Goal: Transaction & Acquisition: Obtain resource

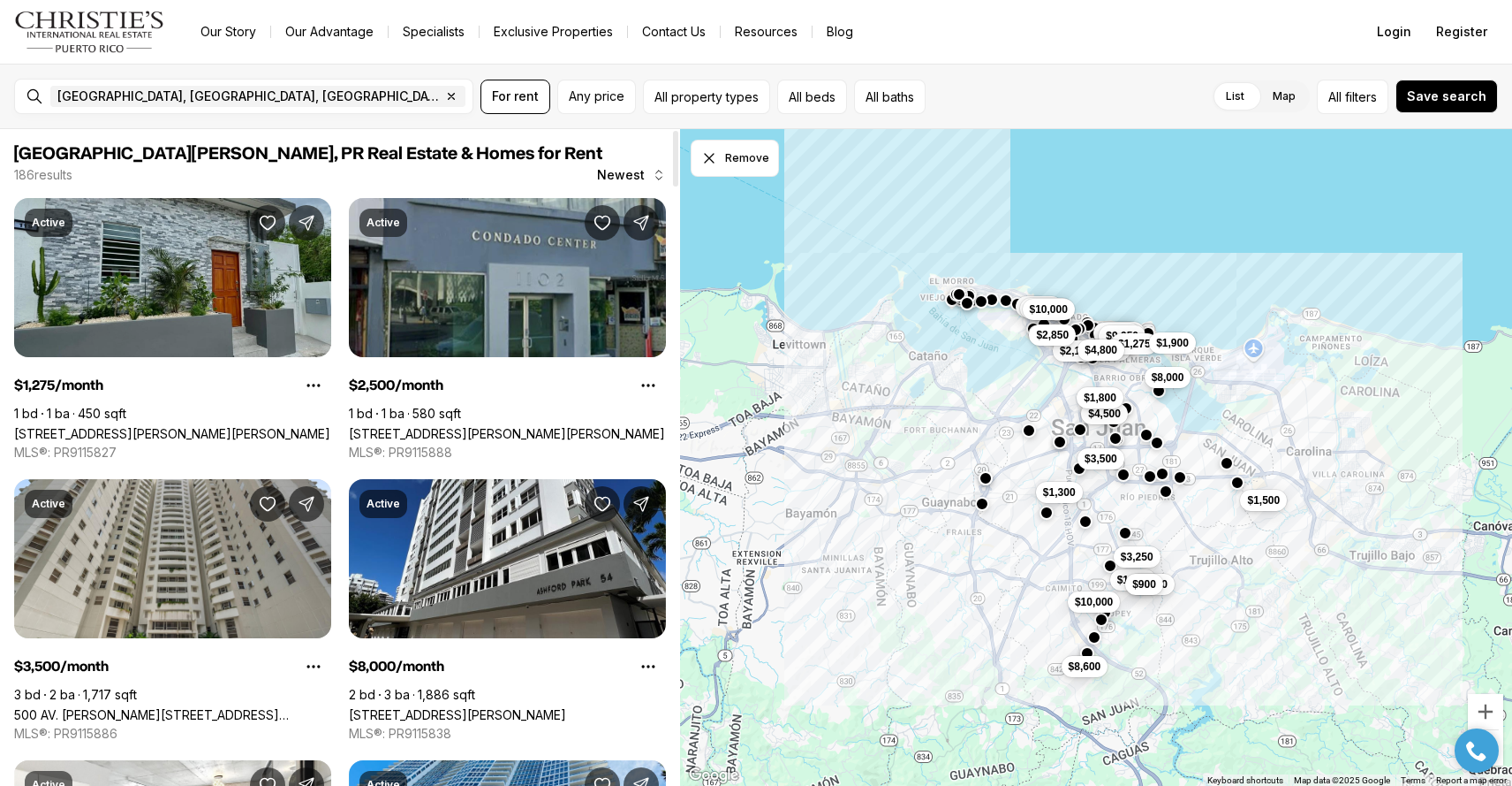
click at [152, 426] on link "[STREET_ADDRESS][PERSON_NAME][PERSON_NAME]" at bounding box center [172, 434] width 316 height 15
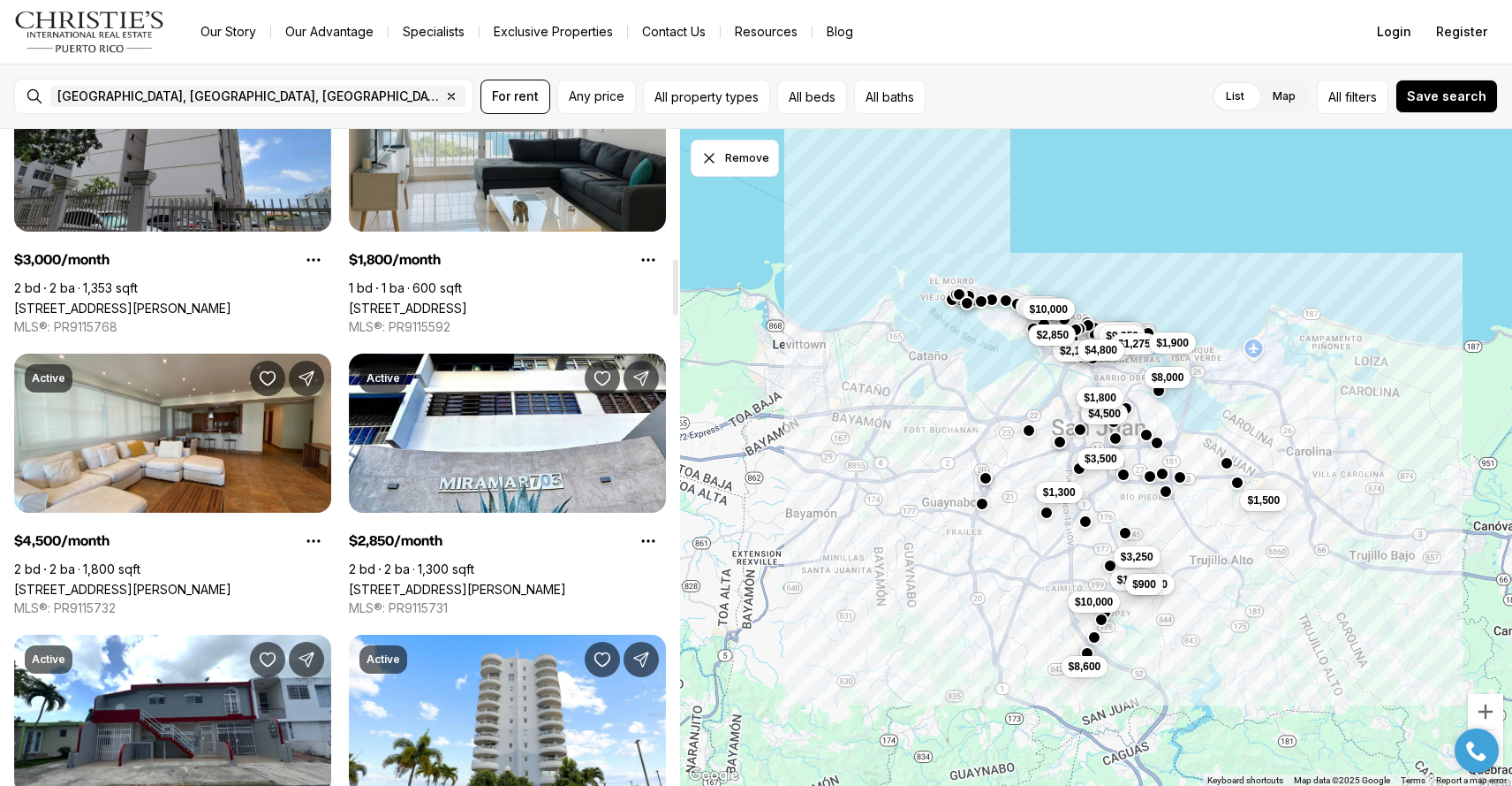
scroll to position [1536, 0]
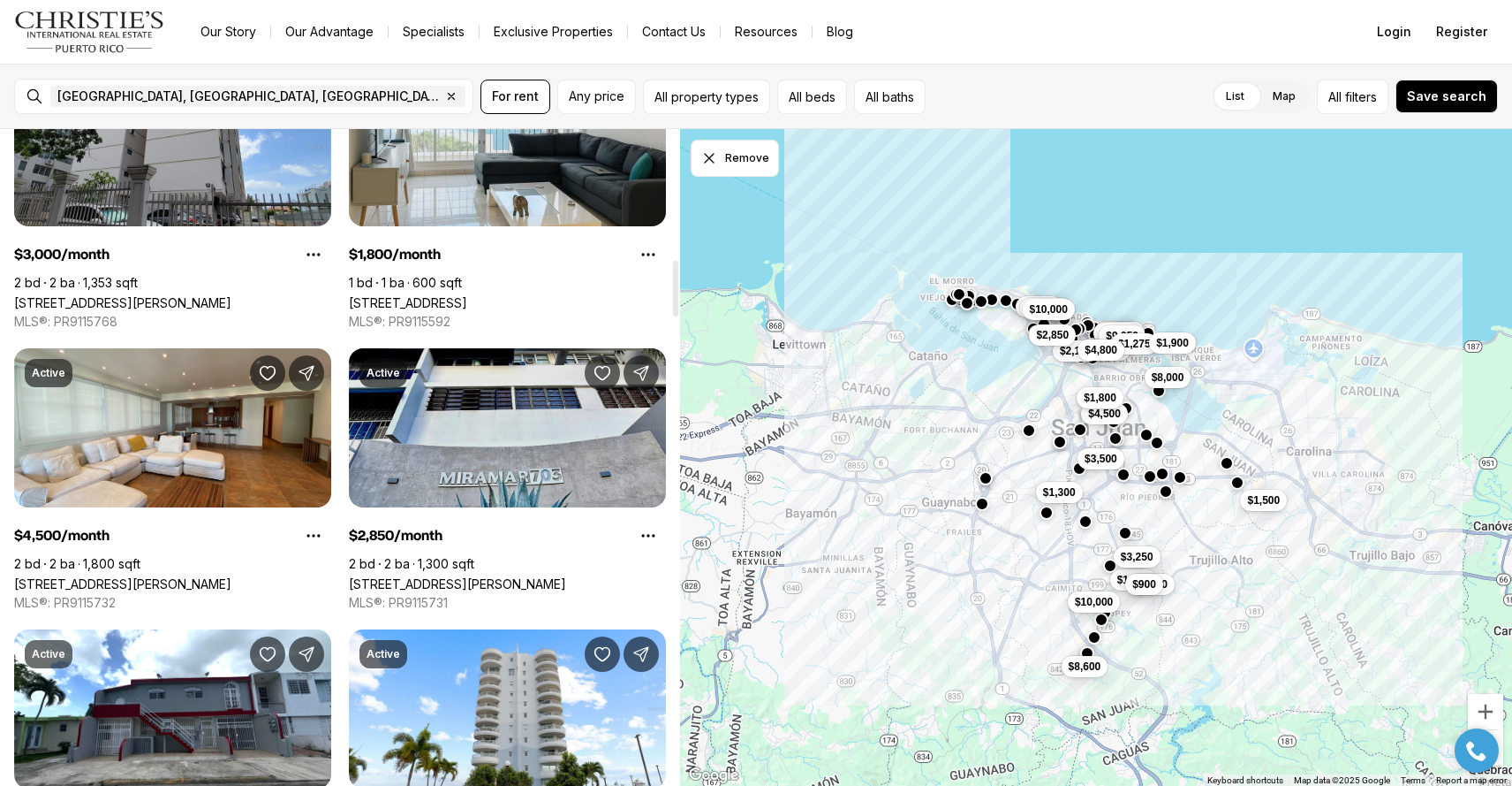
click at [561, 577] on link "703 AVE.MIRAMAR #302, SAN JUAN PR, 00907" at bounding box center [457, 584] width 218 height 15
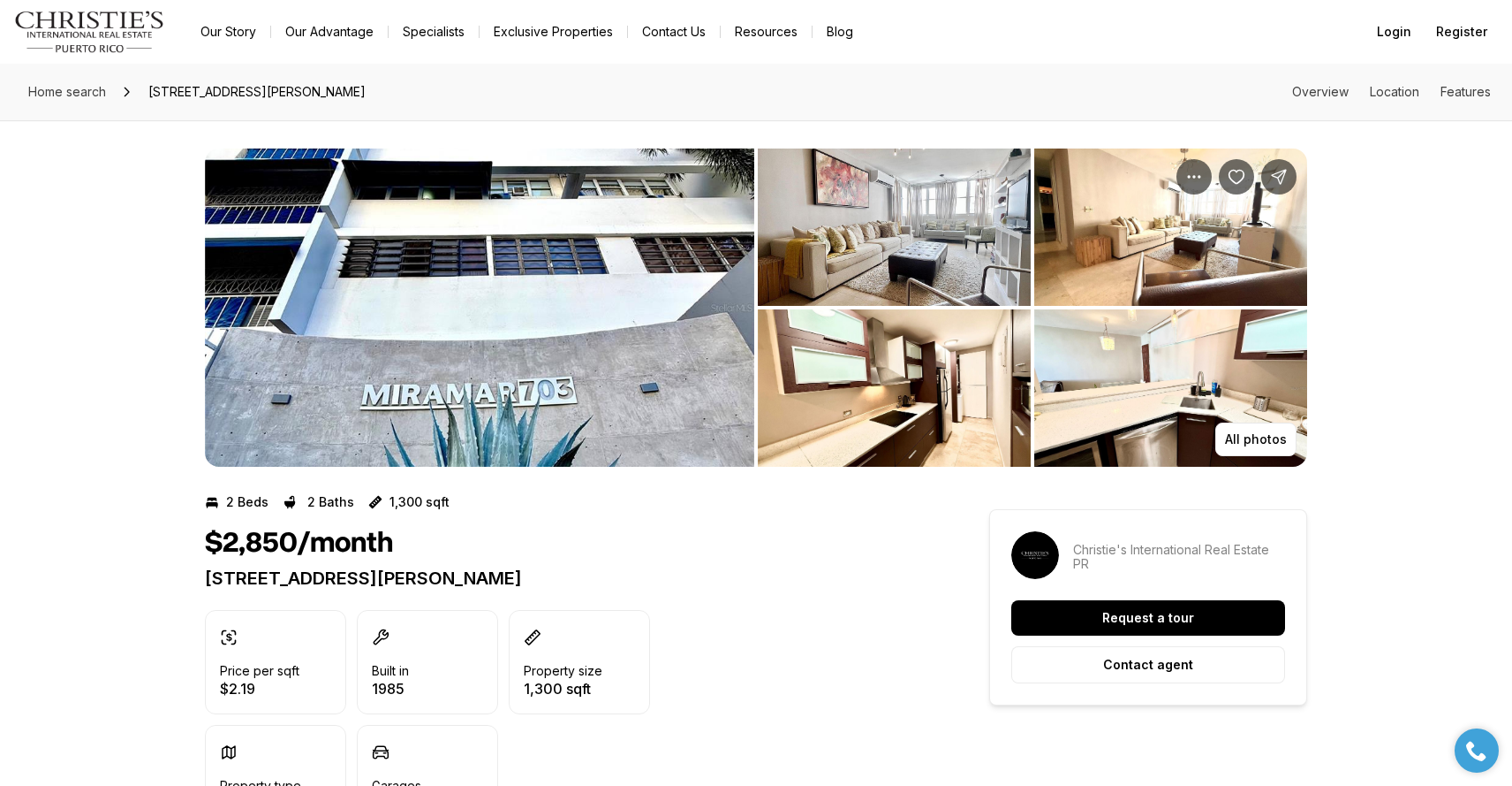
click at [581, 319] on img "View image gallery" at bounding box center [480, 307] width 550 height 318
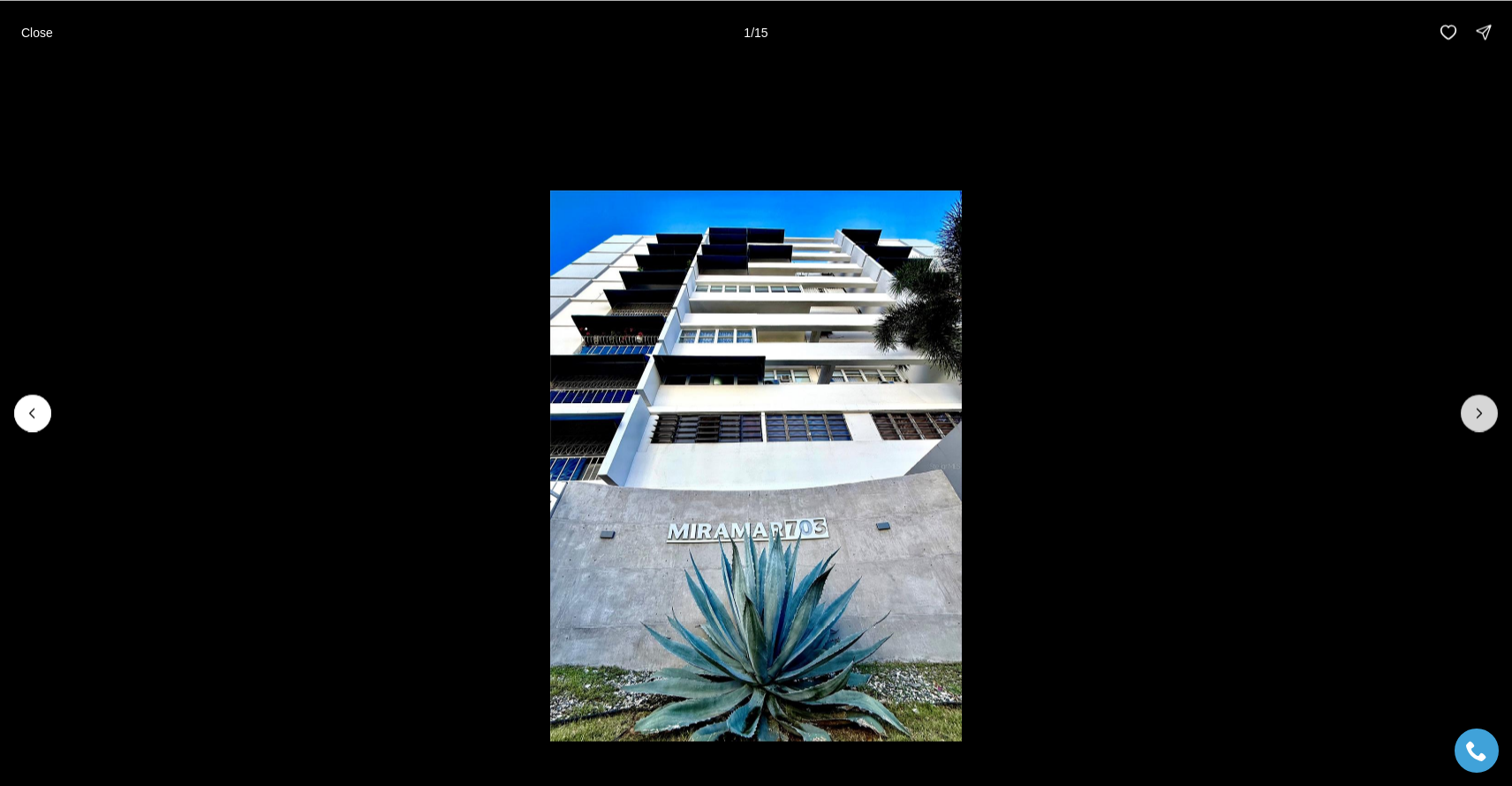
click at [1486, 410] on icon "Next slide" at bounding box center [1479, 412] width 17 height 17
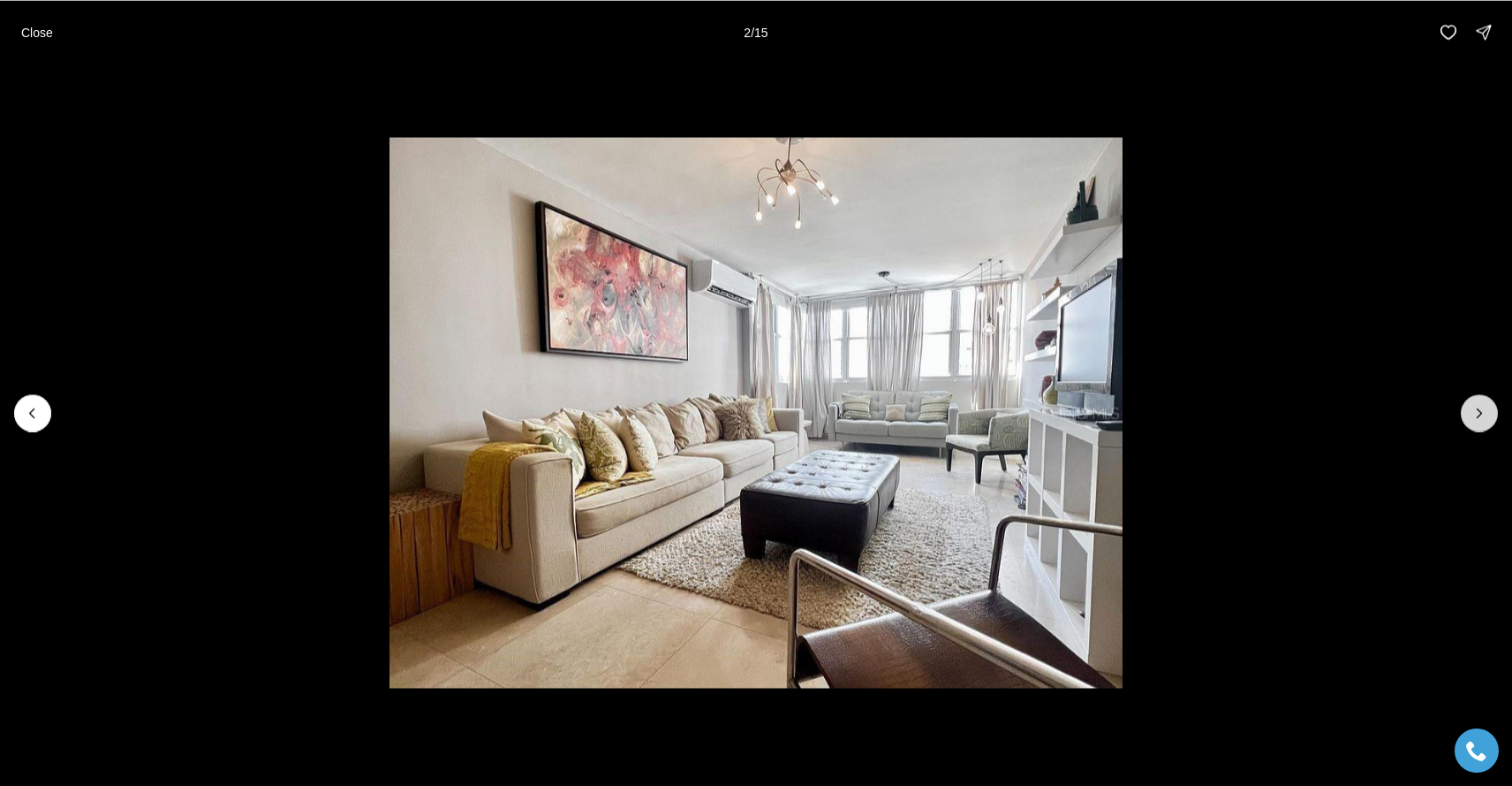
click at [1486, 410] on icon "Next slide" at bounding box center [1479, 412] width 17 height 17
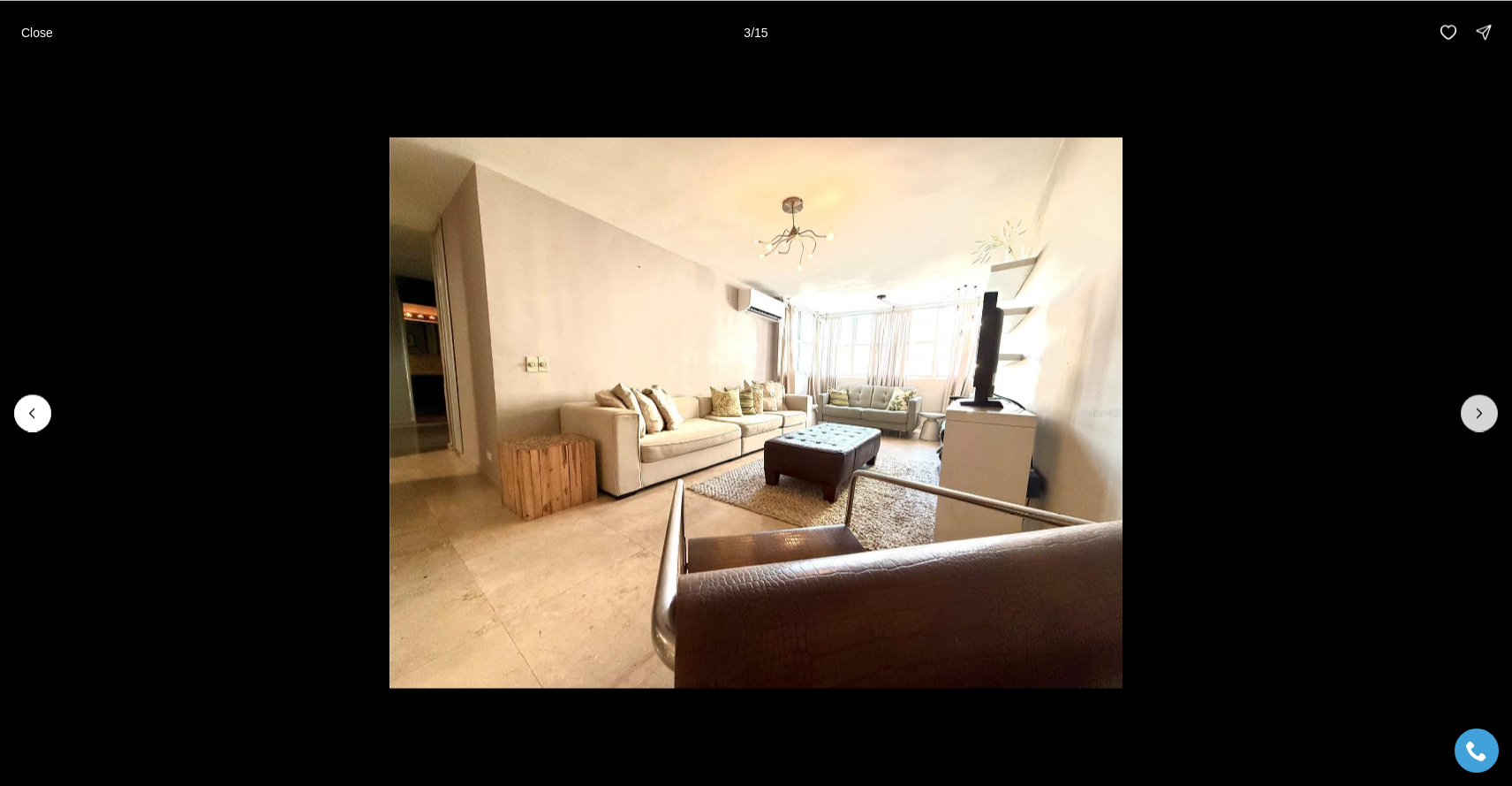
click at [1486, 410] on icon "Next slide" at bounding box center [1479, 412] width 17 height 17
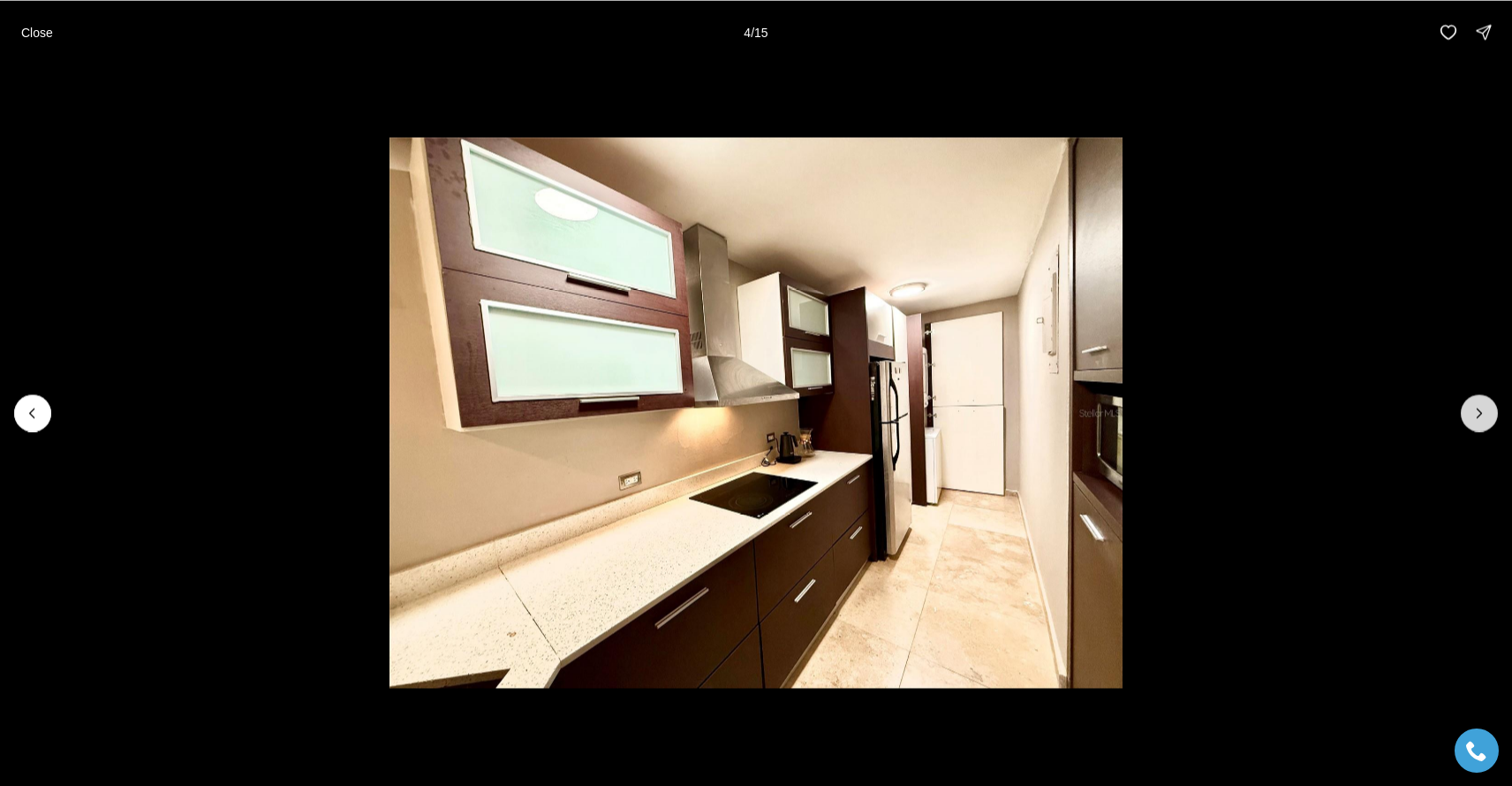
click at [1486, 410] on icon "Next slide" at bounding box center [1479, 412] width 17 height 17
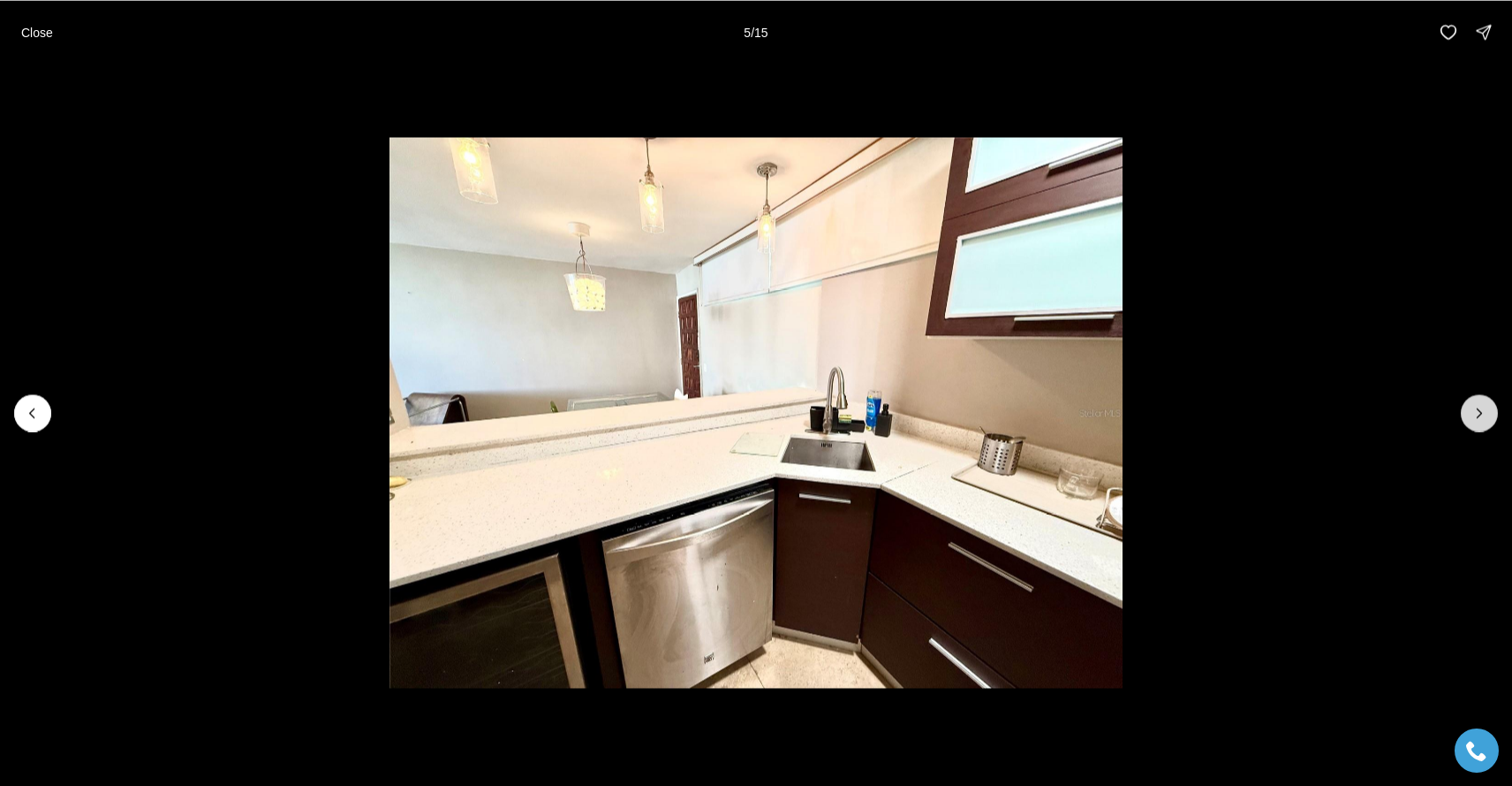
click at [1486, 410] on icon "Next slide" at bounding box center [1479, 412] width 17 height 17
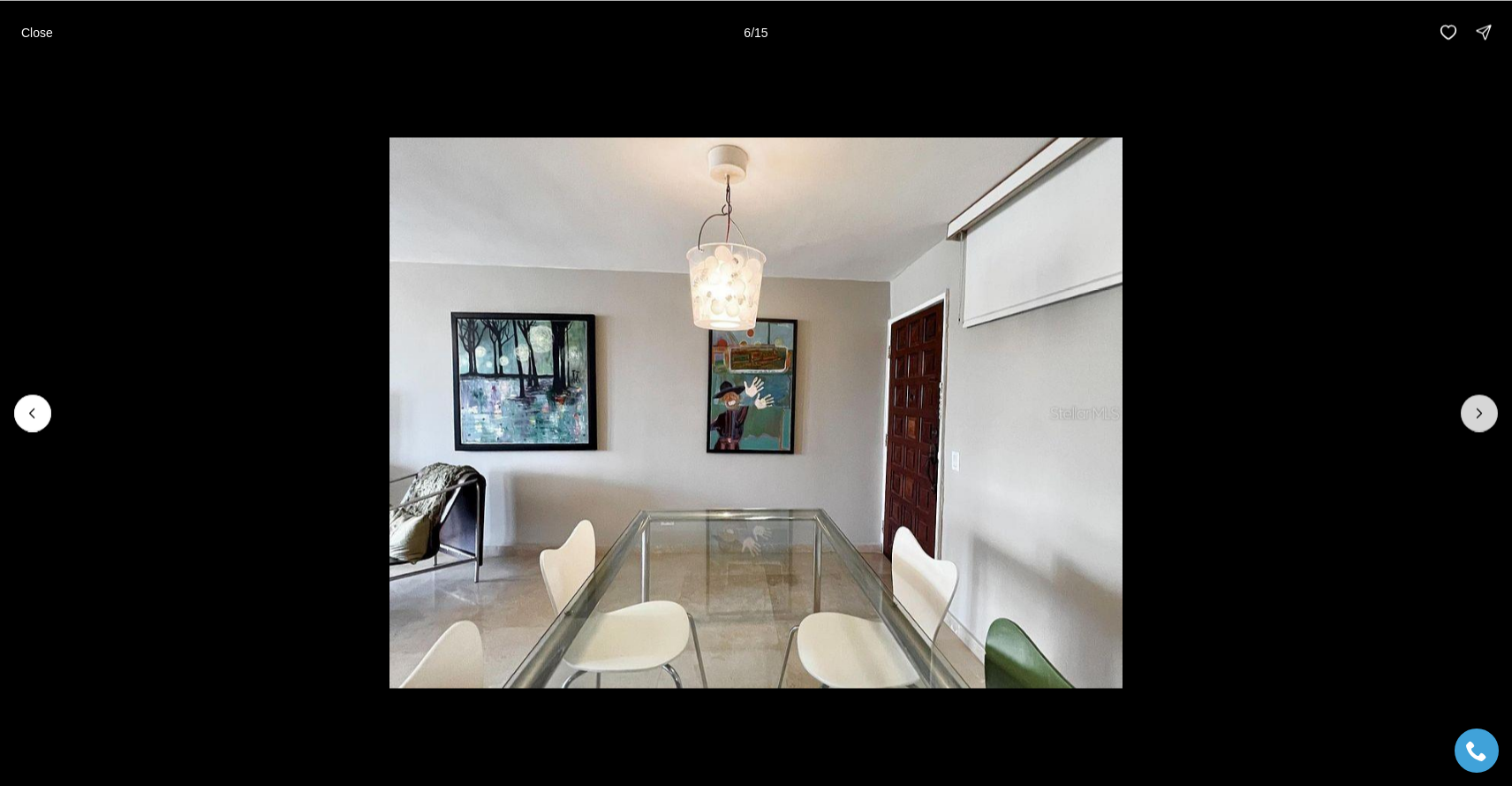
click at [1486, 410] on icon "Next slide" at bounding box center [1479, 412] width 17 height 17
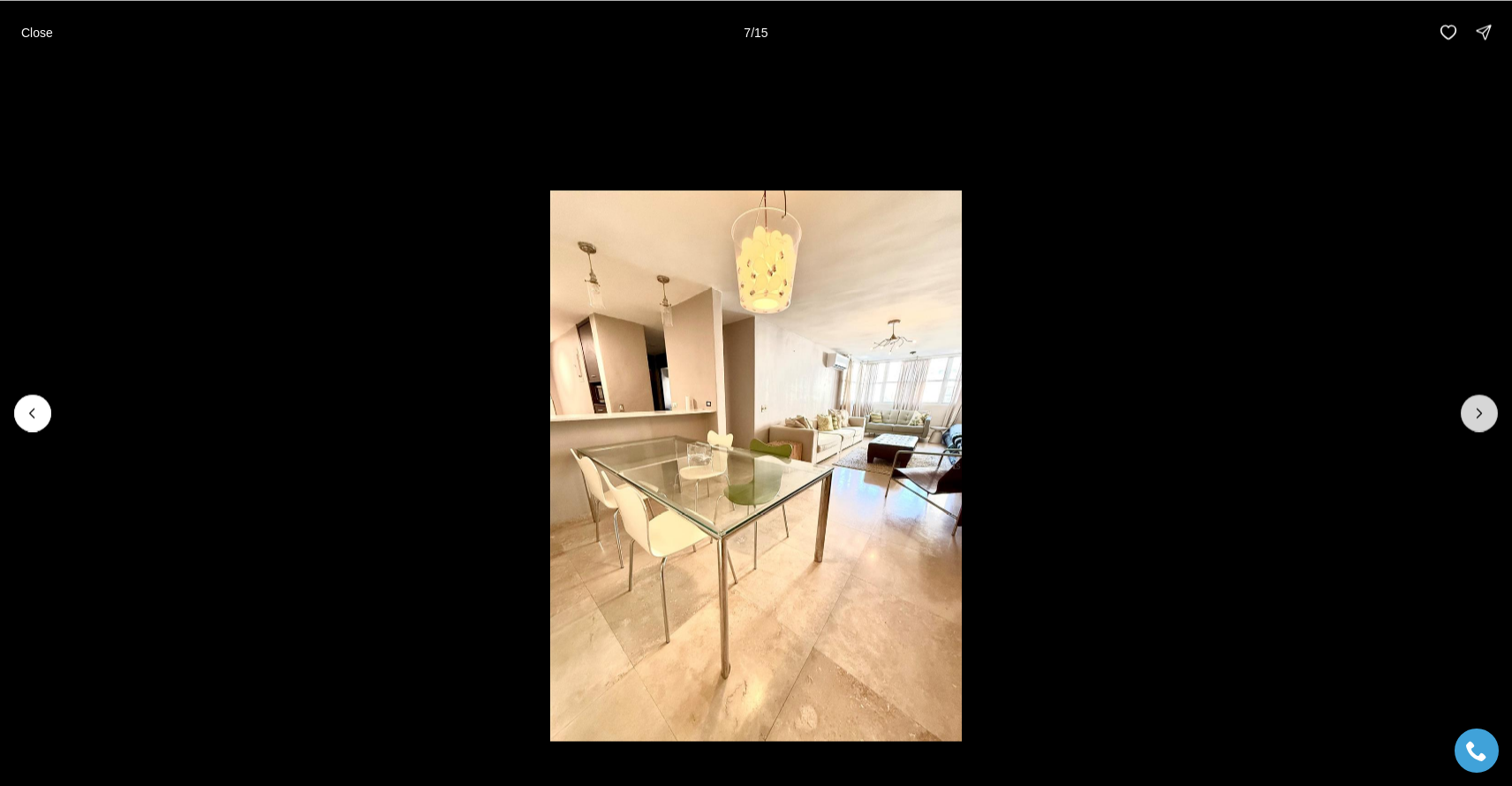
click at [1486, 410] on icon "Next slide" at bounding box center [1479, 412] width 17 height 17
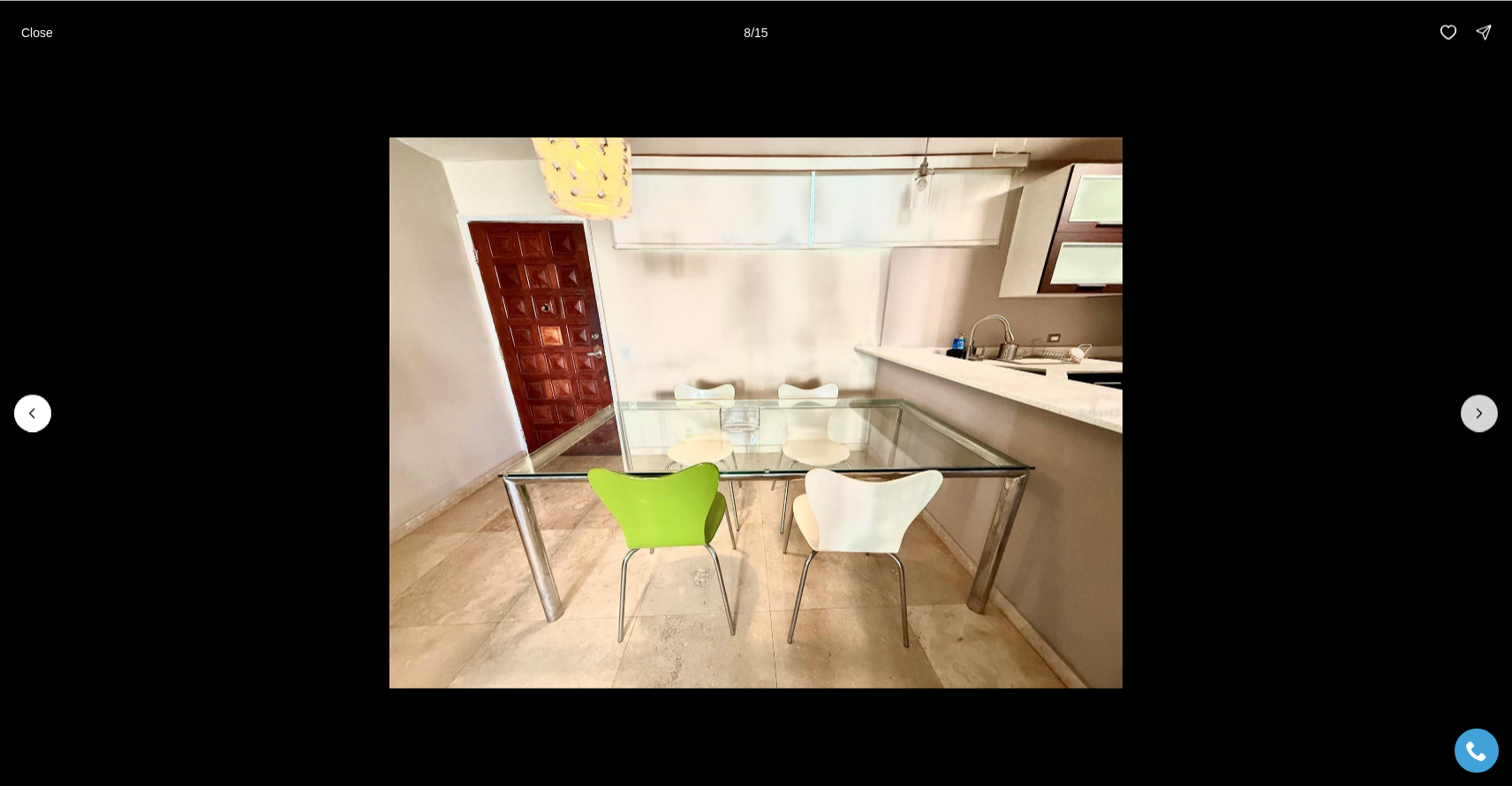
click at [1486, 410] on icon "Next slide" at bounding box center [1479, 412] width 17 height 17
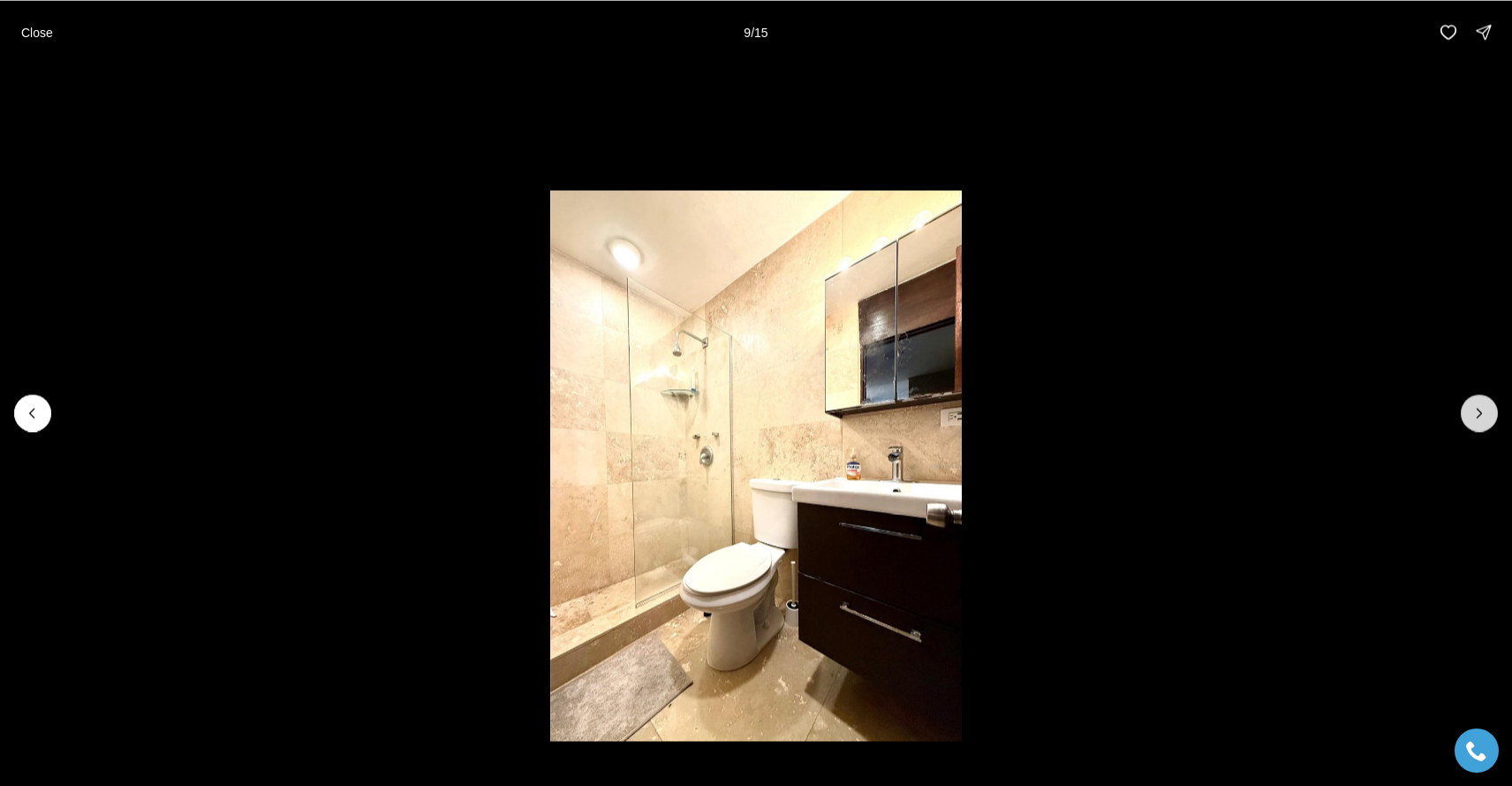
click at [1486, 410] on icon "Next slide" at bounding box center [1479, 412] width 17 height 17
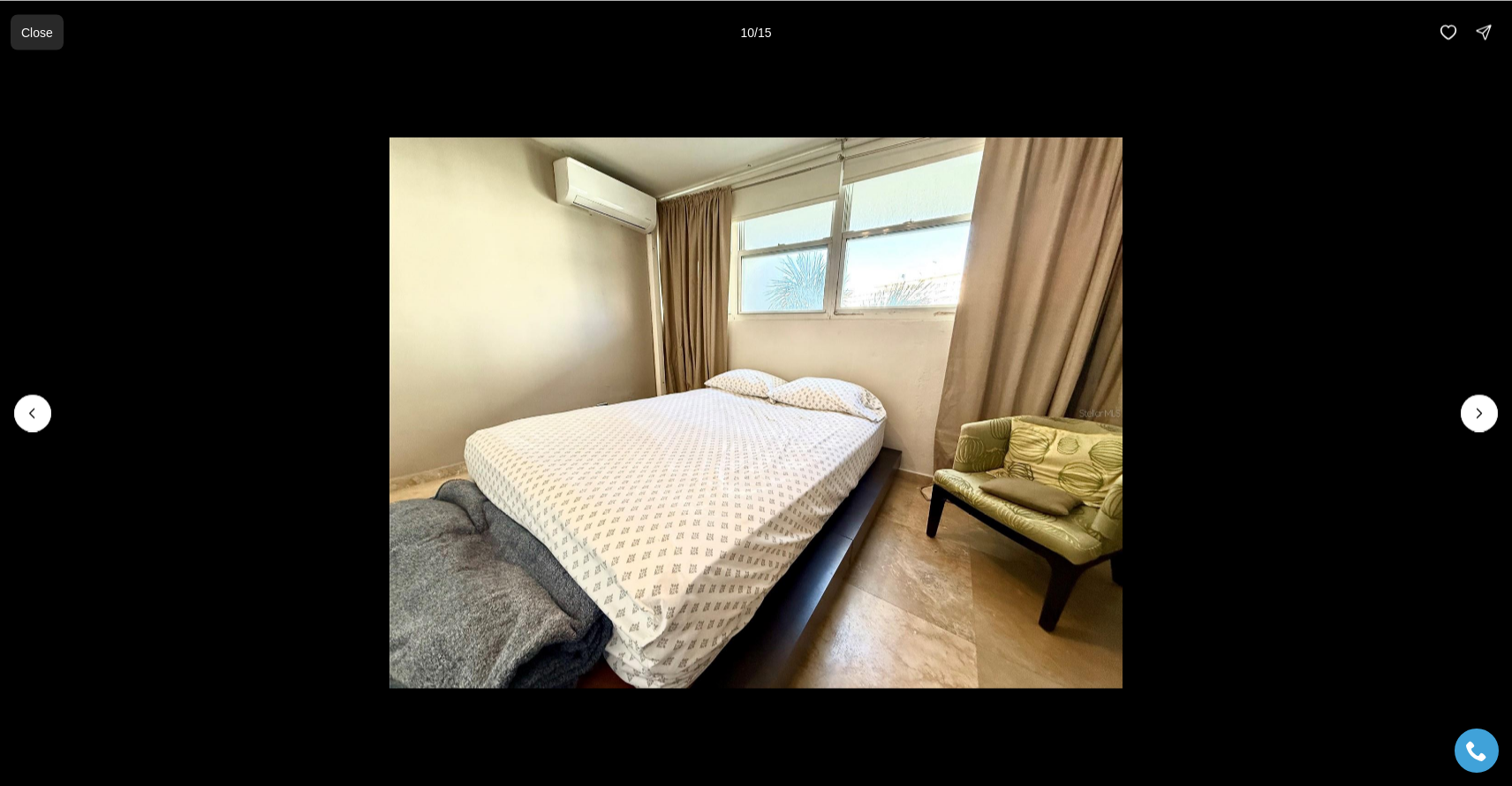
click at [36, 22] on button "Close" at bounding box center [37, 32] width 53 height 36
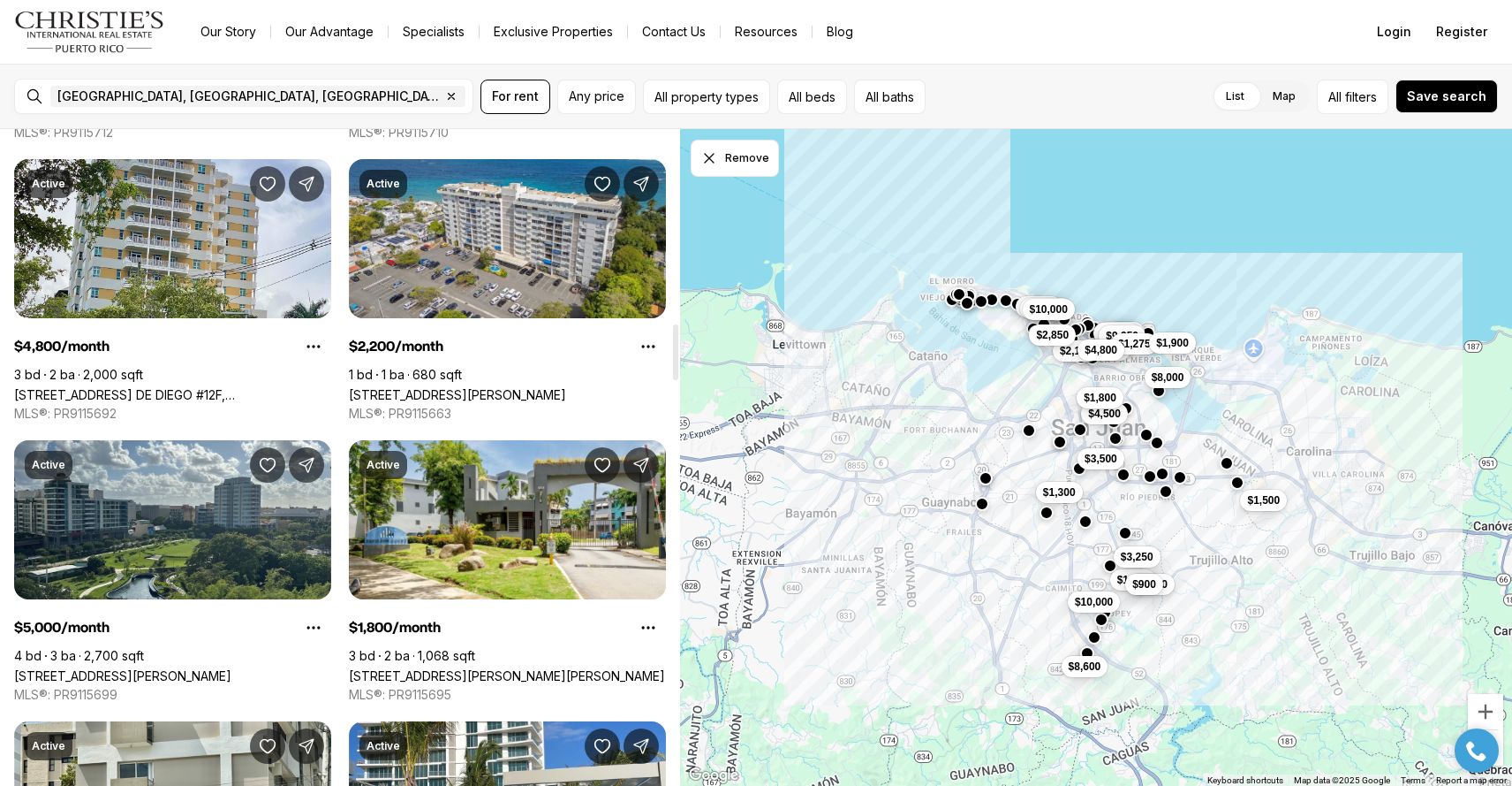
scroll to position [2293, 0]
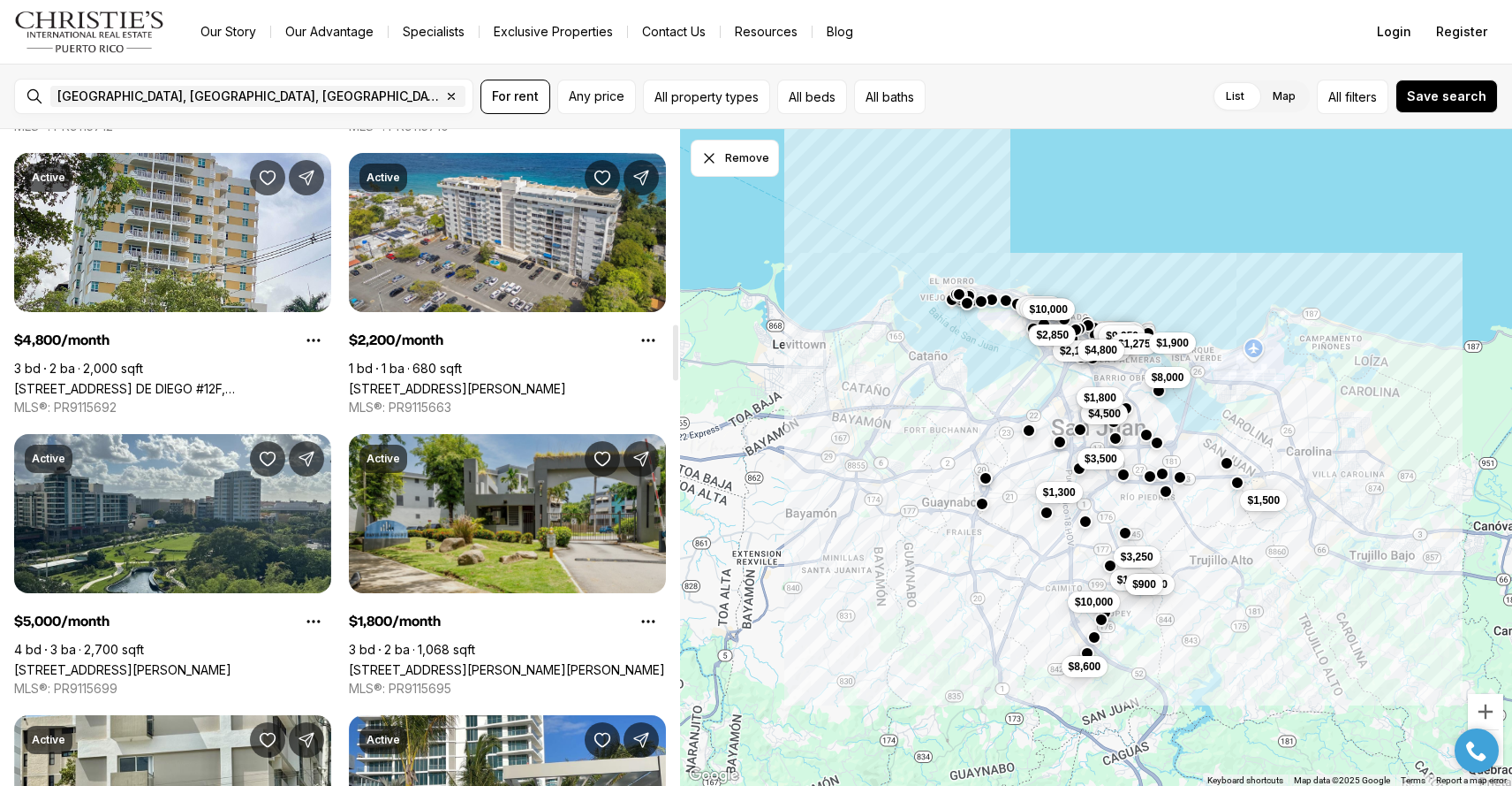
click at [617, 662] on link "[STREET_ADDRESS][PERSON_NAME][PERSON_NAME]" at bounding box center [506, 669] width 316 height 15
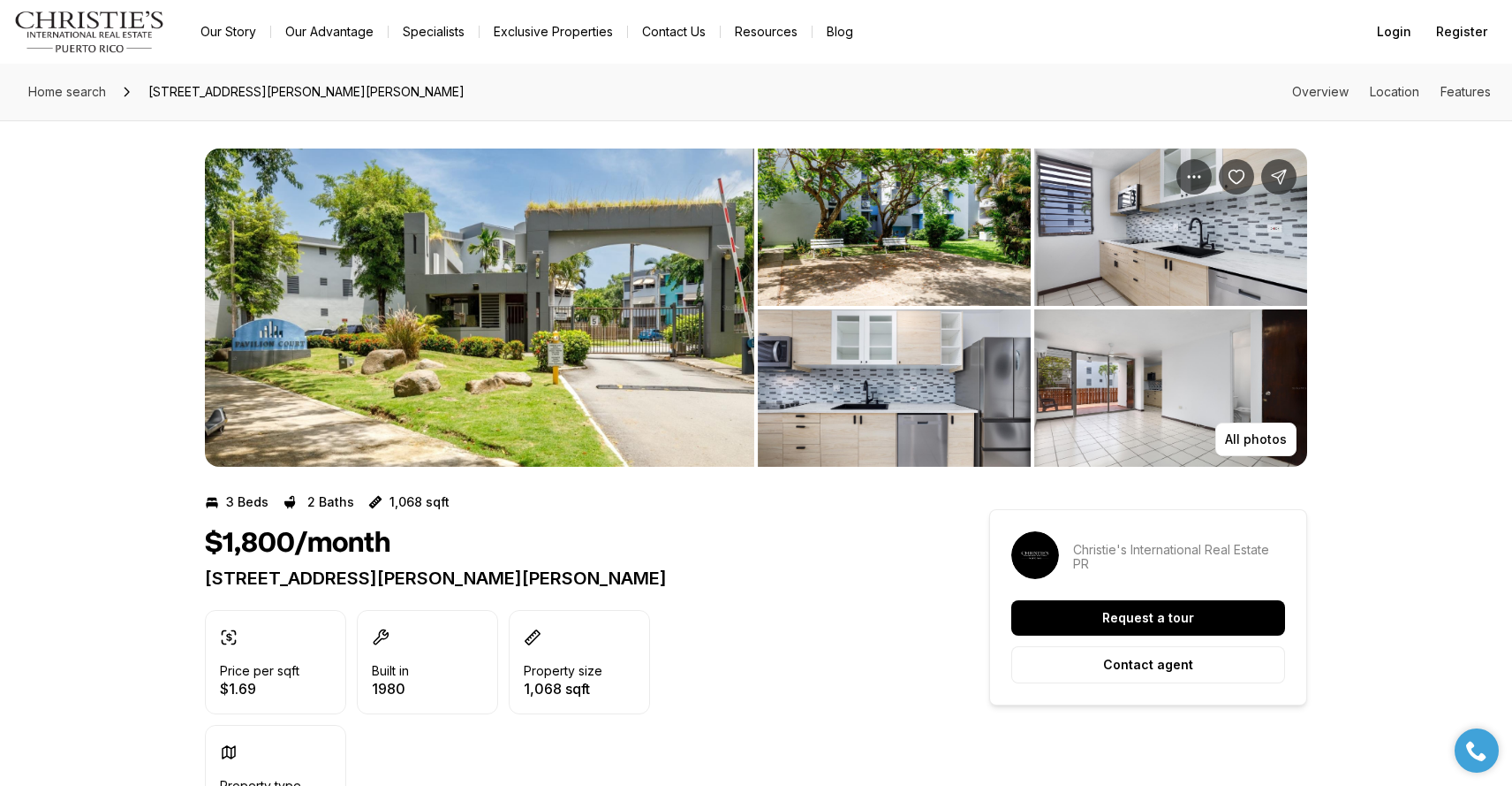
click at [538, 367] on img "View image gallery" at bounding box center [480, 307] width 550 height 318
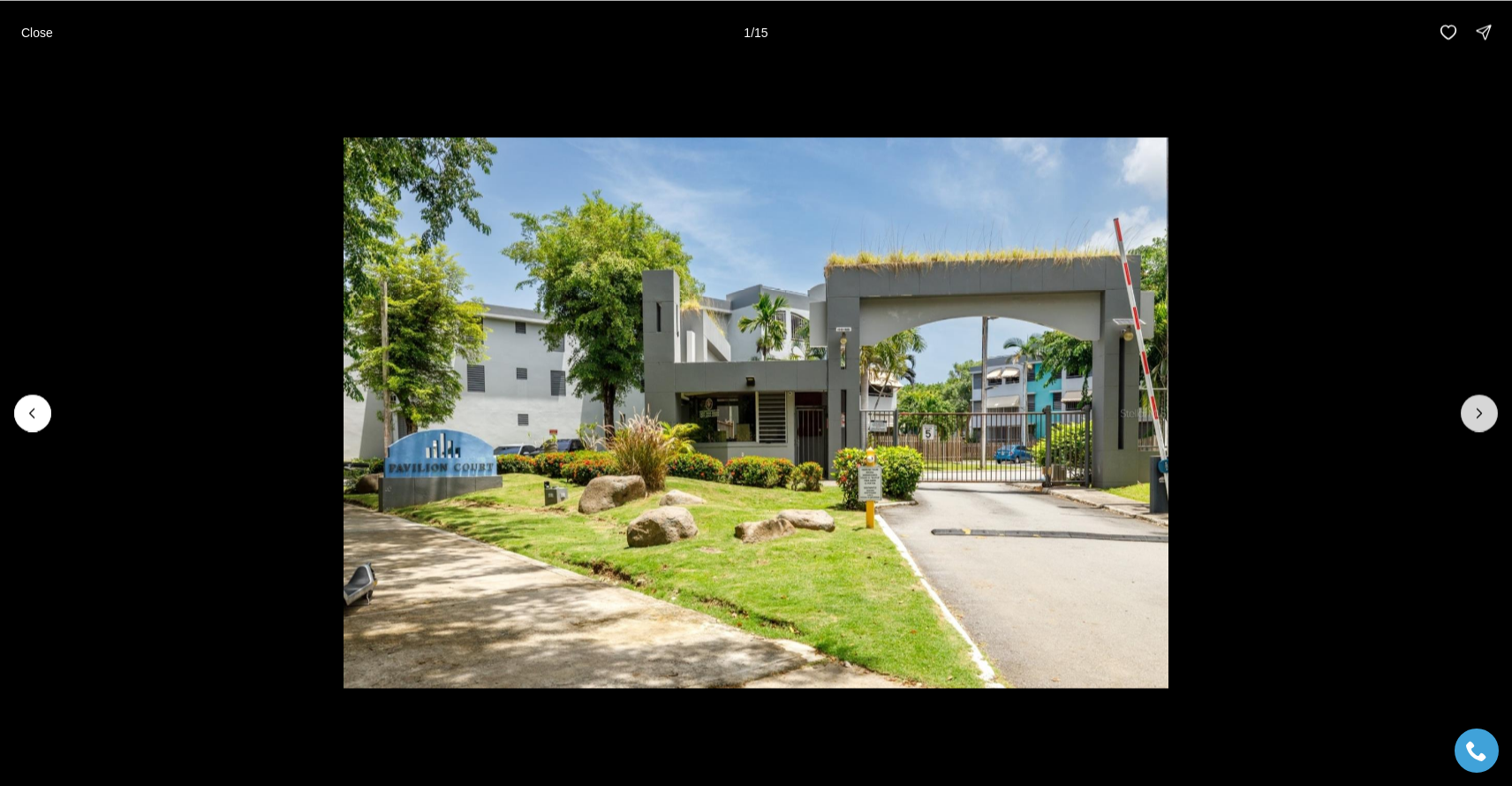
click at [1482, 408] on icon "Next slide" at bounding box center [1479, 412] width 17 height 17
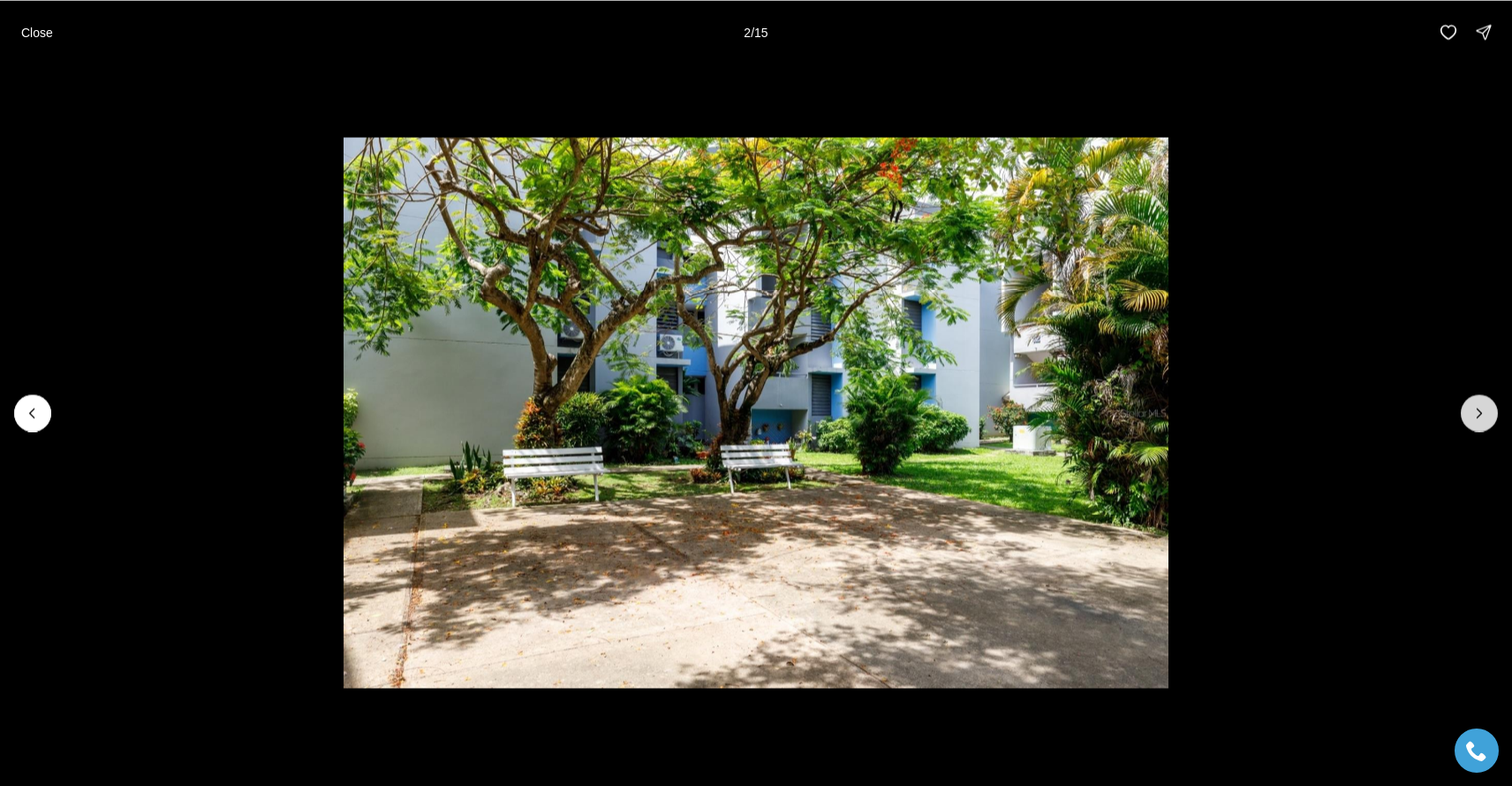
click at [1482, 408] on icon "Next slide" at bounding box center [1479, 412] width 17 height 17
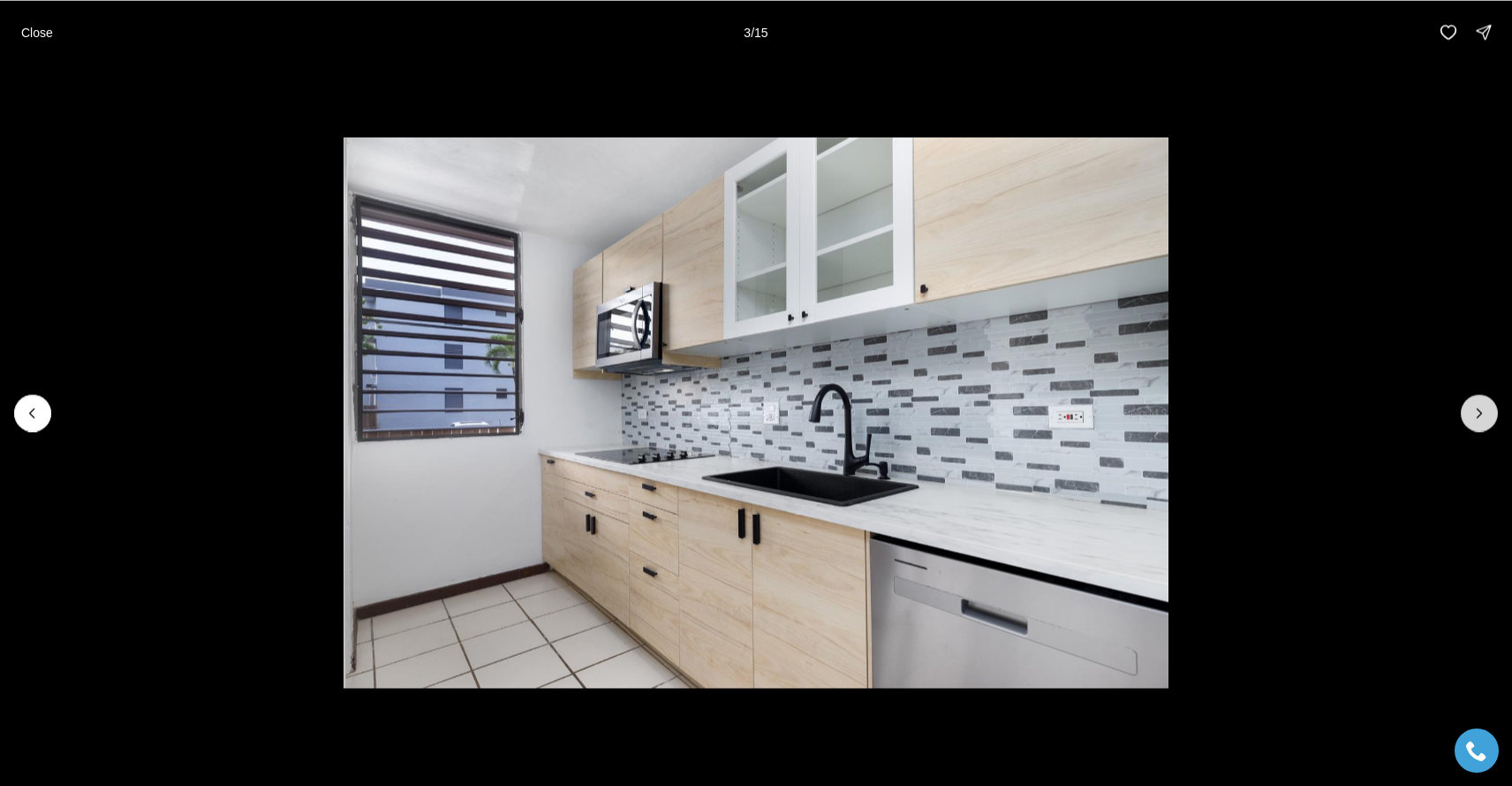
click at [1482, 408] on icon "Next slide" at bounding box center [1479, 412] width 17 height 17
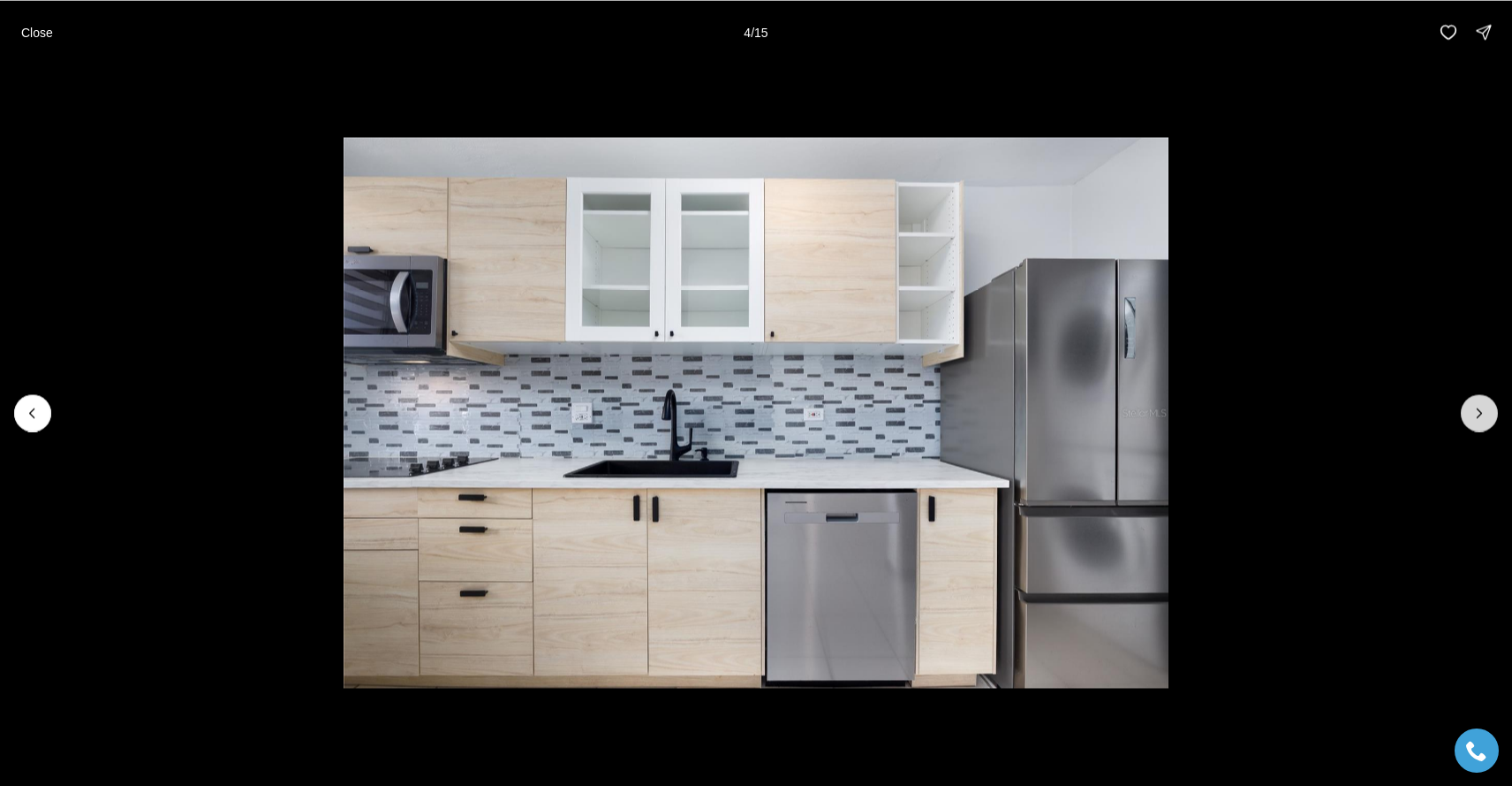
click at [1482, 408] on icon "Next slide" at bounding box center [1479, 412] width 17 height 17
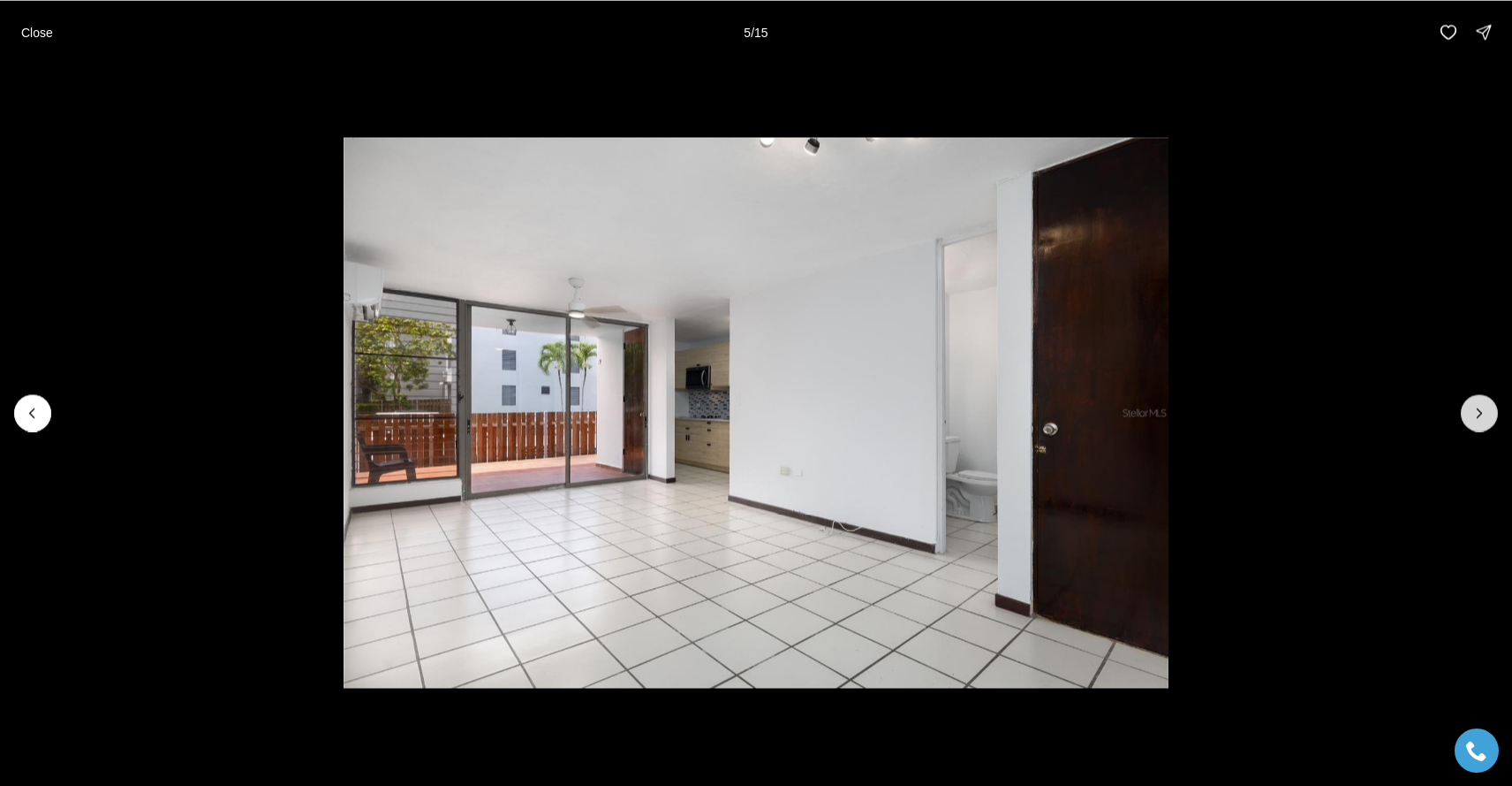
click at [1470, 403] on button "Next slide" at bounding box center [1479, 413] width 37 height 37
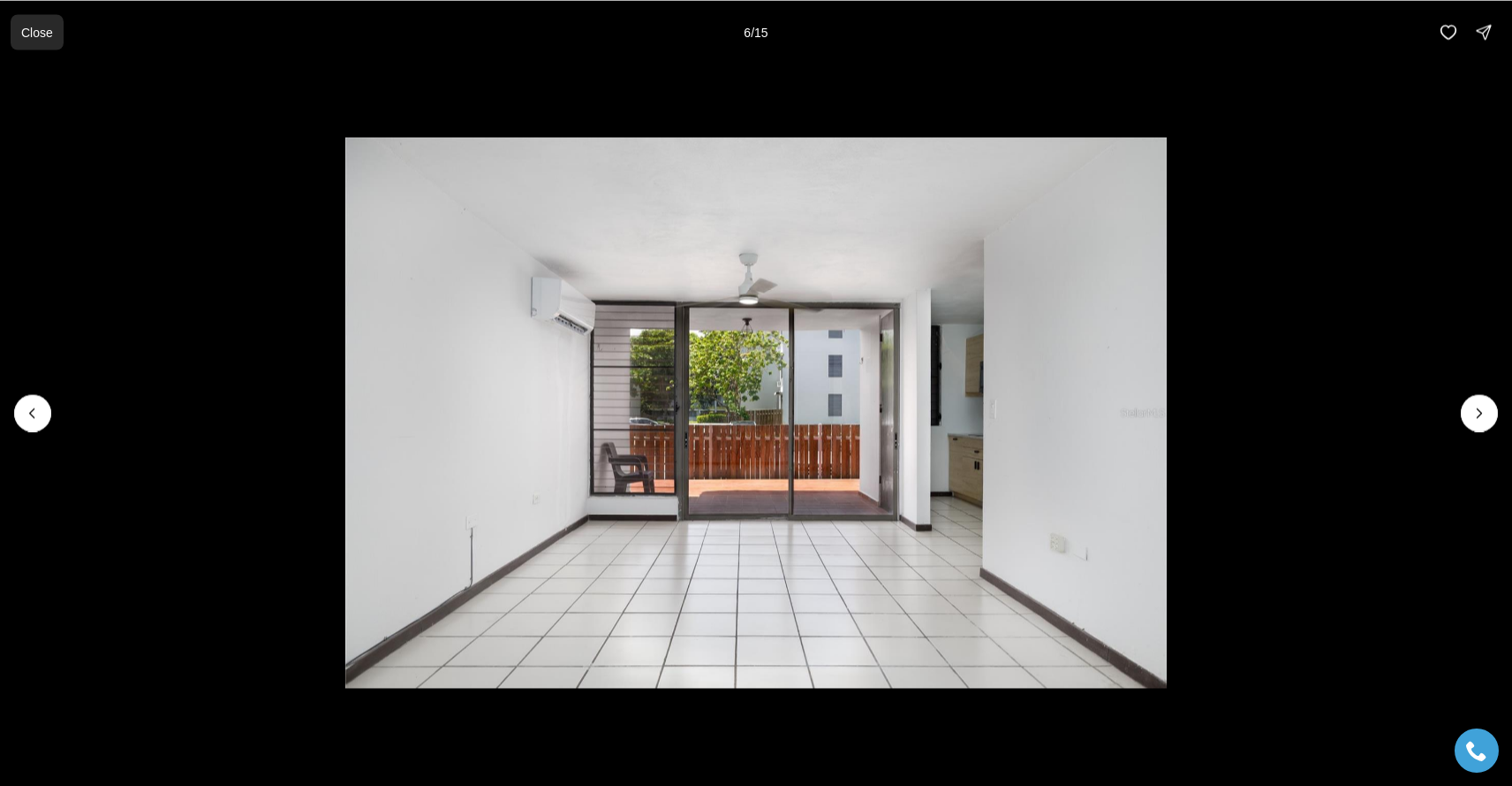
click at [18, 31] on button "Close" at bounding box center [37, 32] width 53 height 36
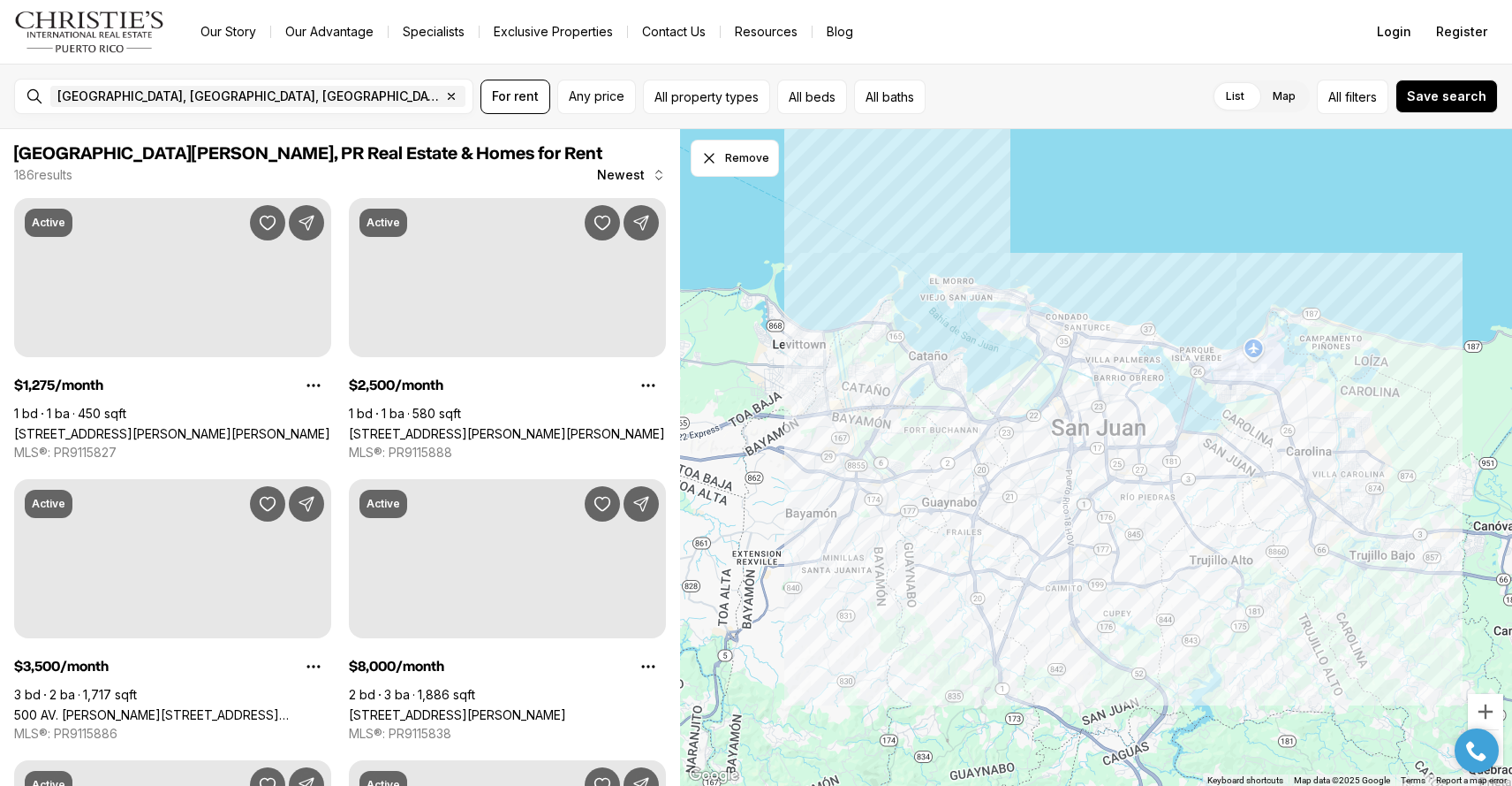
scroll to position [2293, 0]
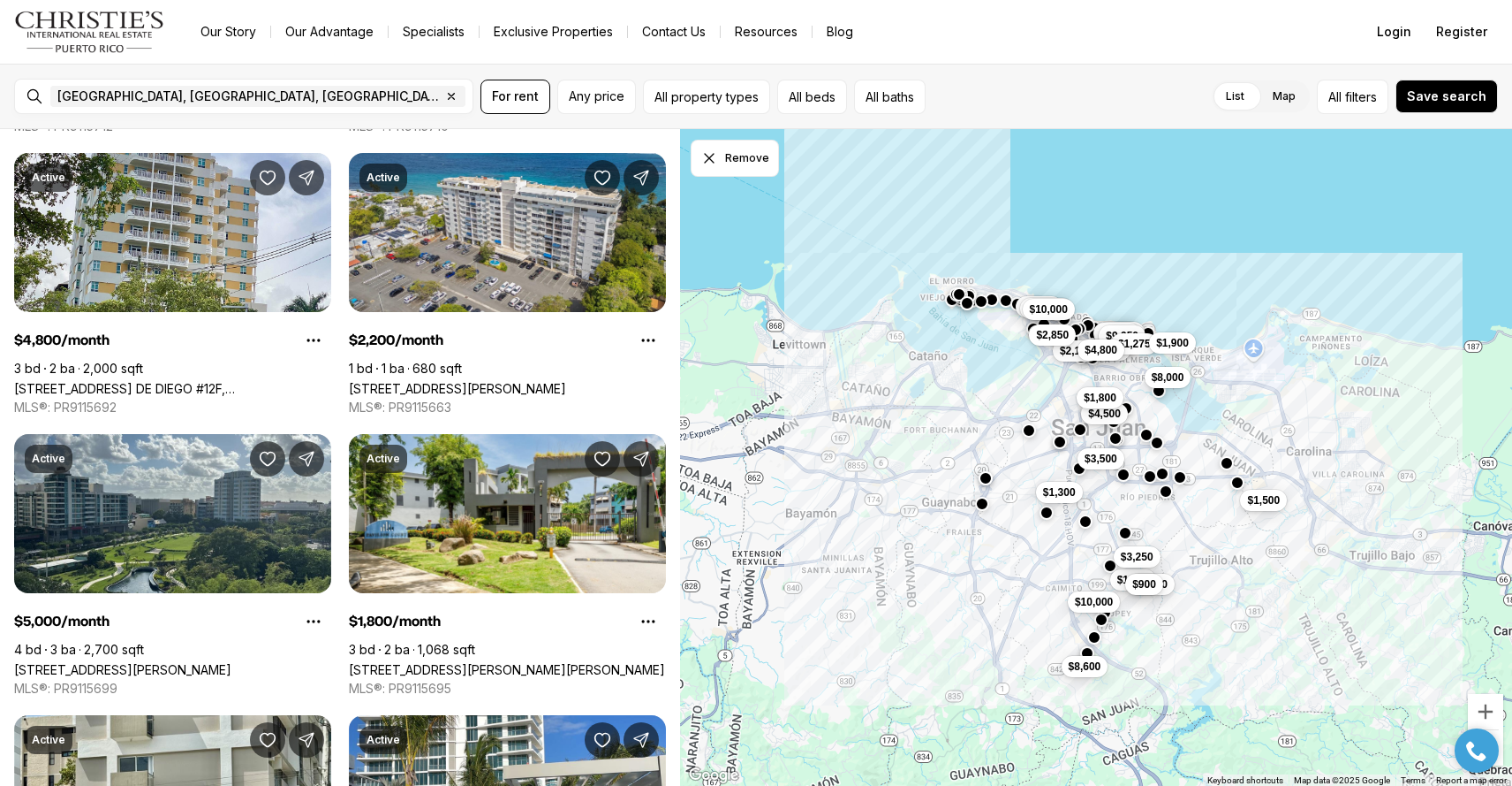
click at [938, 440] on div "$4,500 $1,850 $4,500 $3,000 $6,500 $8,000 $5,000 $9,950 $1,275 $1,900 $8,000 $1…" at bounding box center [1096, 458] width 832 height 658
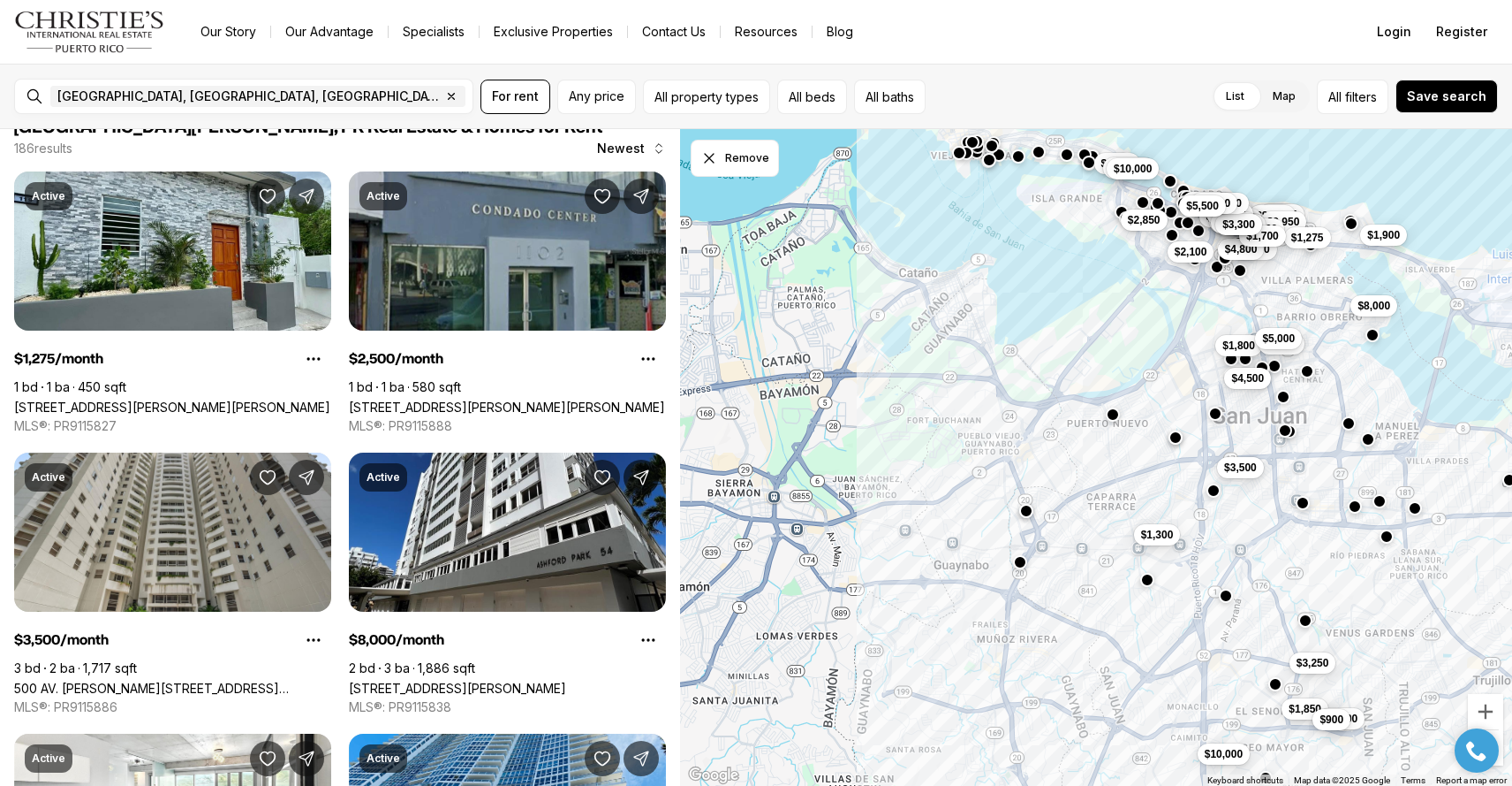
scroll to position [0, 0]
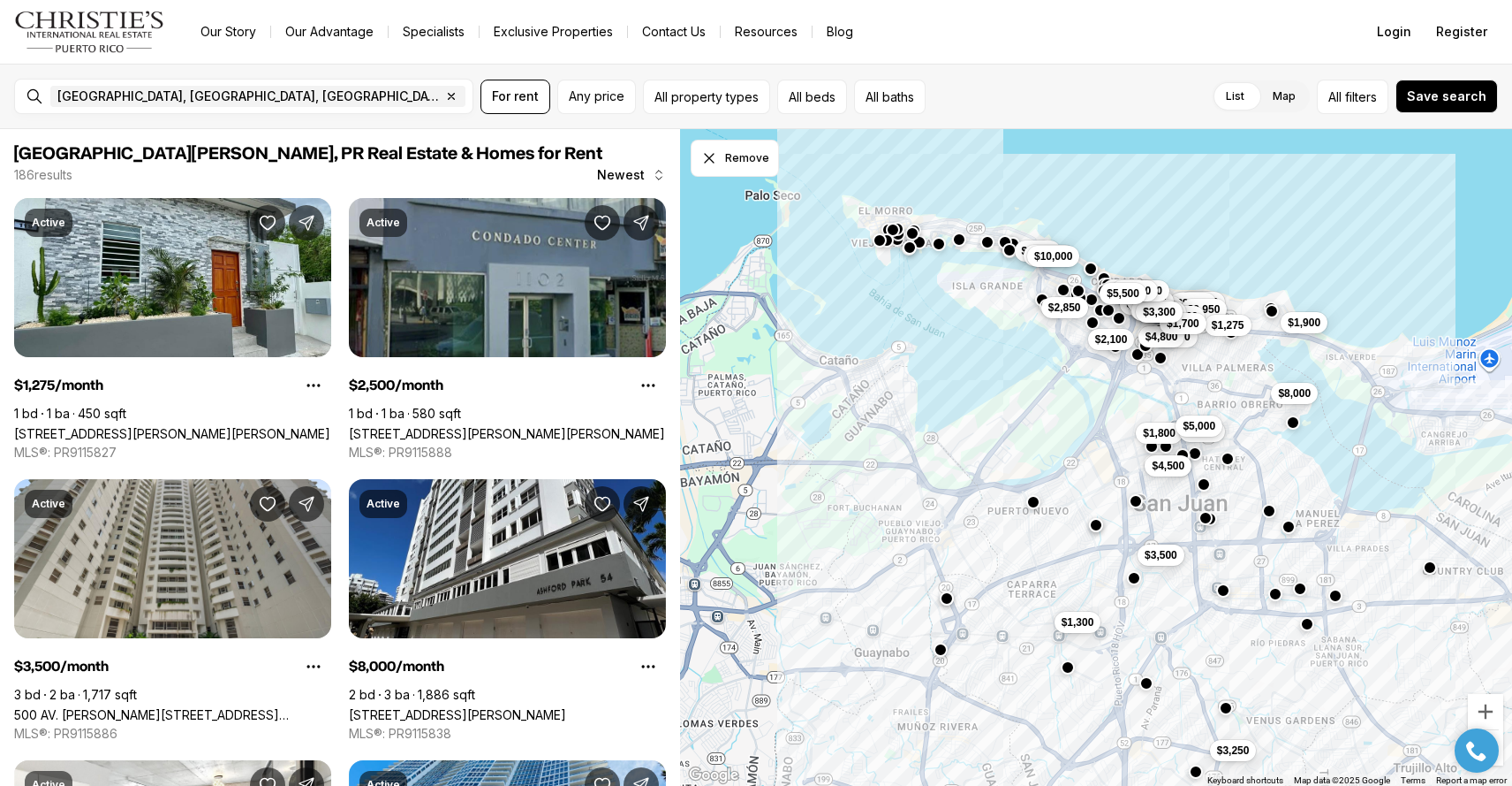
drag, startPoint x: 1130, startPoint y: 319, endPoint x: 1050, endPoint y: 409, distance: 120.4
click at [1050, 409] on div "$4,500 $1,850 $4,500 $3,000 $6,500 $8,000 $5,000 $9,950 $1,275 $1,900 $8,000 $3…" at bounding box center [1096, 458] width 832 height 658
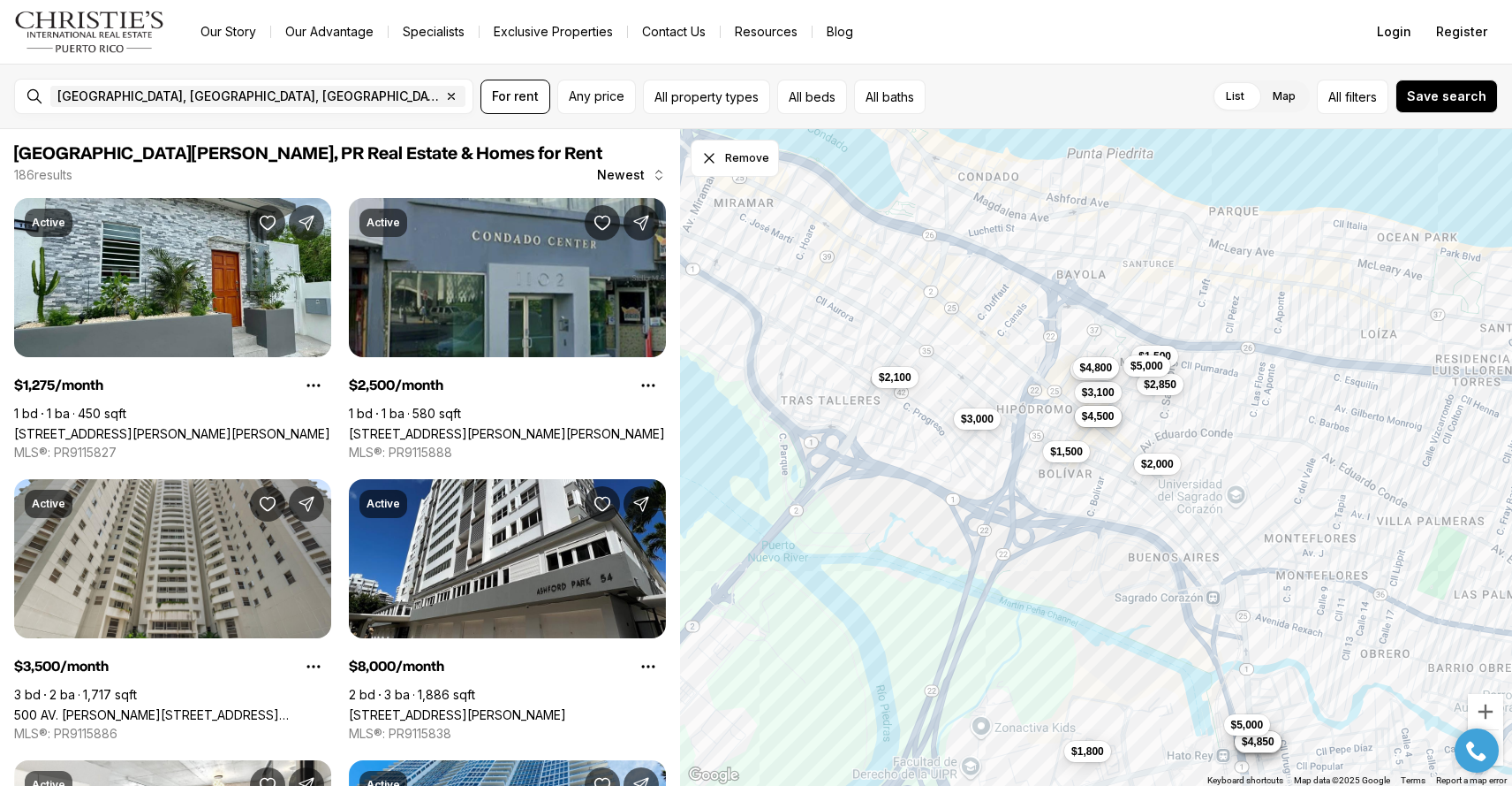
drag, startPoint x: 1121, startPoint y: 390, endPoint x: 1010, endPoint y: 602, distance: 239.3
click at [1010, 602] on div "$4,500 $3,500 $4,000 $1,350 $5,000 $12,850 $2,750 $24 $2,000 $1,500 $2,850 $5,0…" at bounding box center [1096, 458] width 832 height 658
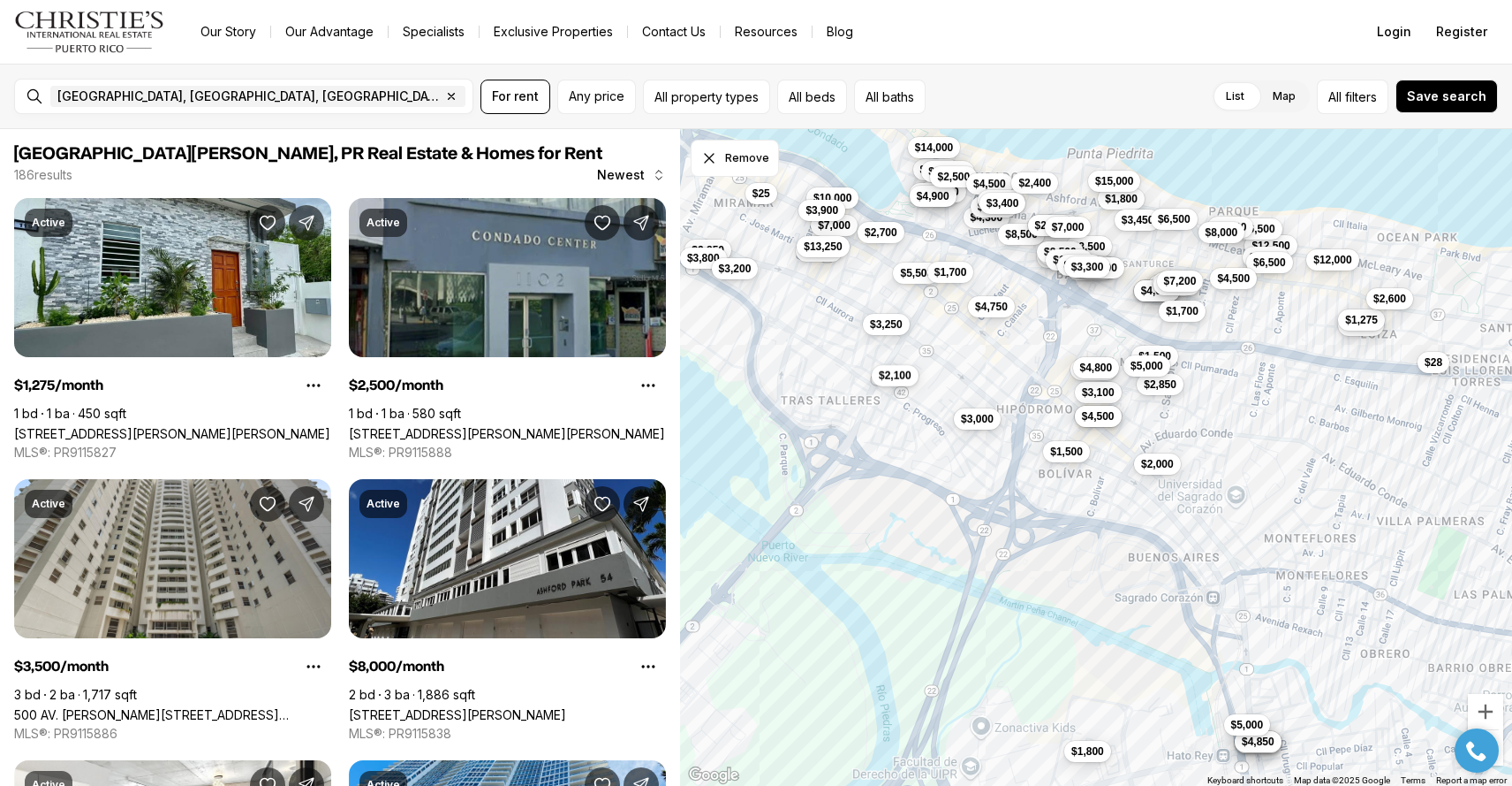
click at [886, 381] on span "$2,100" at bounding box center [895, 376] width 33 height 15
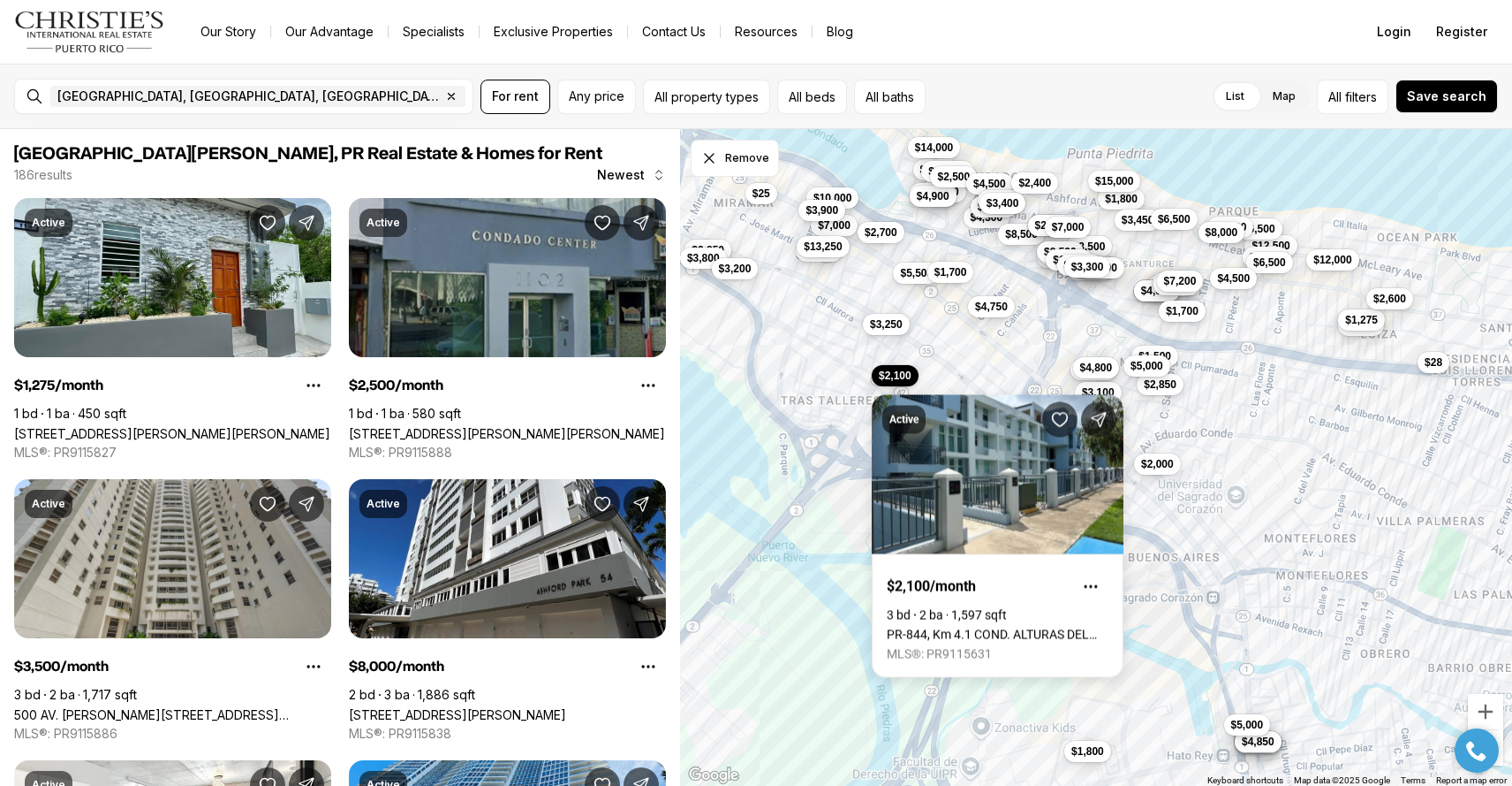
click at [797, 330] on div "$2,000 $1,500 $2,850 $5,000 $3,000 $1,800 $2,100 $1,500 $4,500 $3,100 $4,800 $3…" at bounding box center [1096, 458] width 832 height 658
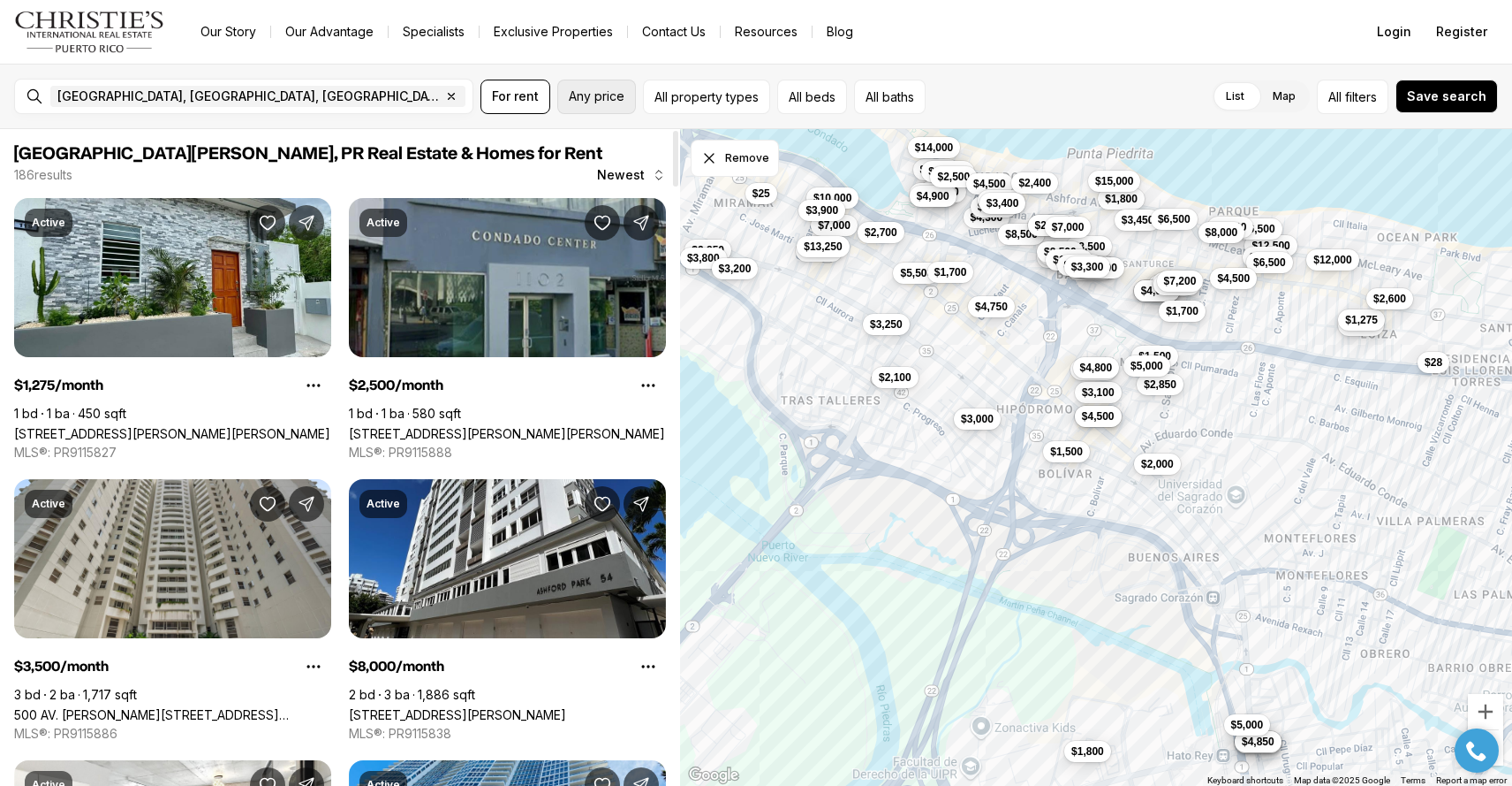
click at [587, 91] on span "Any price" at bounding box center [596, 97] width 56 height 15
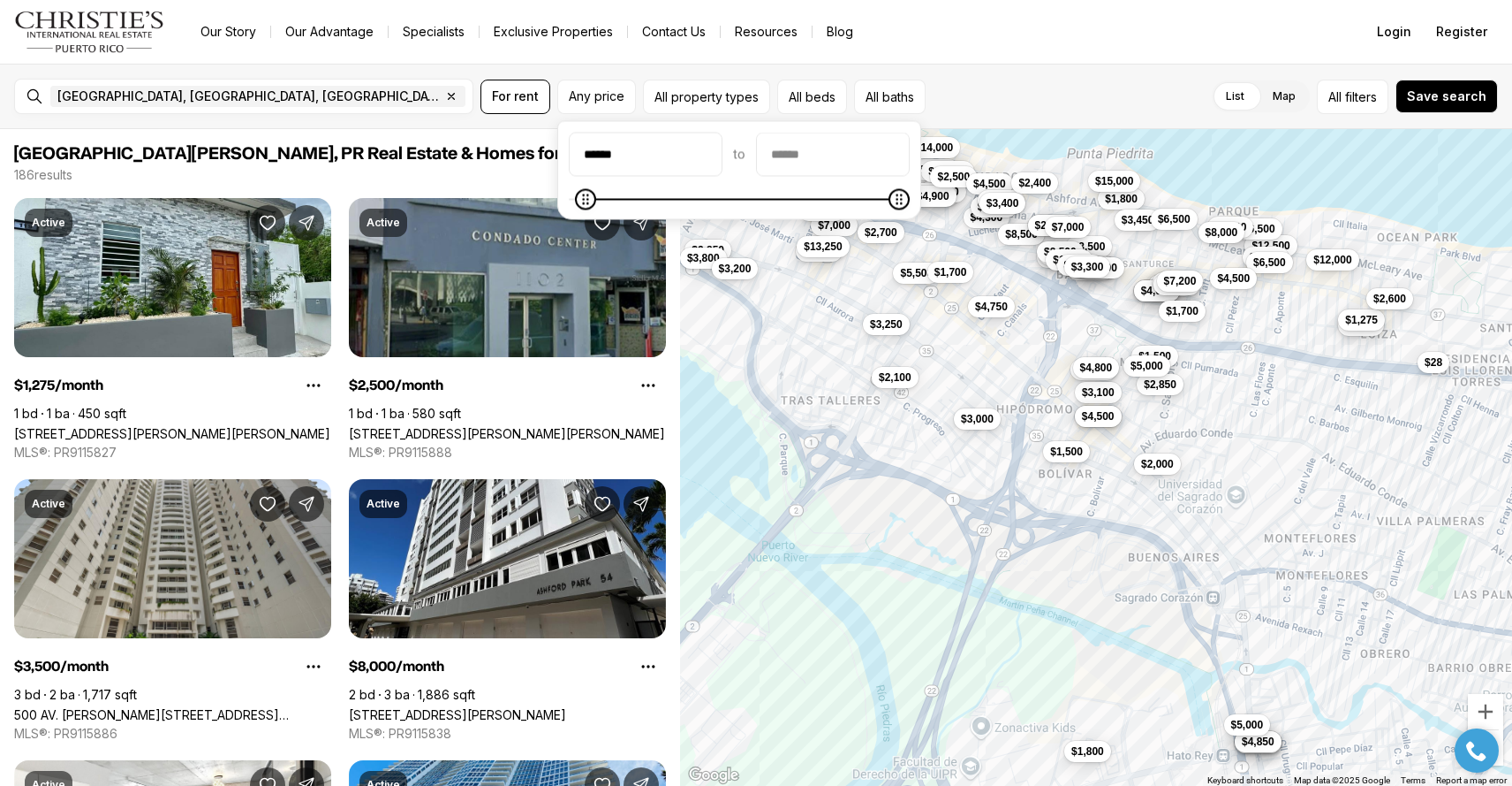
type input "******"
click at [810, 155] on input "priceMax" at bounding box center [833, 155] width 152 height 43
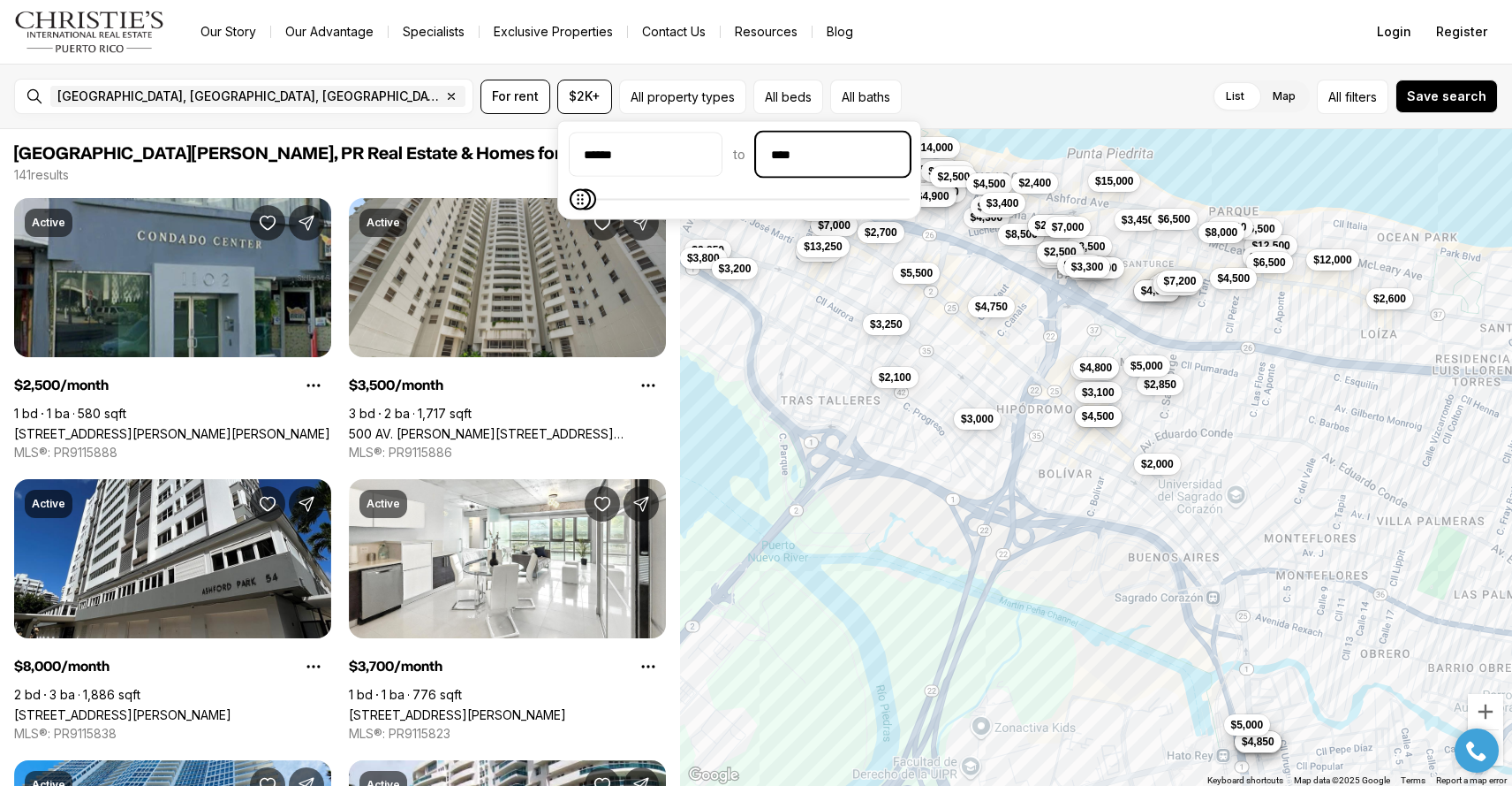
type input "******"
click at [942, 118] on div "San Juan, PR, US Remove San Juan, PR, US For rent $2K+ All property types All b…" at bounding box center [756, 97] width 1512 height 66
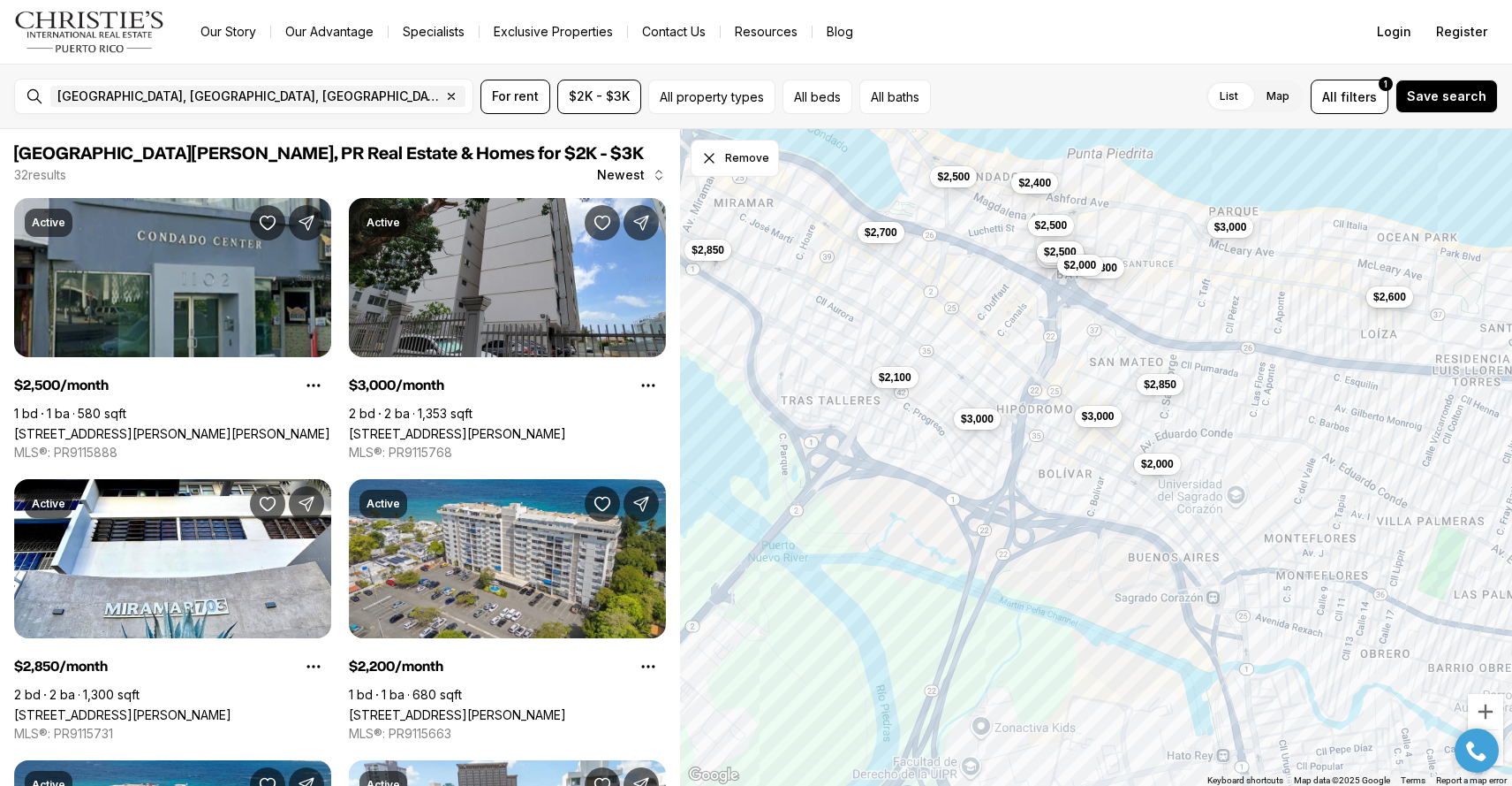
click at [1401, 301] on span "$2,600" at bounding box center [1390, 297] width 33 height 15
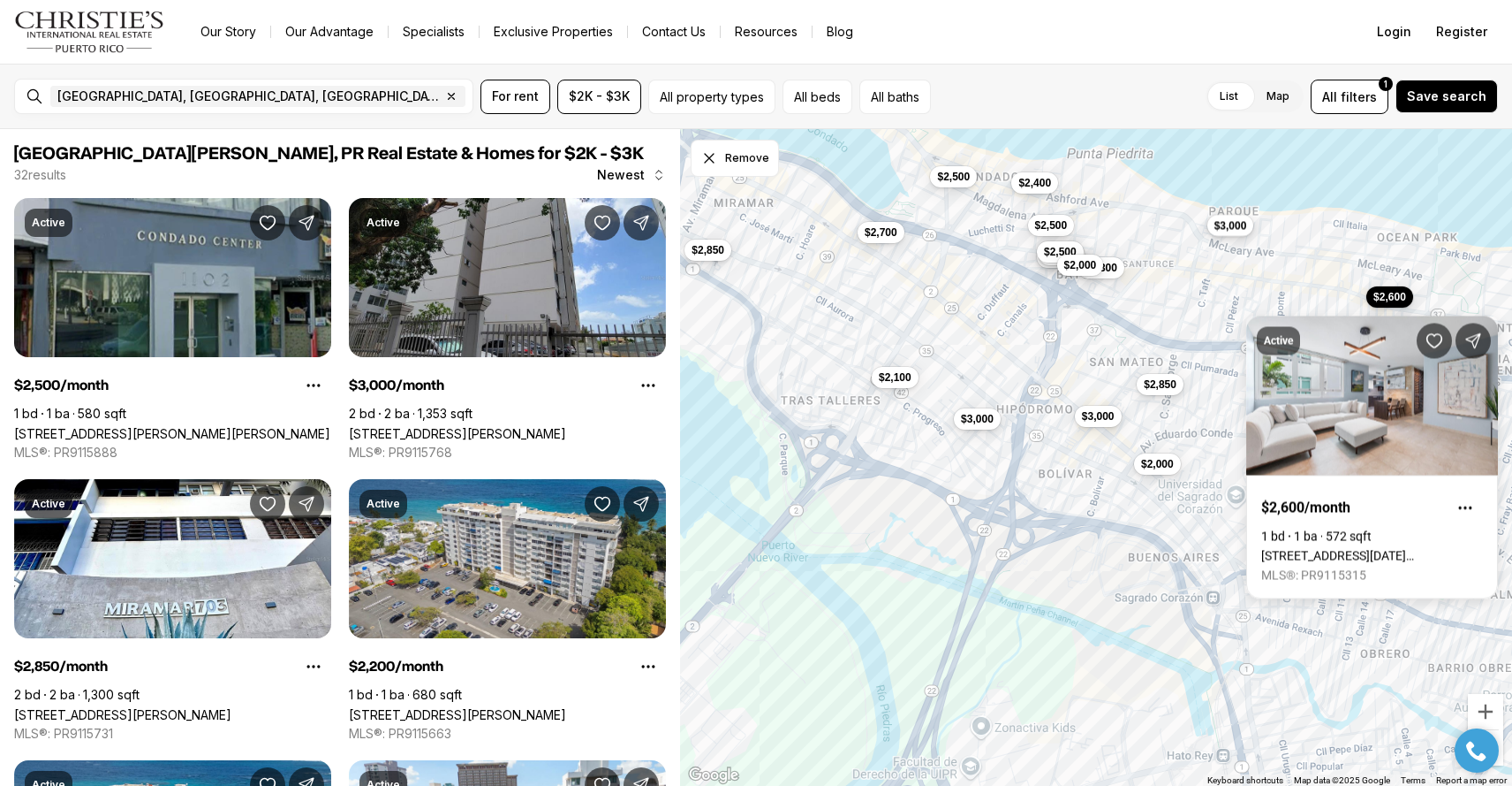
click at [1234, 230] on span "$3,000" at bounding box center [1231, 226] width 33 height 15
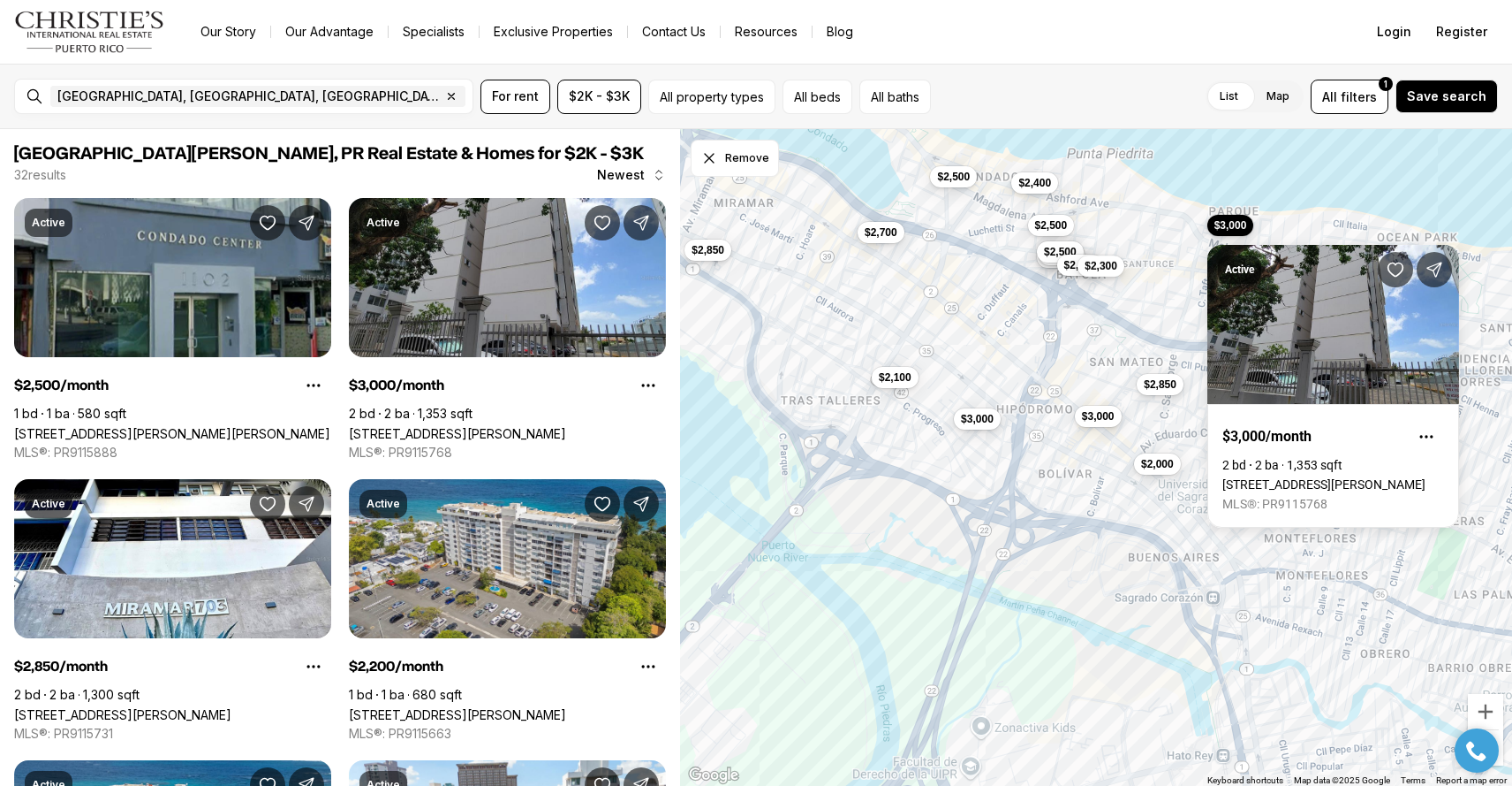
click at [1108, 263] on span "$2,300" at bounding box center [1101, 266] width 33 height 15
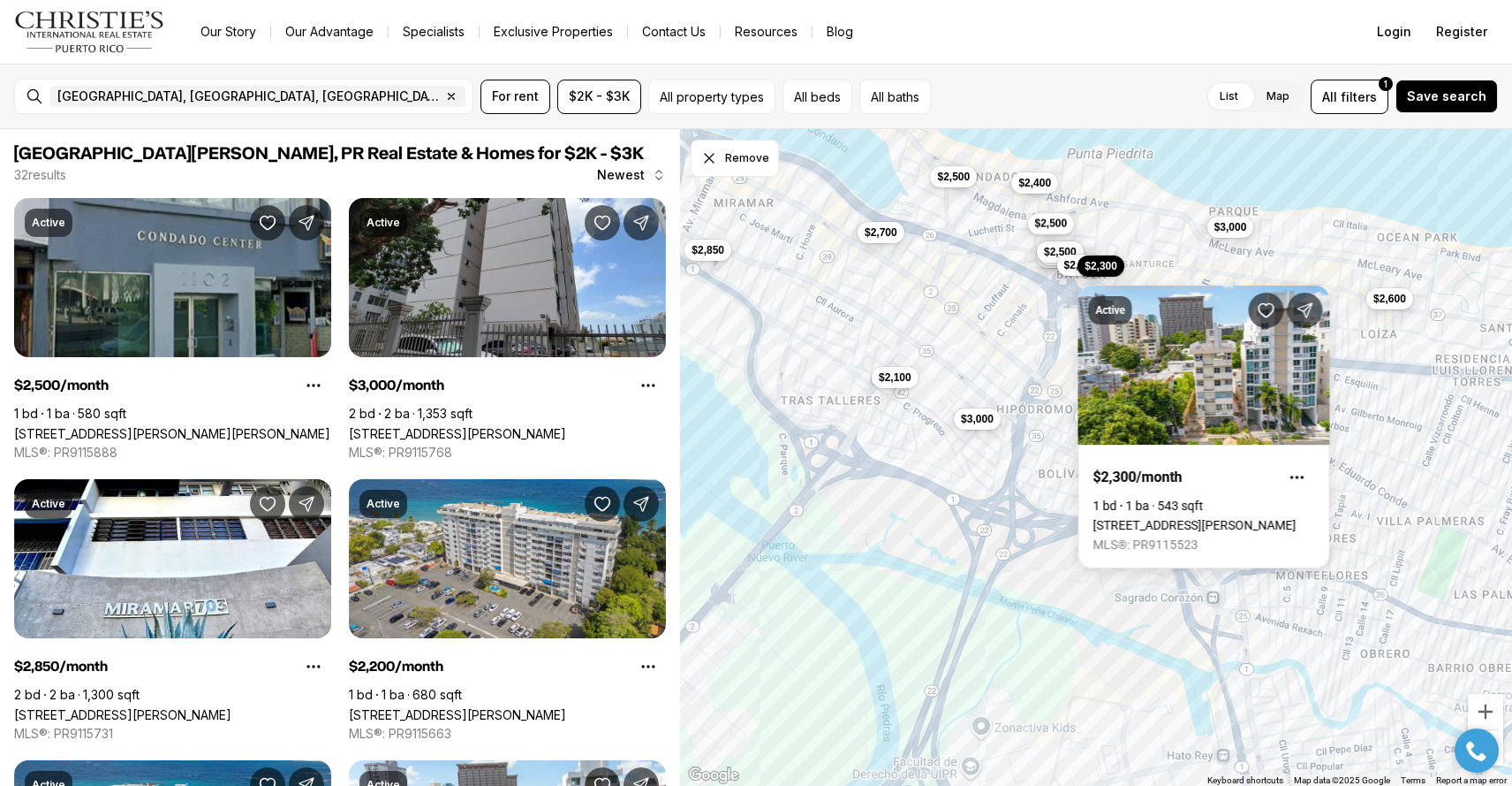
click at [1050, 225] on span "$2,500" at bounding box center [1051, 224] width 33 height 15
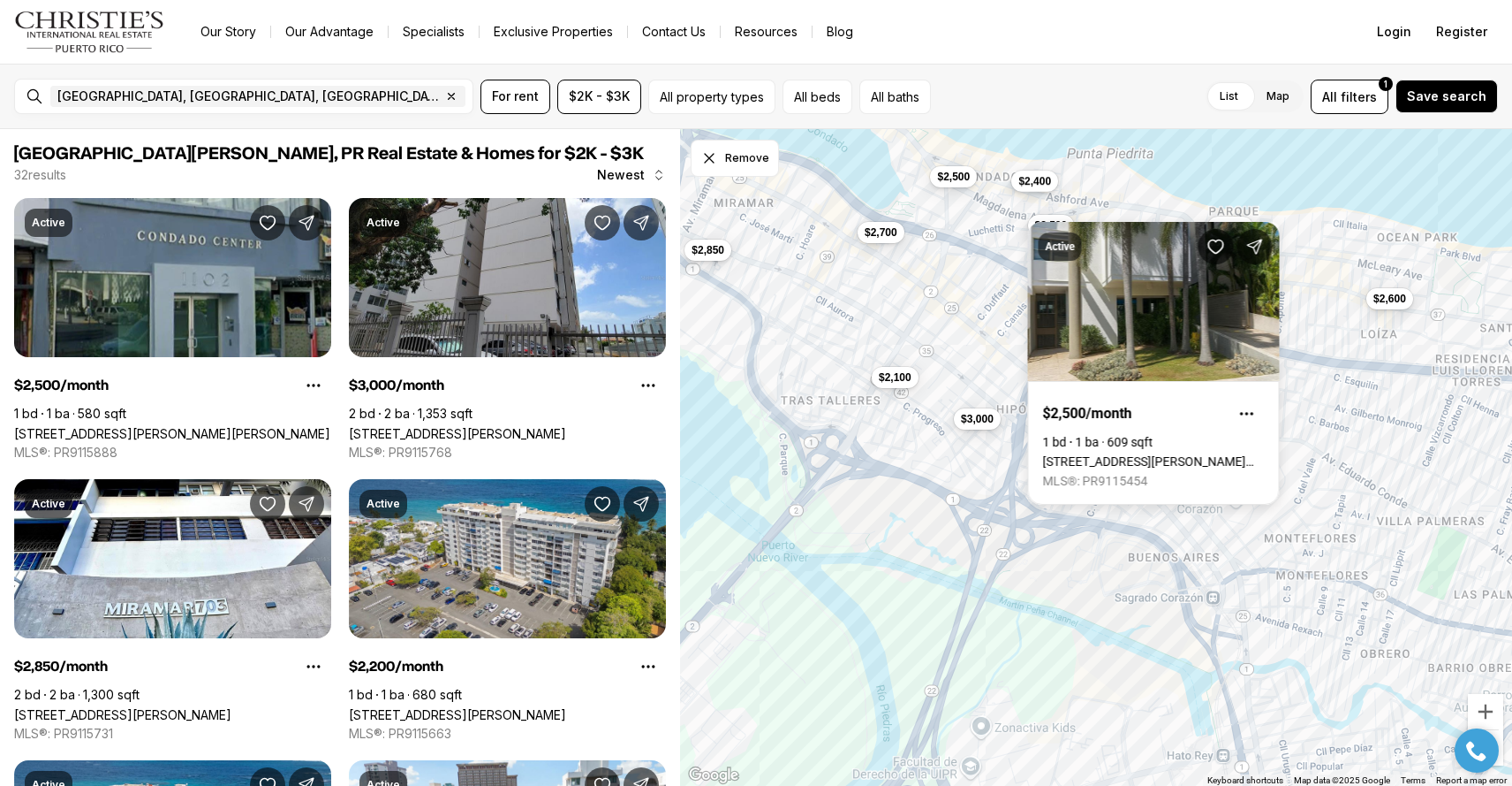
click at [1040, 189] on button "$2,400" at bounding box center [1035, 180] width 46 height 21
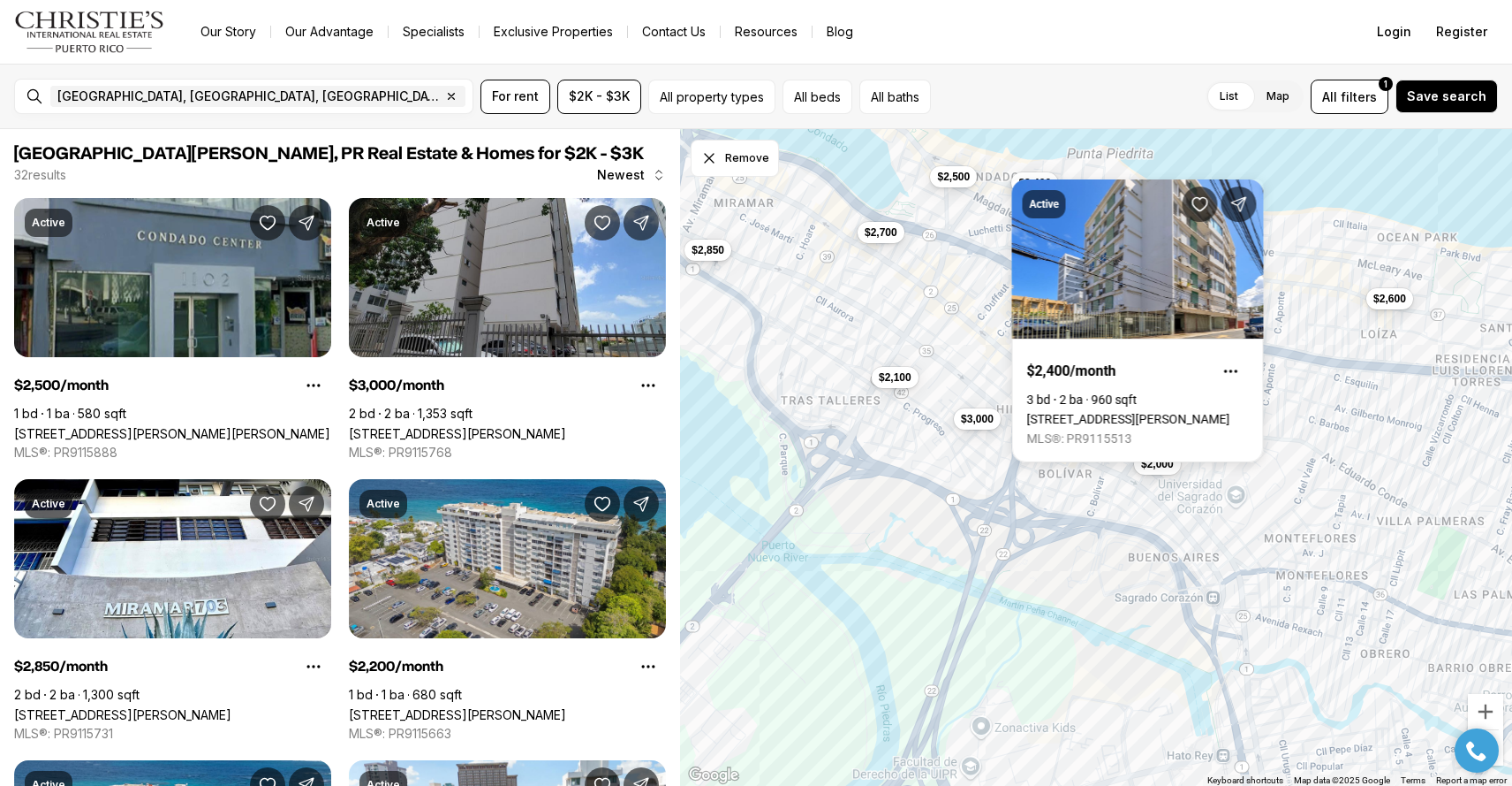
click at [959, 308] on div "$2,000 $2,850 $3,000 $2,100 $3,000 $2,300 $2,600 $3,000 $2,850 $2,700 $2,500 $2…" at bounding box center [1096, 458] width 832 height 658
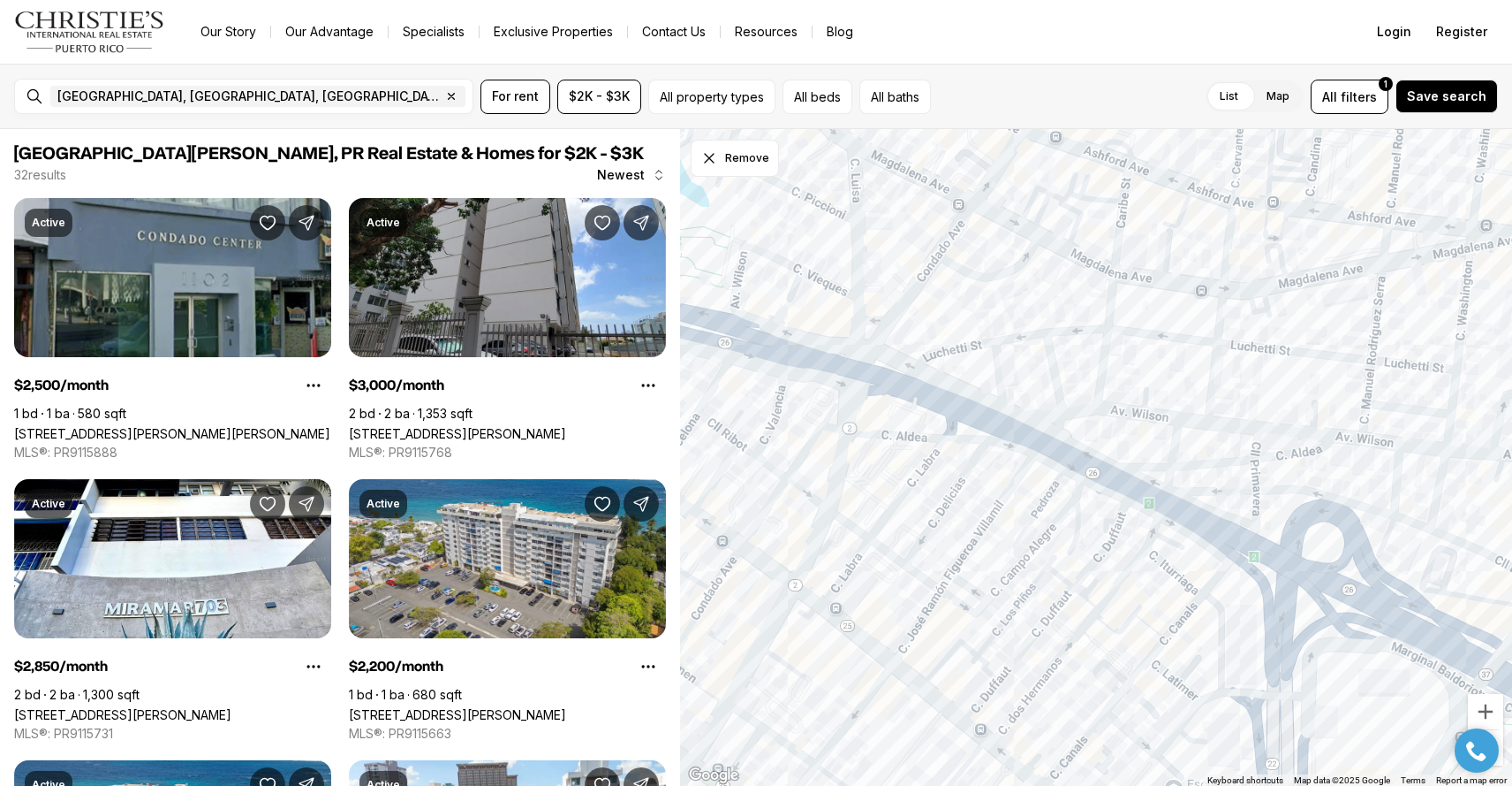
drag, startPoint x: 1087, startPoint y: 245, endPoint x: 1031, endPoint y: 588, distance: 347.5
click at [1033, 588] on div "$3,000 $3,000" at bounding box center [1096, 458] width 832 height 658
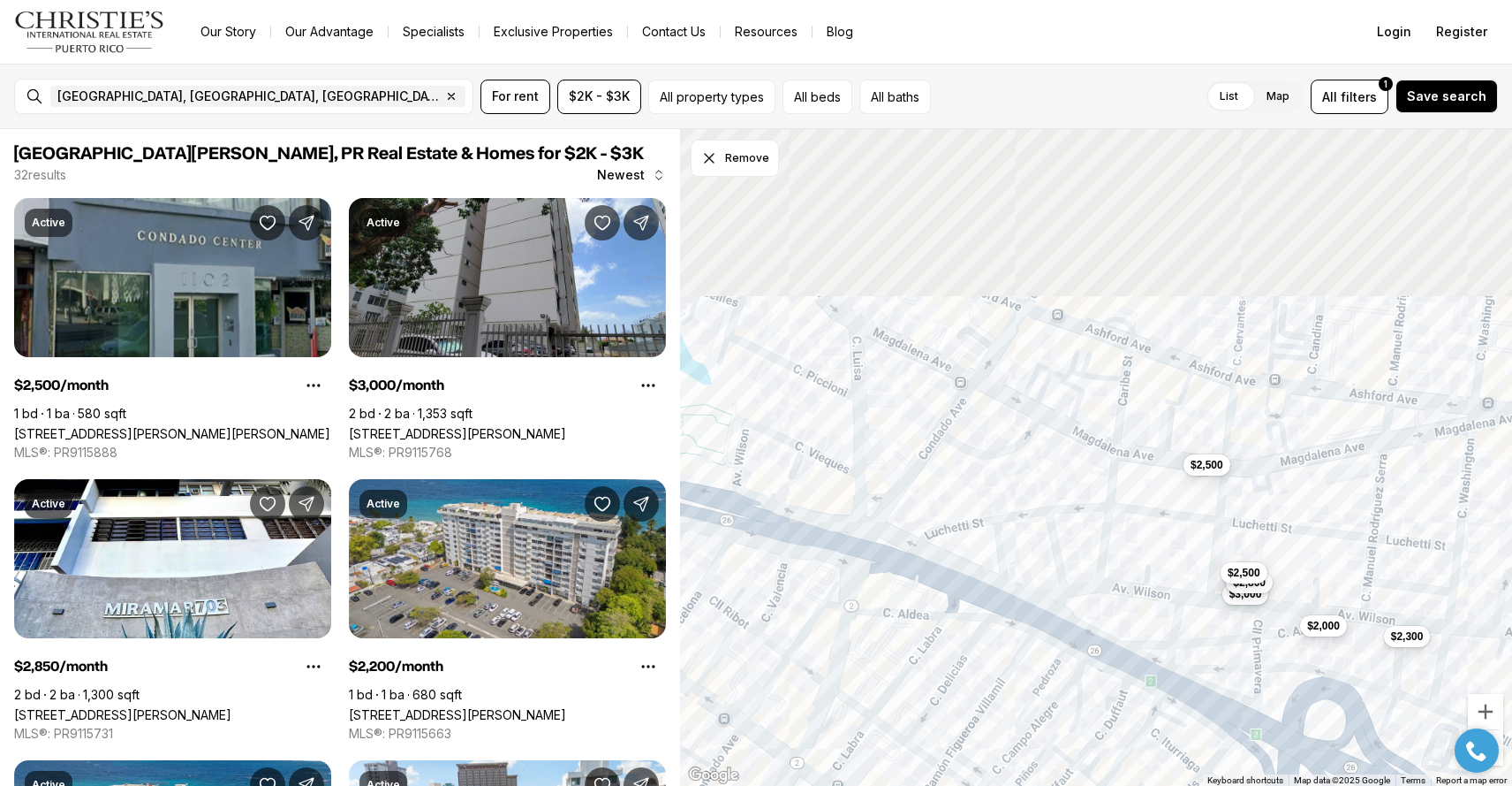
drag, startPoint x: 970, startPoint y: 475, endPoint x: 973, endPoint y: 668, distance: 193.0
click at [973, 666] on div "$2,300 $3,000 $2,800 $2,500 $2,500 $2,000" at bounding box center [1096, 458] width 832 height 658
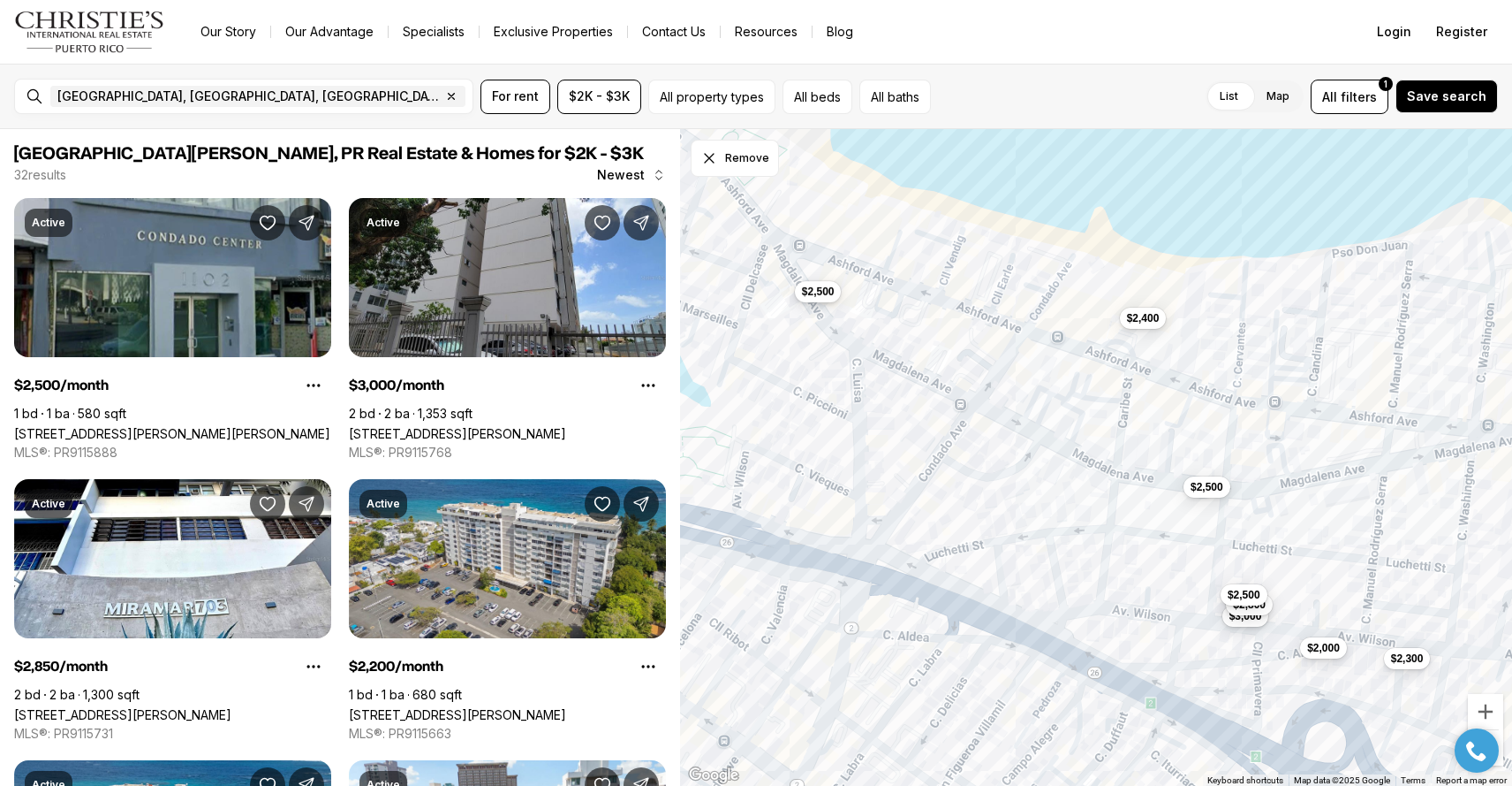
click at [809, 294] on span "$2,500" at bounding box center [818, 291] width 33 height 15
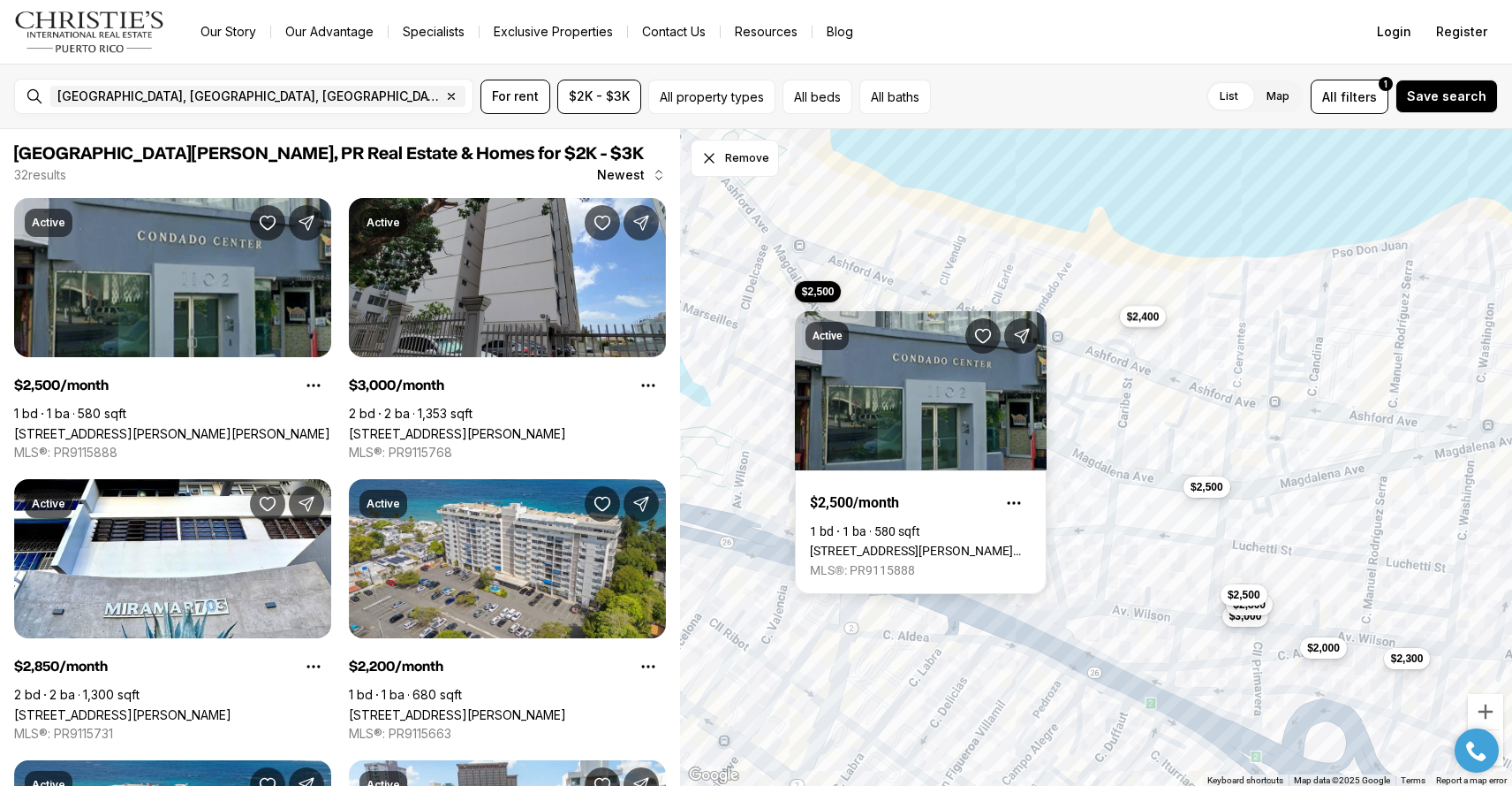
click at [1147, 324] on button "$2,400" at bounding box center [1142, 316] width 46 height 21
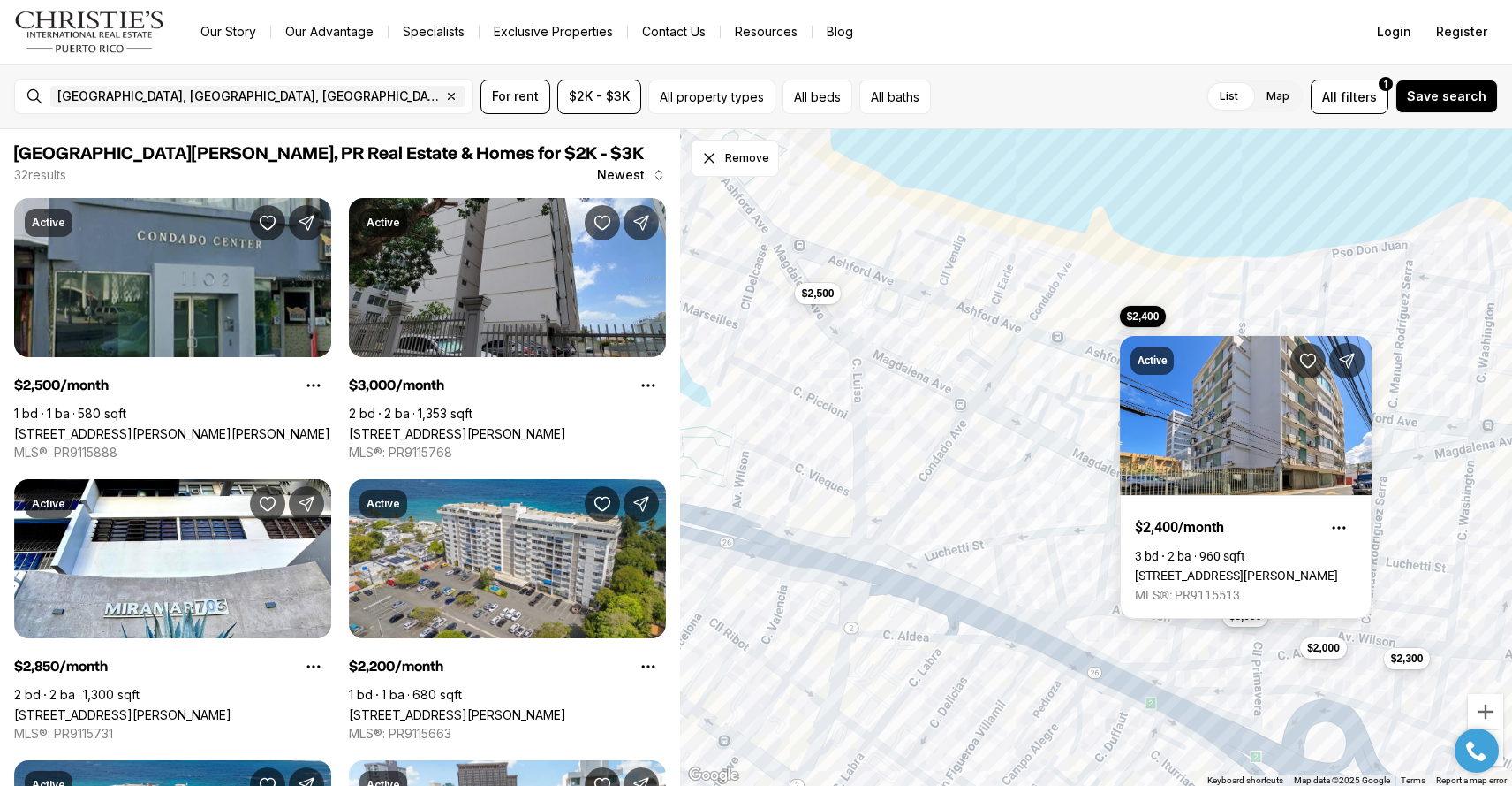
click at [878, 304] on div "$2,300 $3,000 $2,800 $2,500 $2,500 $2,000 $2,500 $2,400" at bounding box center [1096, 458] width 832 height 658
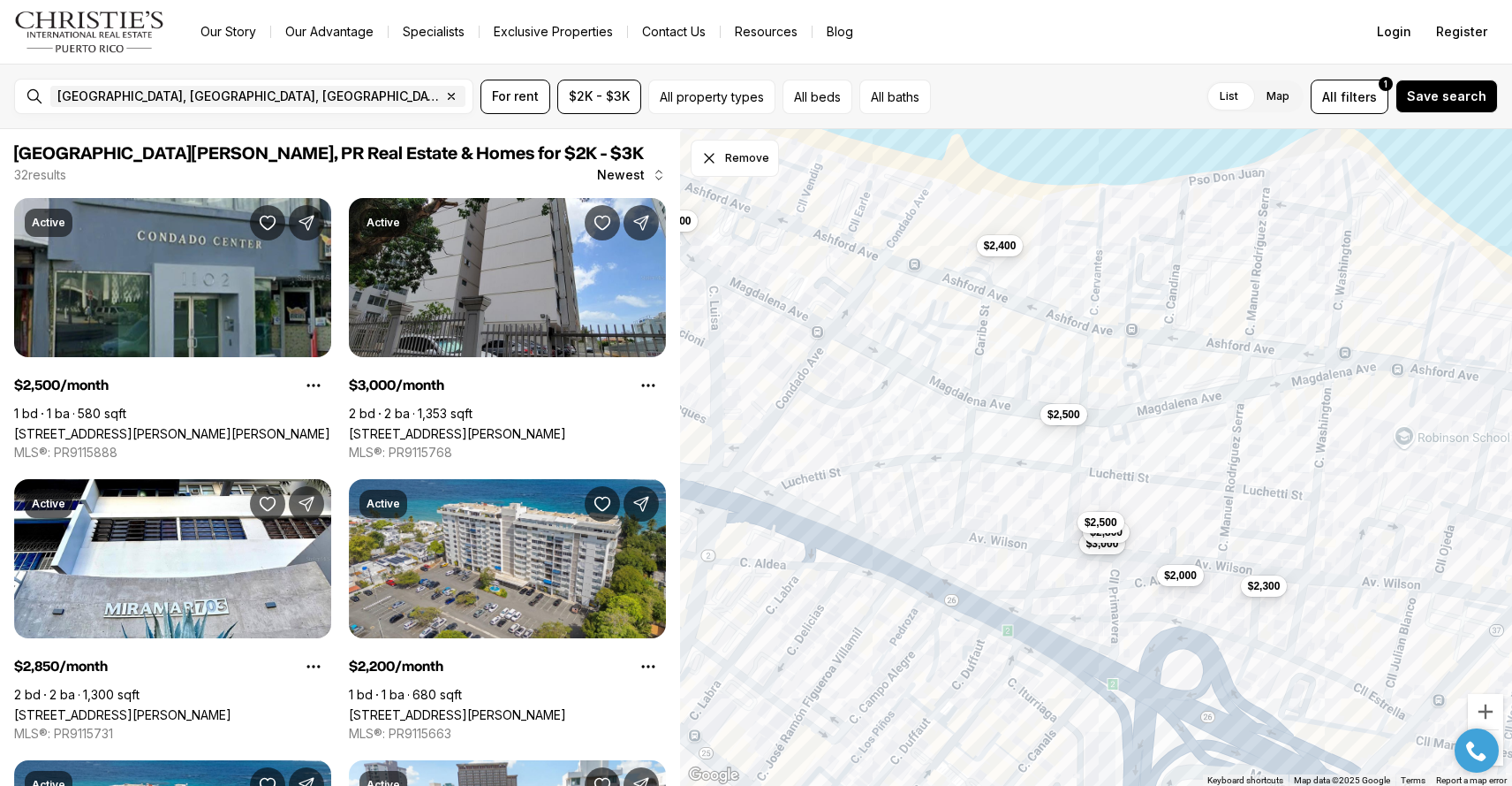
drag, startPoint x: 1162, startPoint y: 409, endPoint x: 1019, endPoint y: 337, distance: 160.1
click at [1019, 337] on div "$2,300 $3,000 $2,800 $2,500 $2,500 $2,000 $2,500 $2,400" at bounding box center [1096, 458] width 832 height 658
click at [1178, 578] on span "$2,000" at bounding box center [1181, 574] width 33 height 15
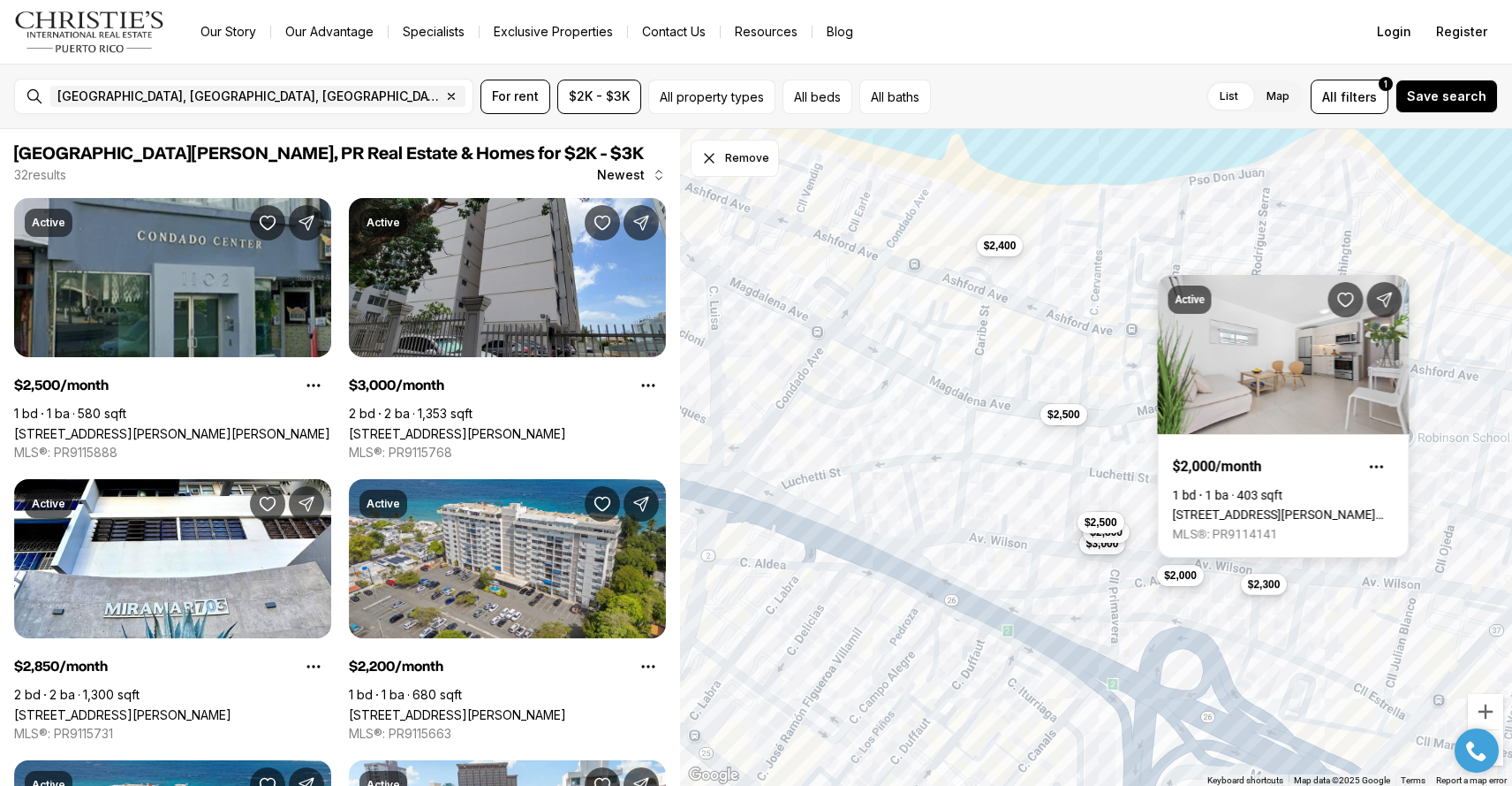
click at [1266, 583] on span "$2,300" at bounding box center [1264, 585] width 33 height 15
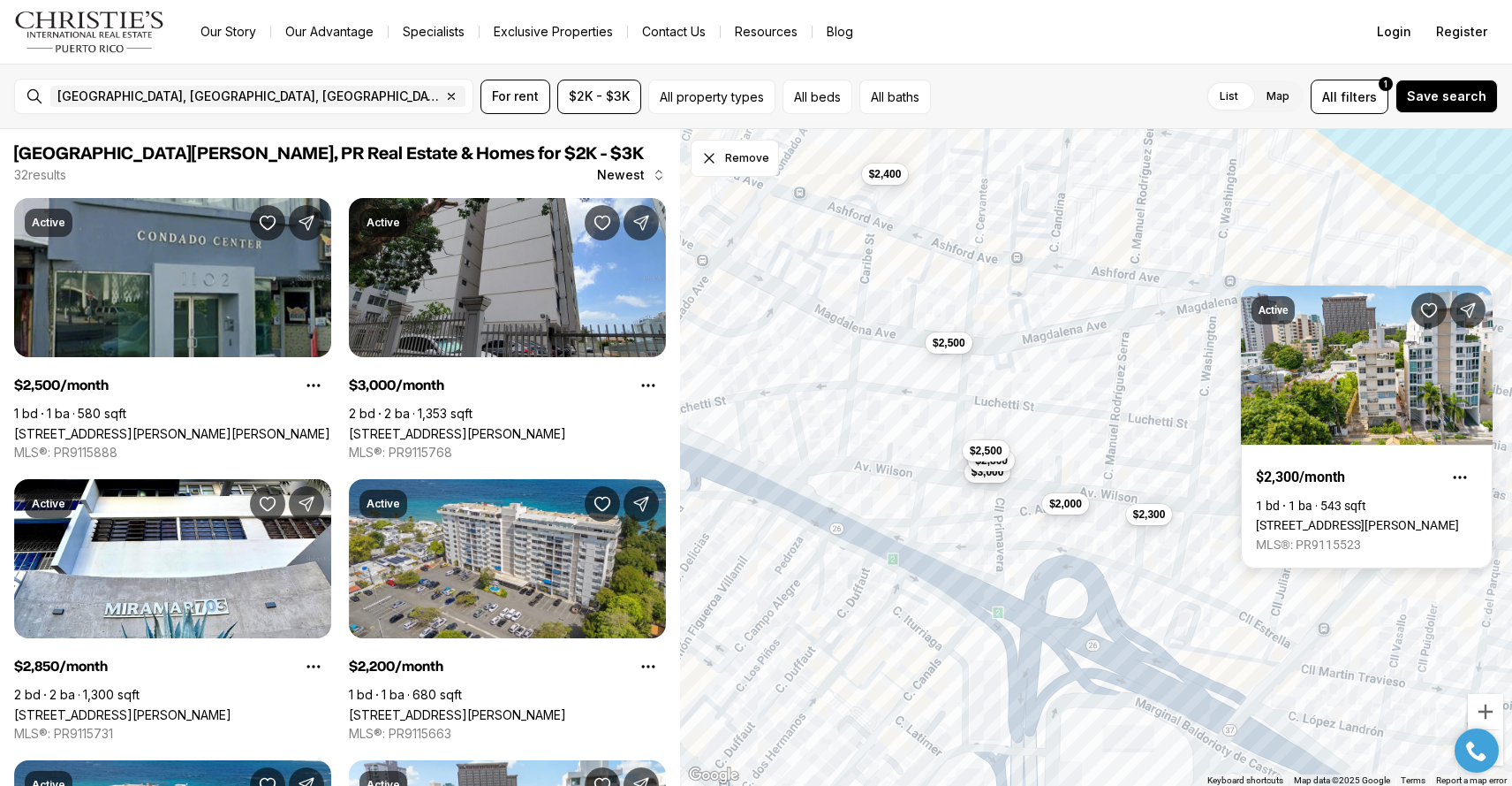
drag, startPoint x: 1070, startPoint y: 652, endPoint x: 928, endPoint y: 557, distance: 170.8
click at [928, 557] on div "$2,300 $3,000 $2,800 $2,500 $2,500 $2,000 $2,400" at bounding box center [1096, 458] width 832 height 658
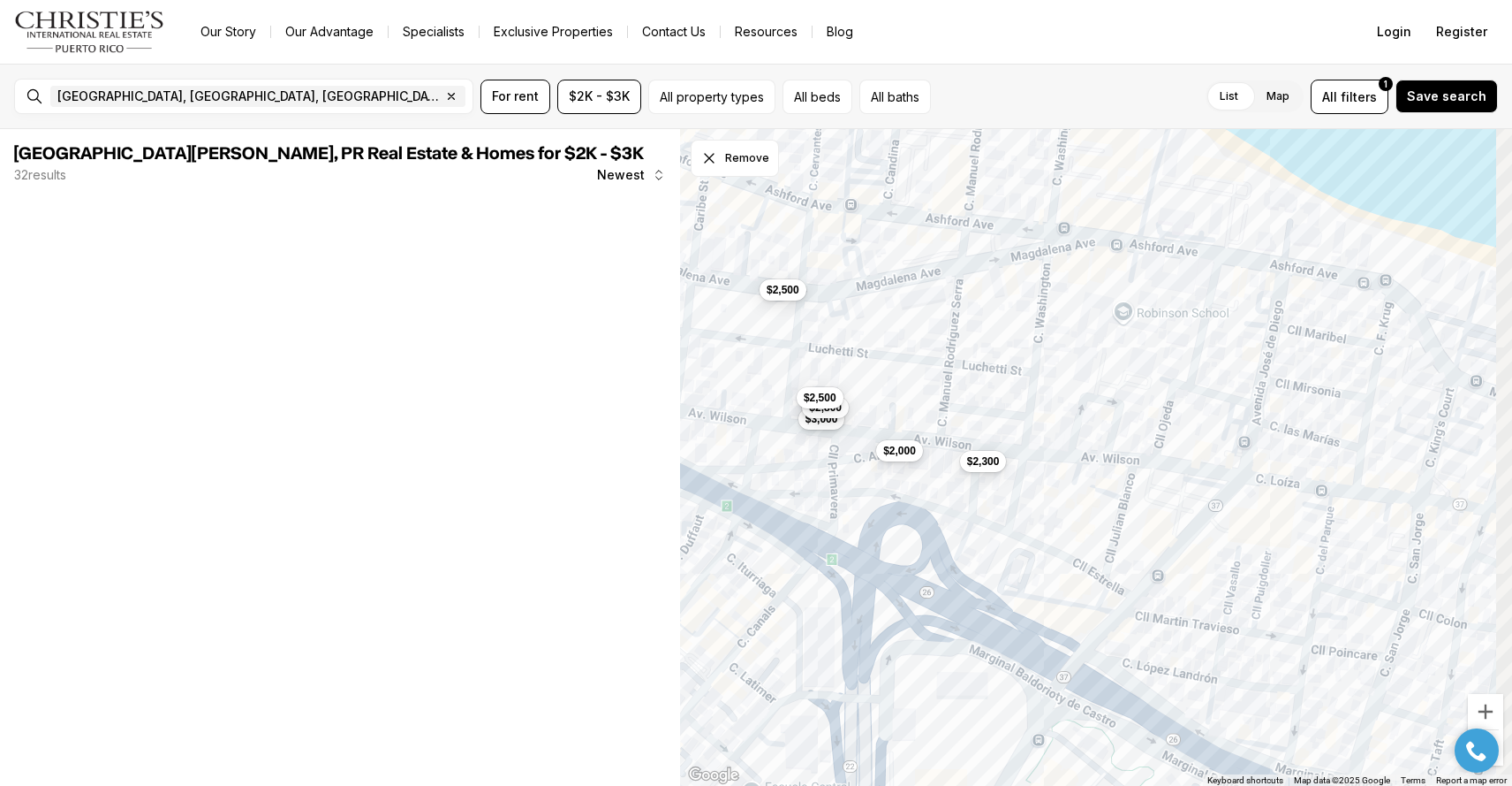
drag, startPoint x: 1208, startPoint y: 538, endPoint x: 1050, endPoint y: 506, distance: 161.2
click at [1050, 506] on div "$2,300 $3,000 $2,800 $2,500 $2,500 $2,000" at bounding box center [1096, 458] width 832 height 658
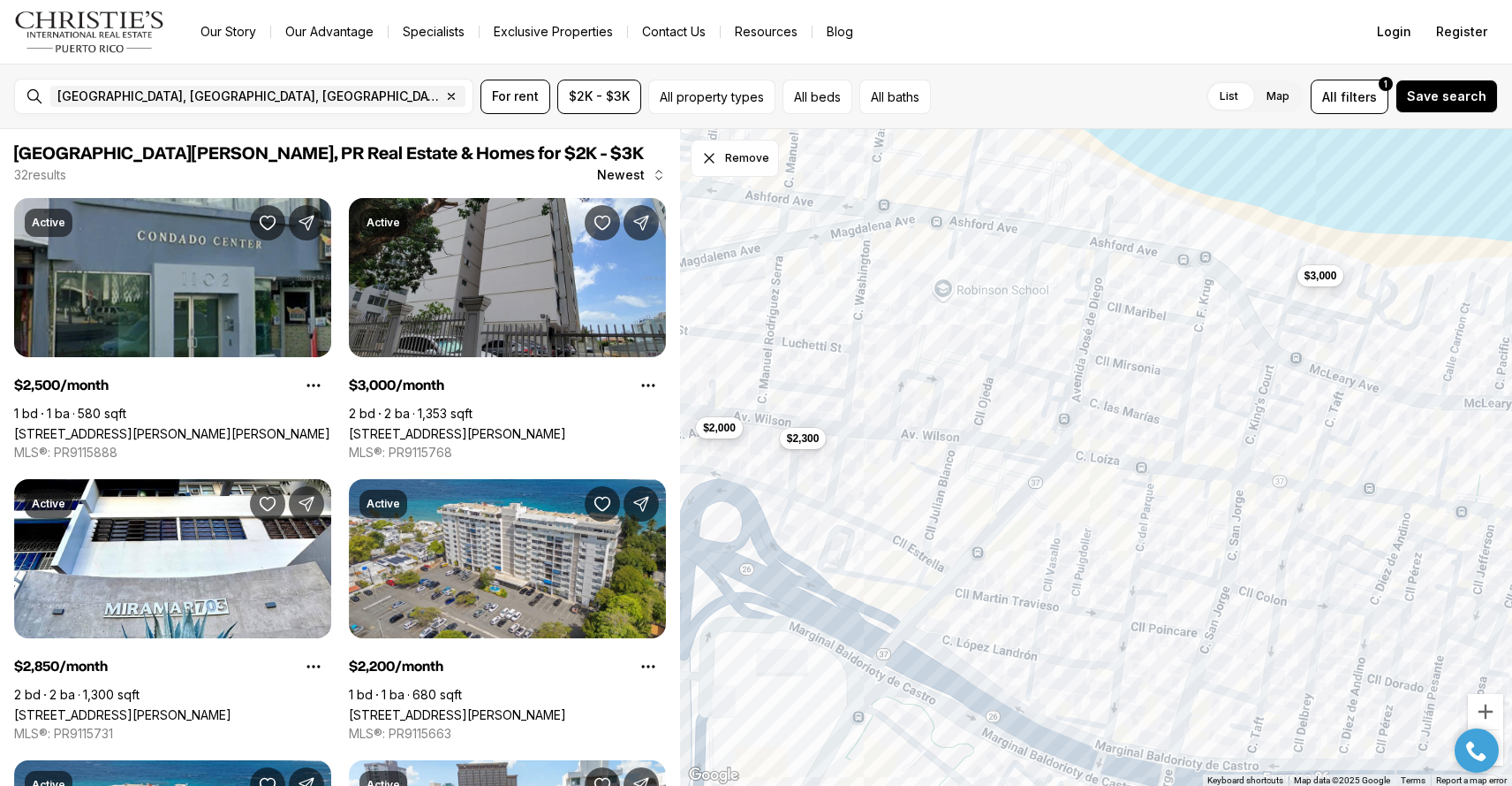
drag, startPoint x: 1201, startPoint y: 493, endPoint x: 1044, endPoint y: 484, distance: 157.3
click at [1044, 484] on div "$2,300 $3,000 $2,800 $2,500 $2,500 $2,000 $3,000" at bounding box center [1096, 458] width 832 height 658
click at [1318, 277] on span "$3,000" at bounding box center [1320, 274] width 33 height 15
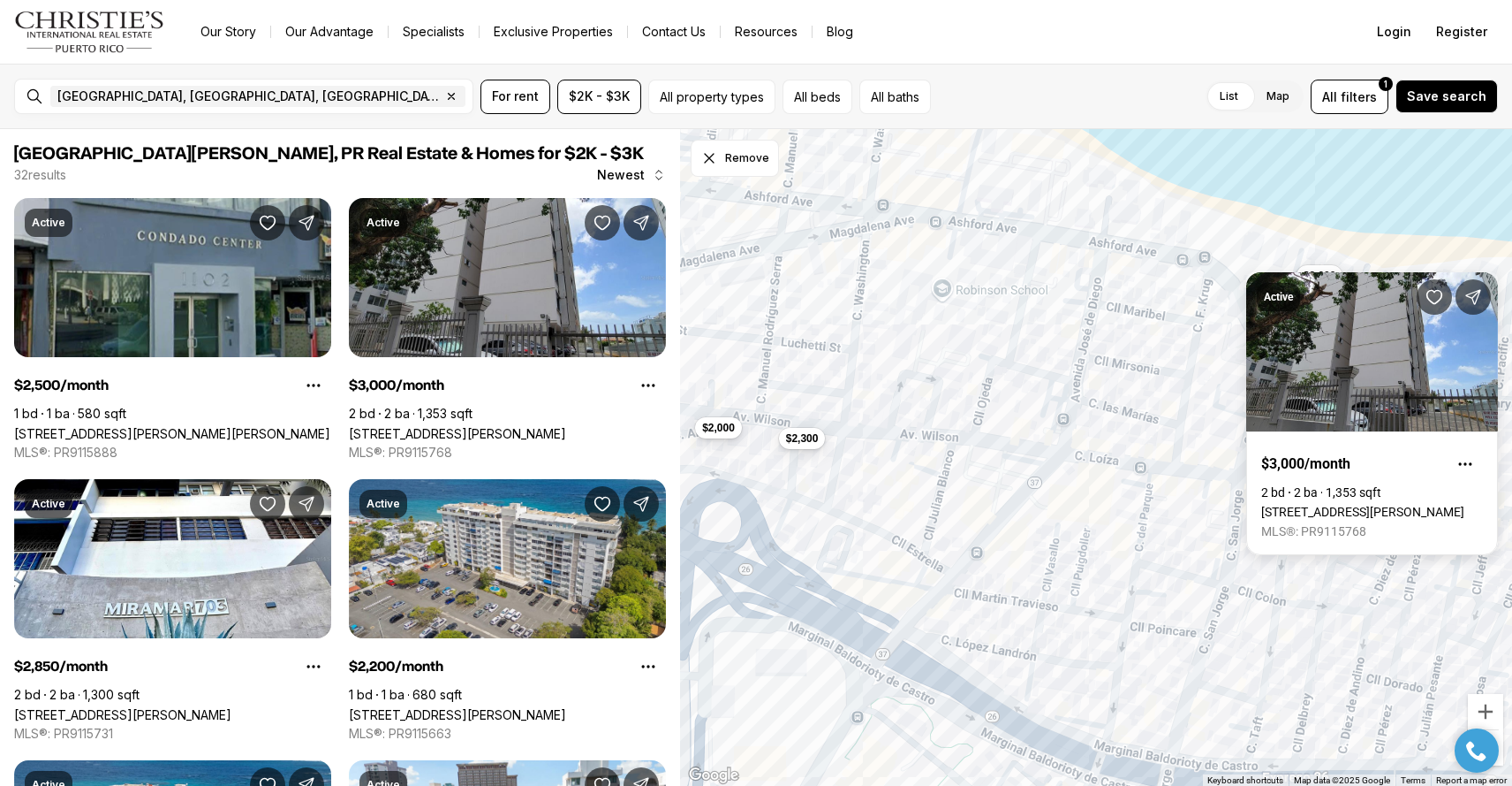
click at [1146, 464] on div "$2,300 $2,000 $3,000" at bounding box center [1096, 458] width 832 height 658
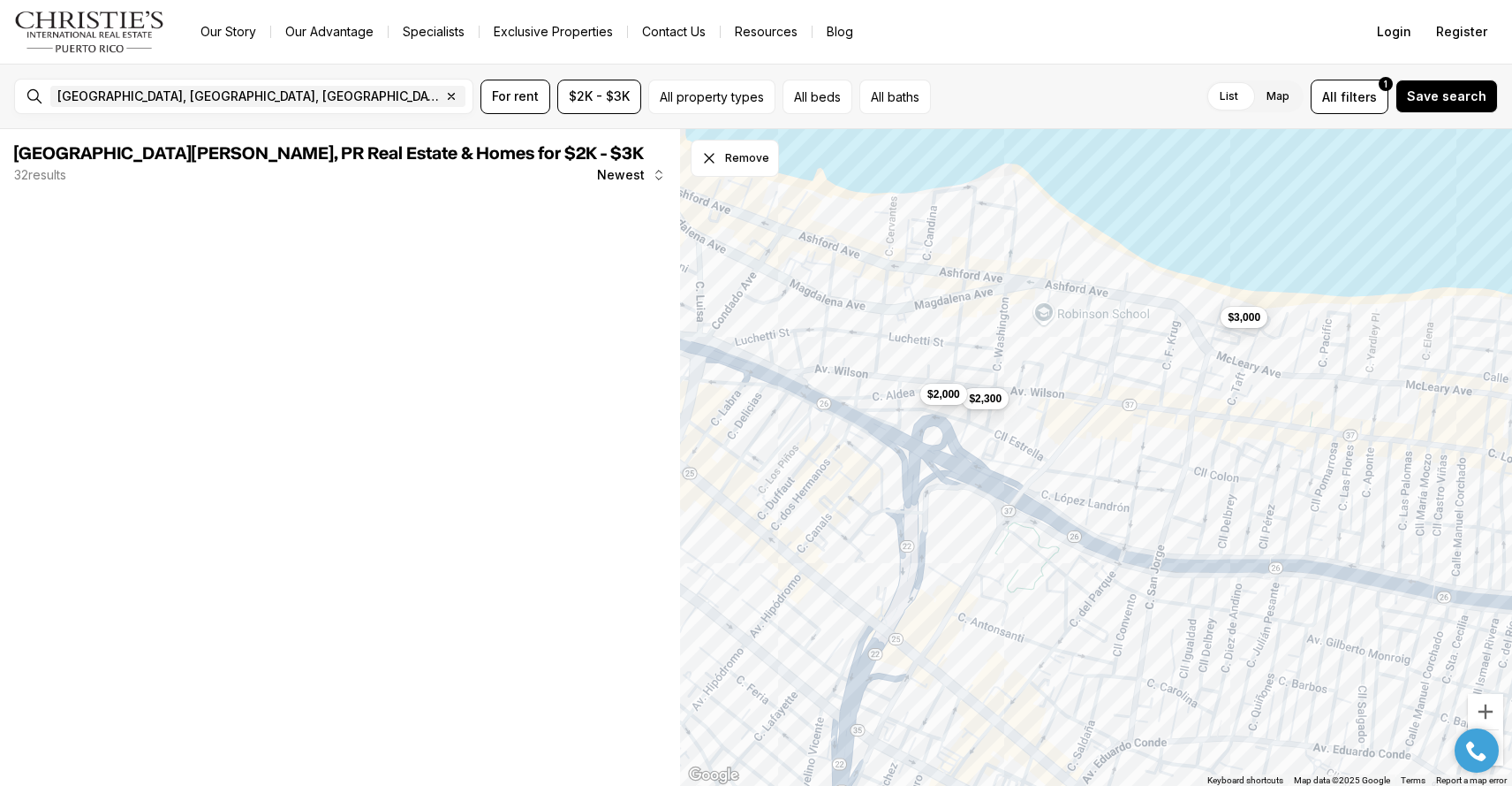
drag, startPoint x: 1204, startPoint y: 526, endPoint x: 1204, endPoint y: 460, distance: 66.0
click at [1204, 460] on div "$2,300 $2,000 $3,000" at bounding box center [1096, 458] width 832 height 658
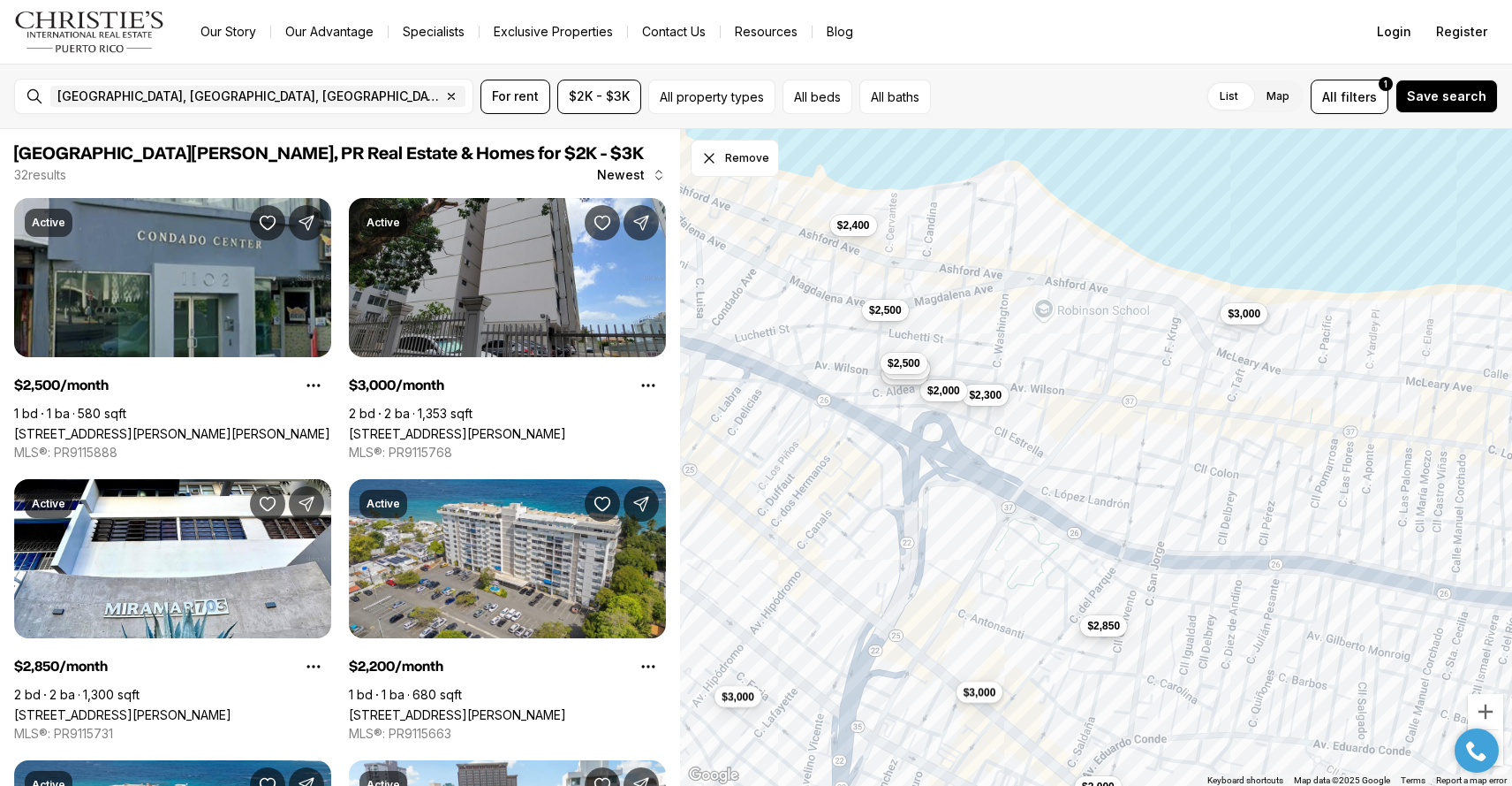
click at [1108, 624] on span "$2,850" at bounding box center [1104, 626] width 33 height 15
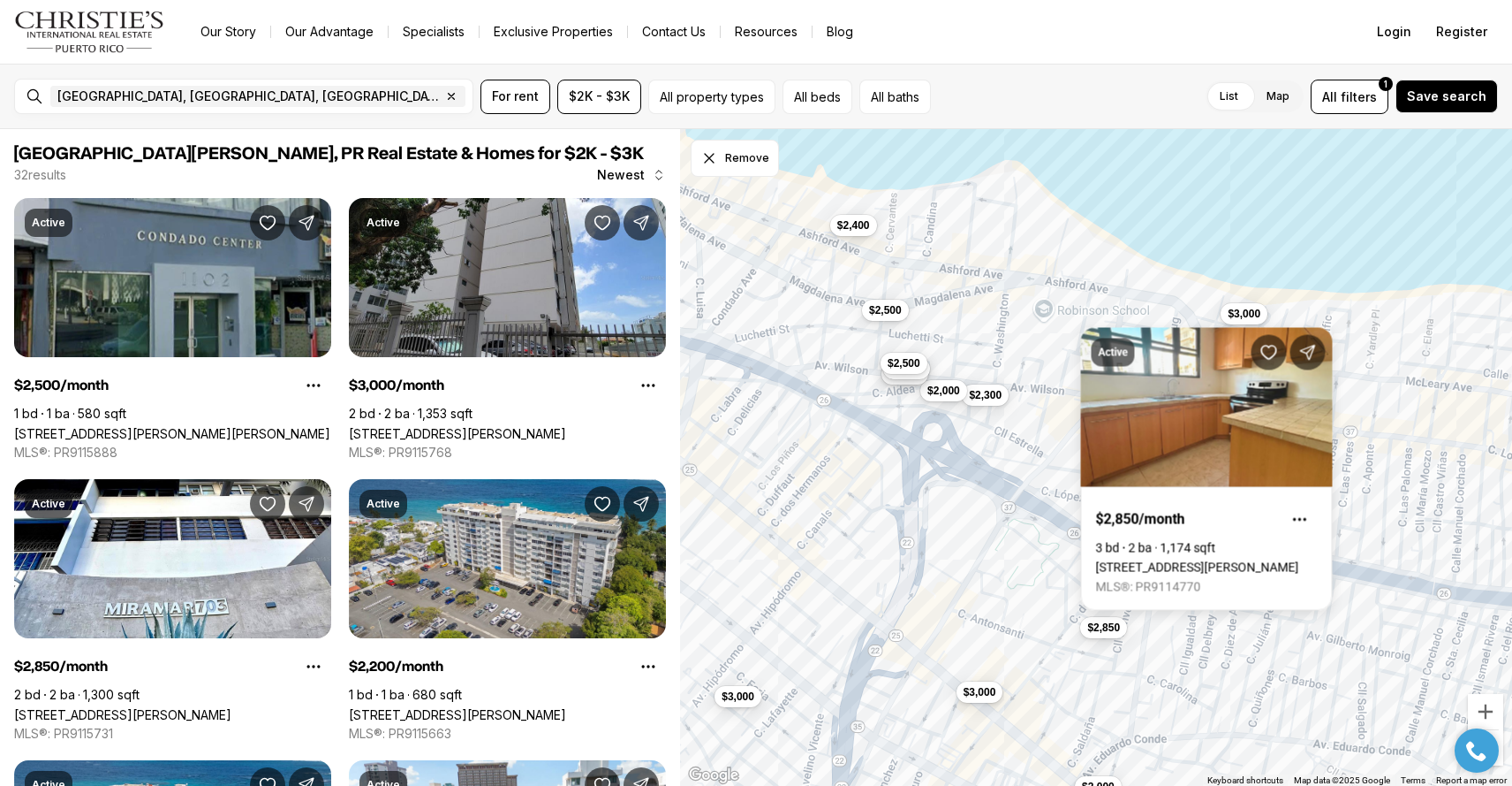
click at [958, 619] on div "$2,300 $2,000 $3,000 $3,000 $2,800 $2,400 $2,500 $3,000 $2,850 $2,500 $3,000 $2…" at bounding box center [1096, 458] width 832 height 658
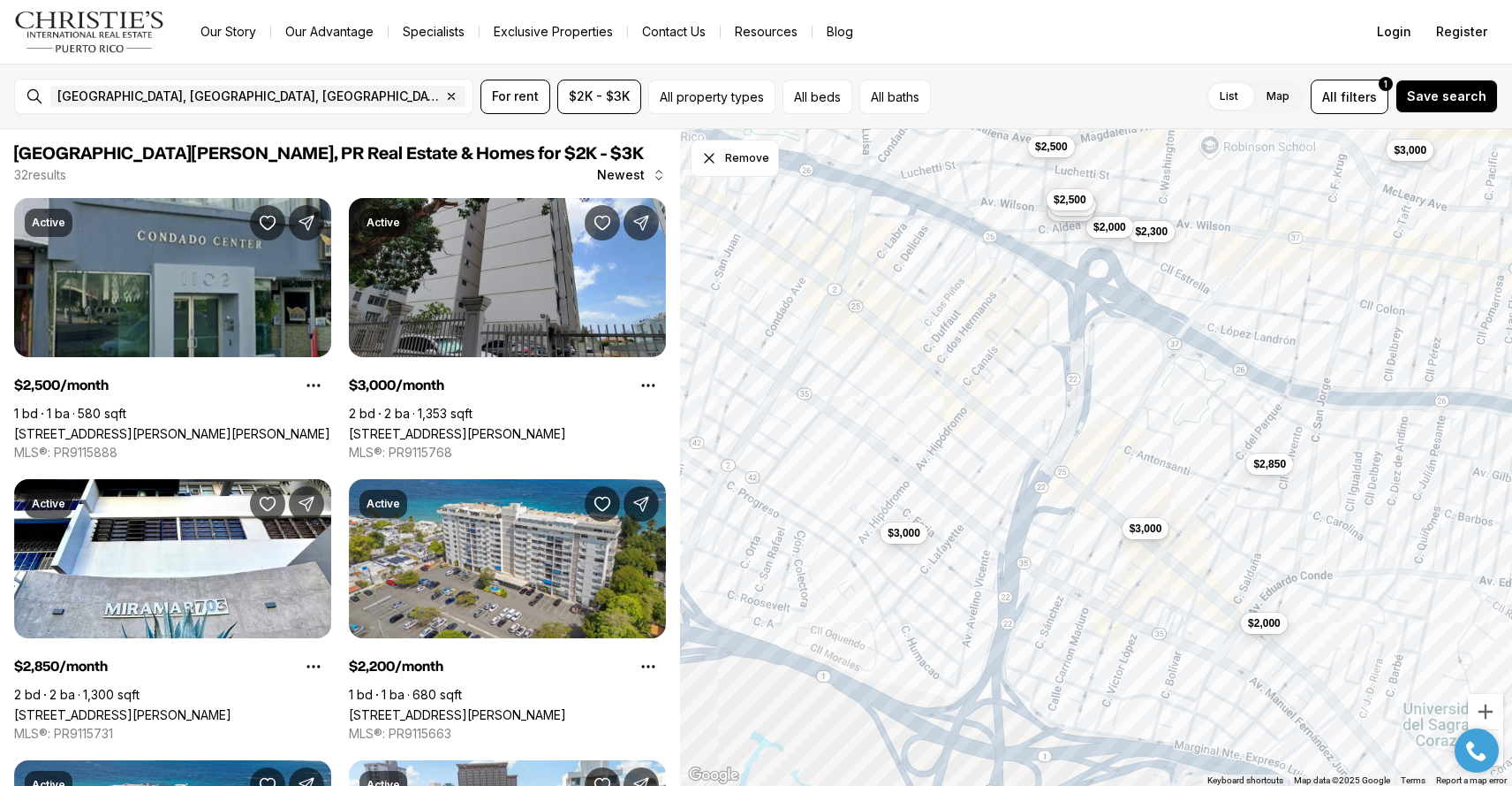
drag, startPoint x: 935, startPoint y: 646, endPoint x: 1102, endPoint y: 482, distance: 234.1
click at [1102, 482] on div "$2,300 $2,000 $3,000 $3,000 $2,800 $2,400 $2,500 $3,000 $2,850 $2,500 $3,000 $2…" at bounding box center [1096, 458] width 832 height 658
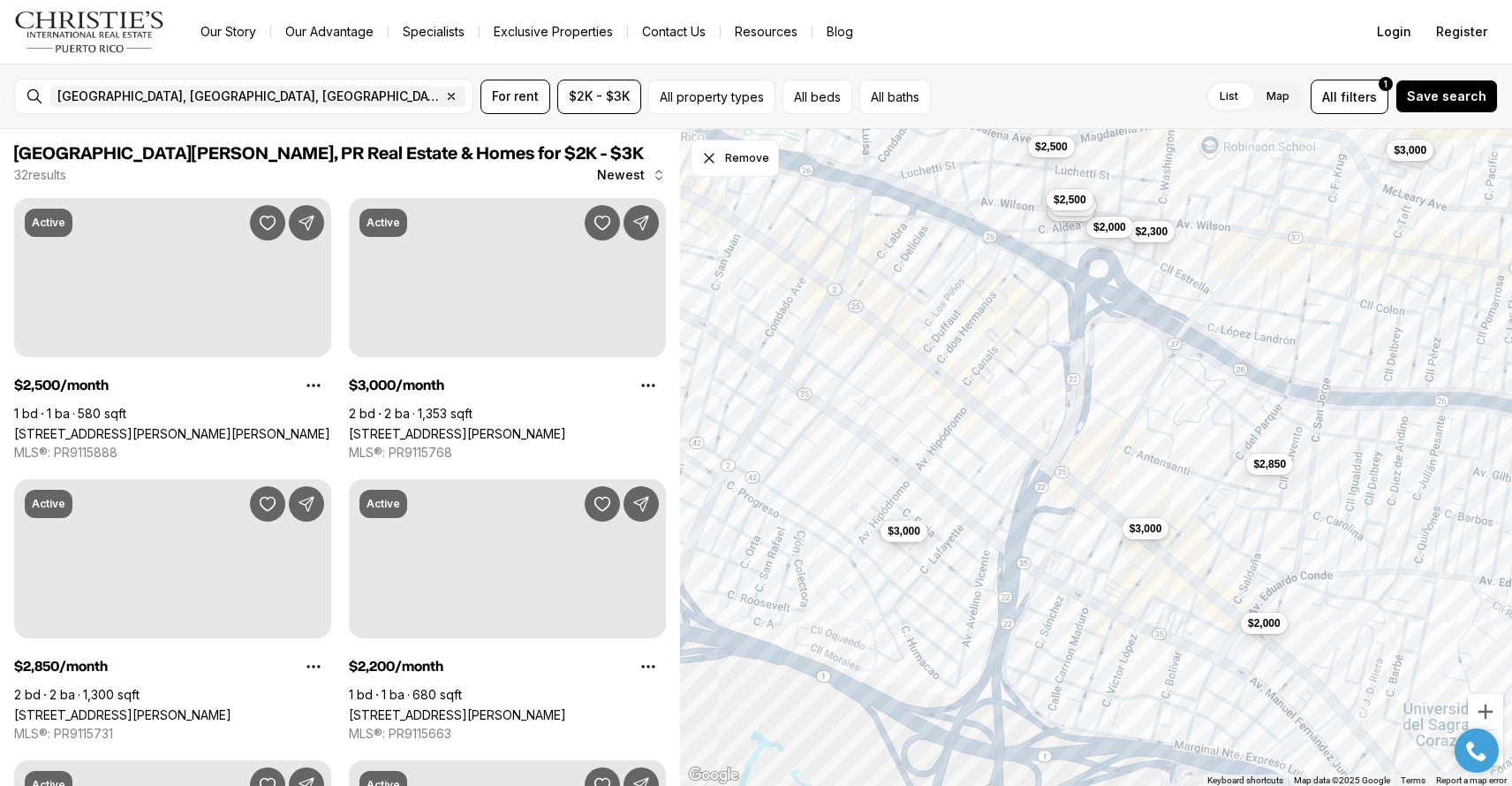
click at [919, 541] on div "$3,000" at bounding box center [903, 532] width 46 height 21
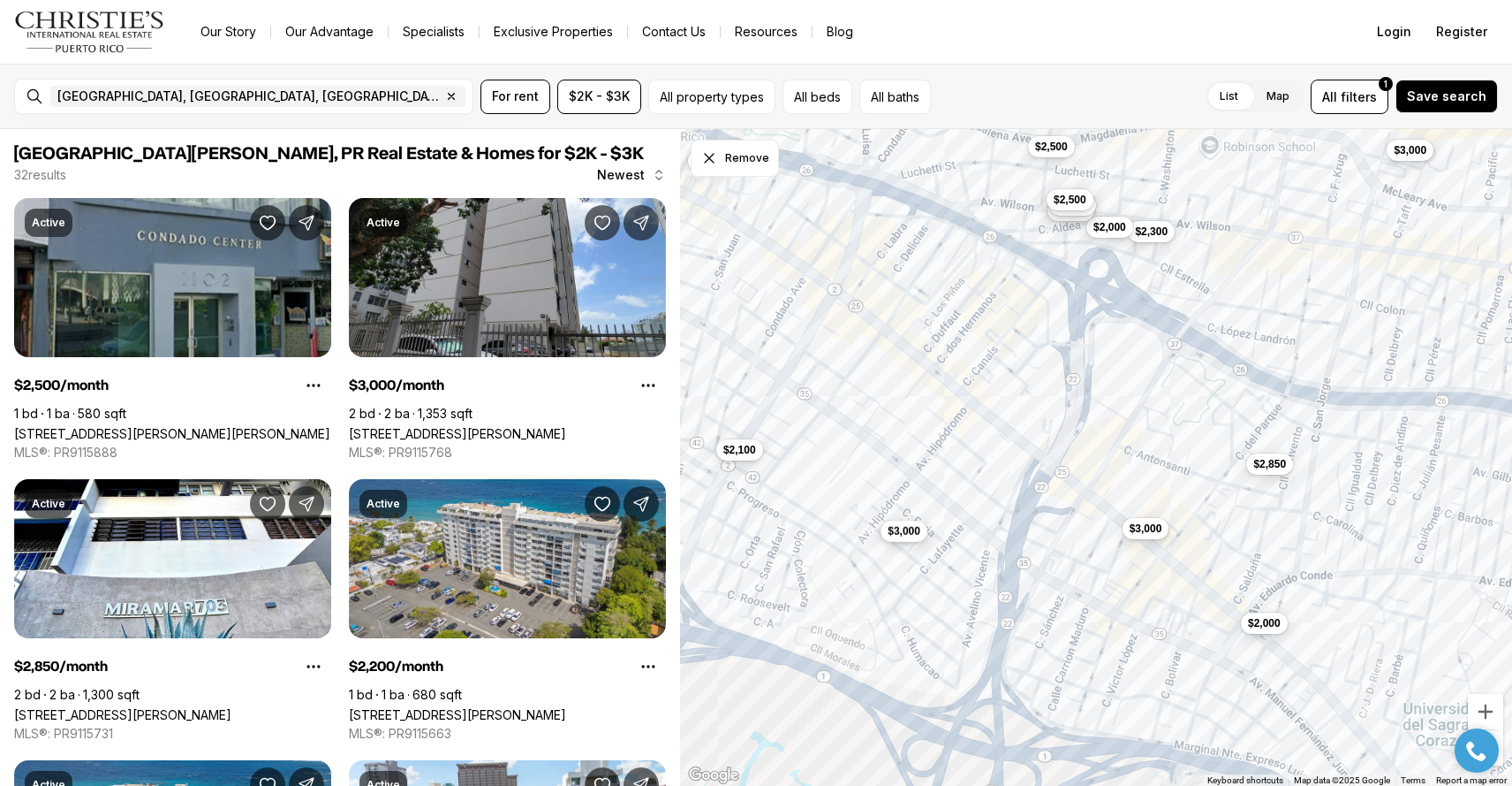
click at [915, 536] on span "$3,000" at bounding box center [904, 531] width 33 height 15
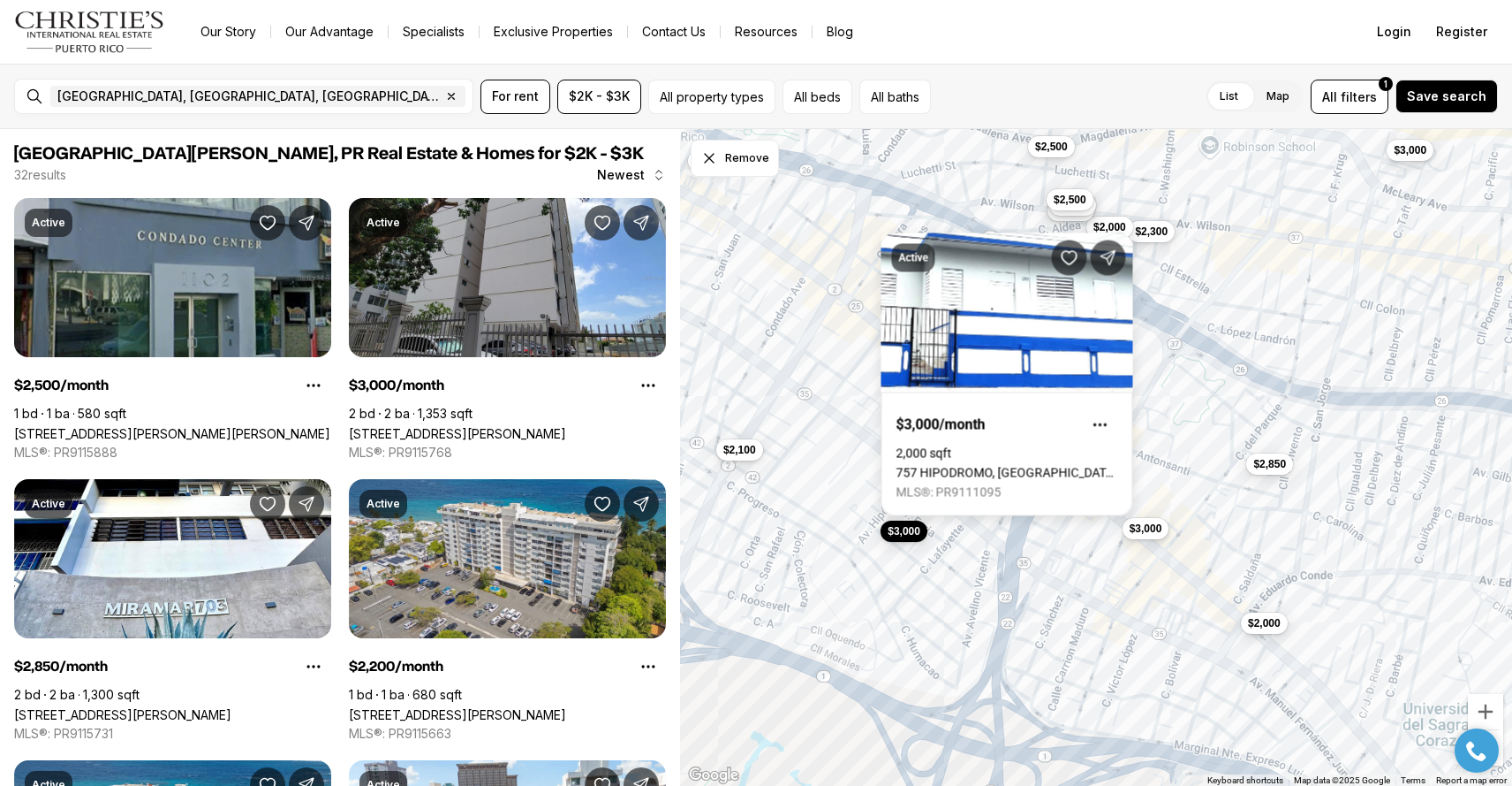
click at [1091, 537] on div "$2,300 $2,000 $3,000 $3,000 $2,800 $2,500 $3,000 $2,850 $2,500 $3,000 $2,000 $2…" at bounding box center [1096, 458] width 832 height 658
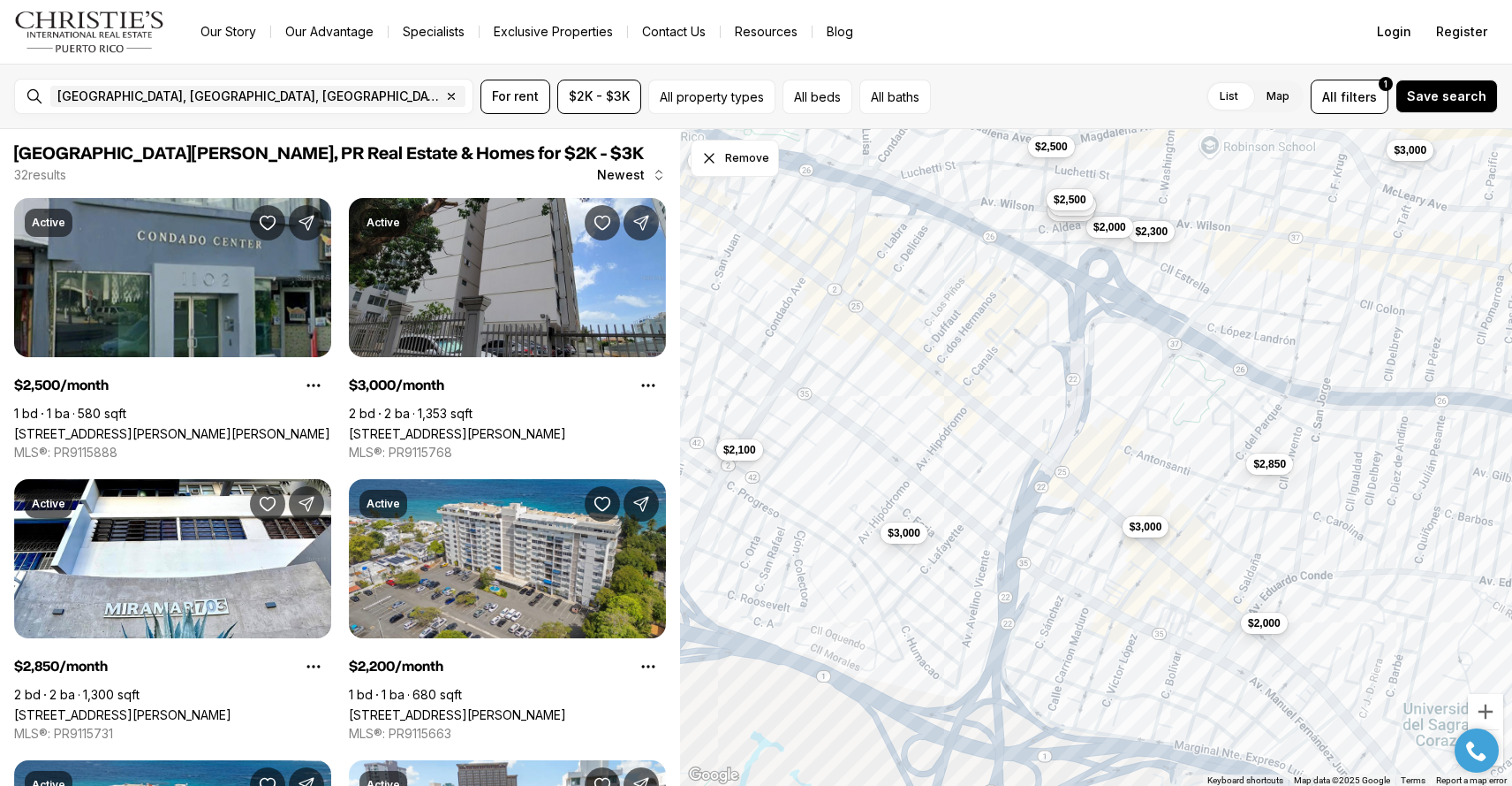
click at [1142, 521] on span "$3,000" at bounding box center [1146, 527] width 33 height 15
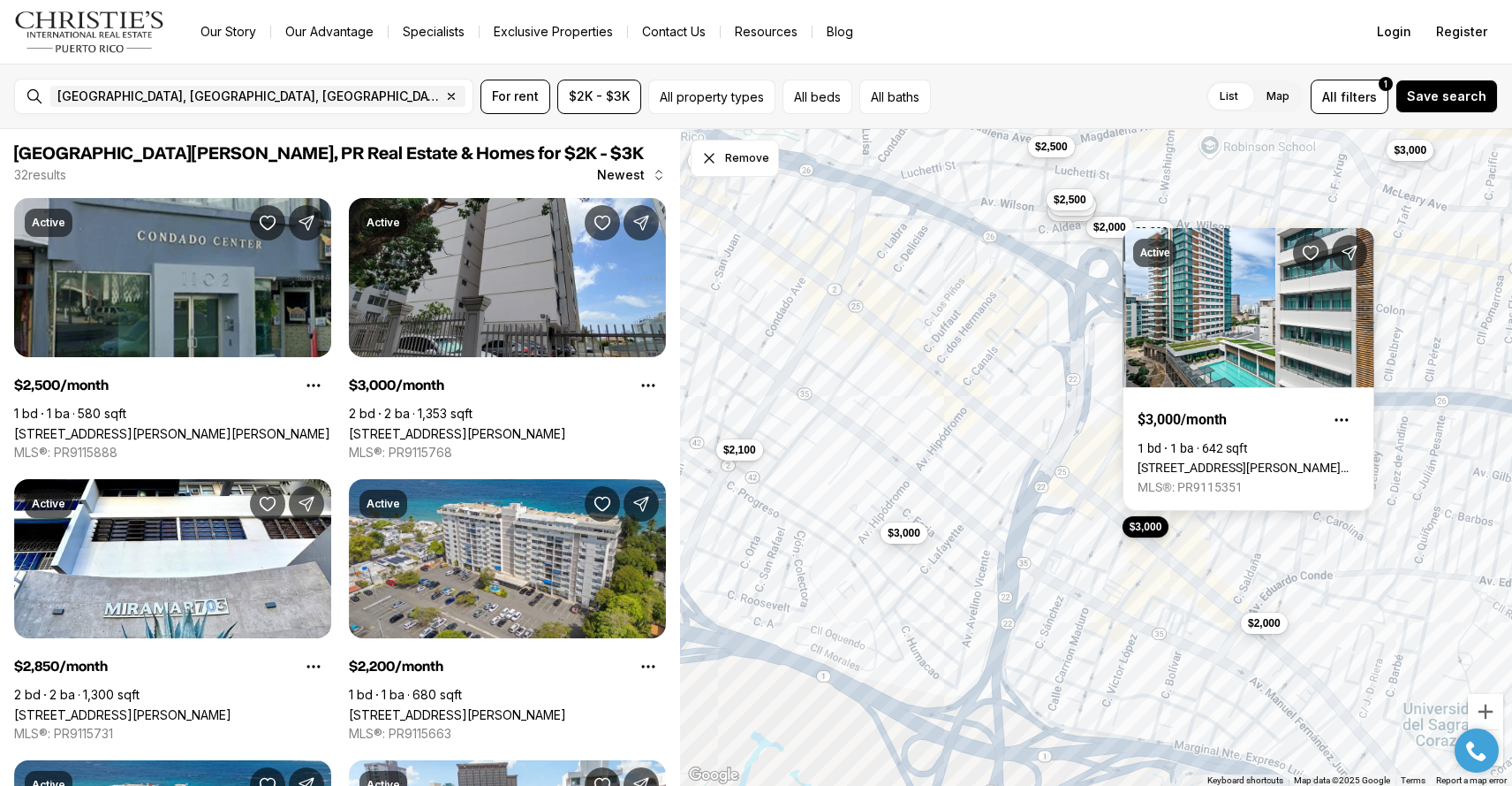
click at [1052, 497] on div "$2,300 $2,000 $3,000 $3,000 $2,800 $2,500 $3,000 $2,850 $2,500 $3,000 $2,000 $2…" at bounding box center [1096, 458] width 832 height 658
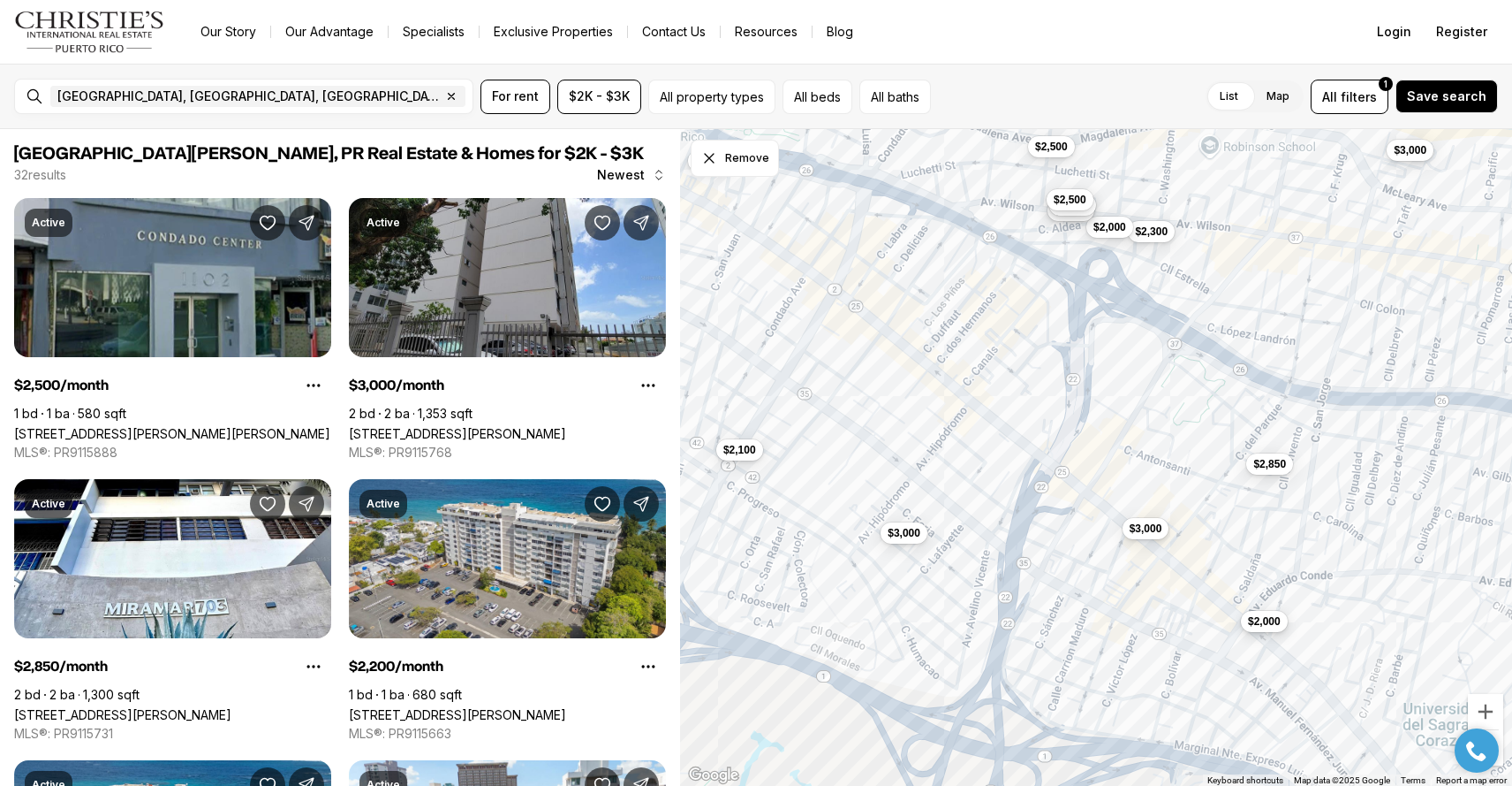
click at [1268, 622] on span "$2,000" at bounding box center [1264, 621] width 33 height 15
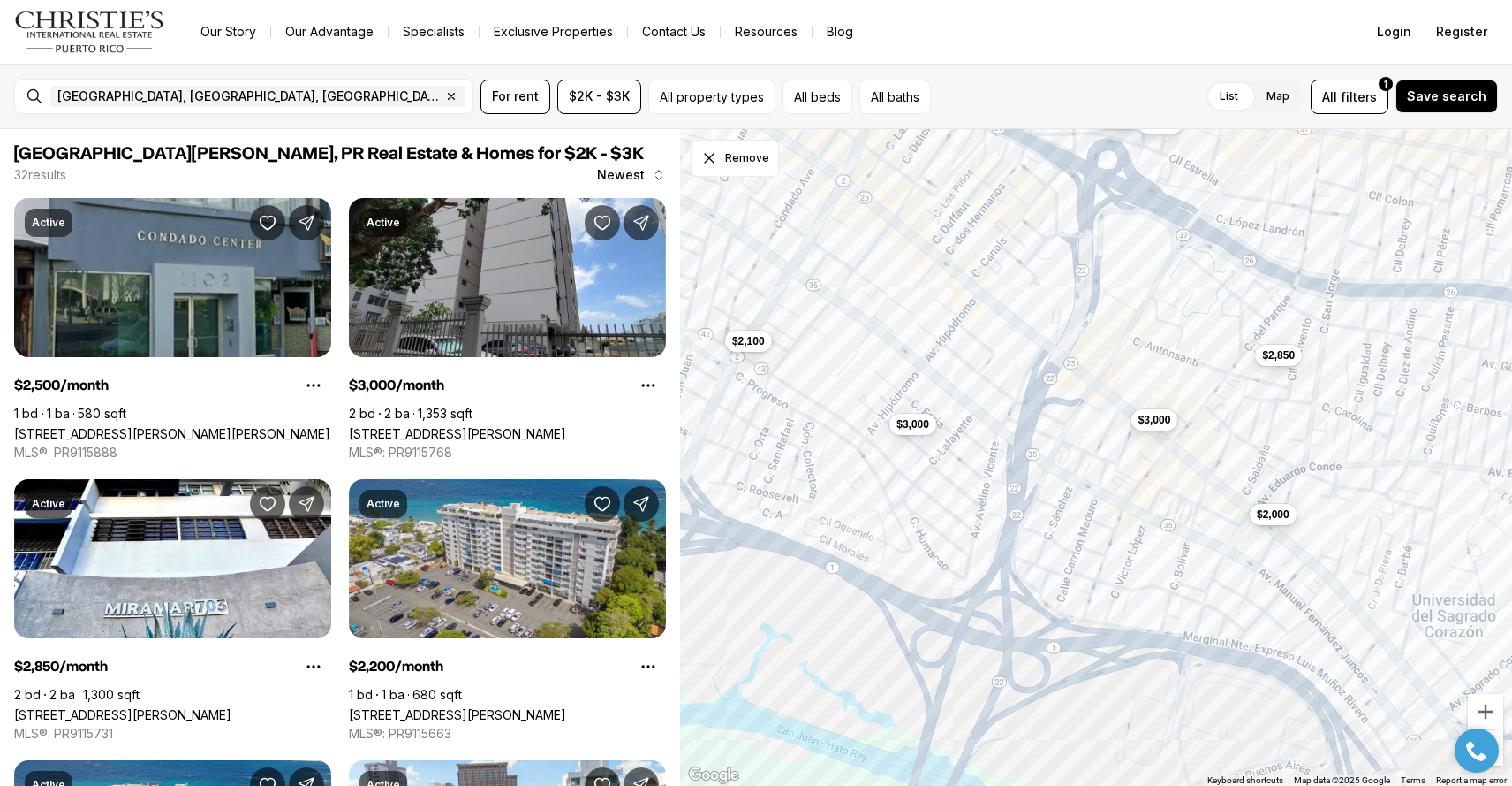
drag, startPoint x: 1060, startPoint y: 605, endPoint x: 1069, endPoint y: 493, distance: 112.4
click at [1069, 493] on div "$2,300 $2,000 $3,000 $3,000 $2,800 $2,500 $3,000 $2,850 $2,500 $3,000 $2,000 $2…" at bounding box center [1096, 458] width 832 height 658
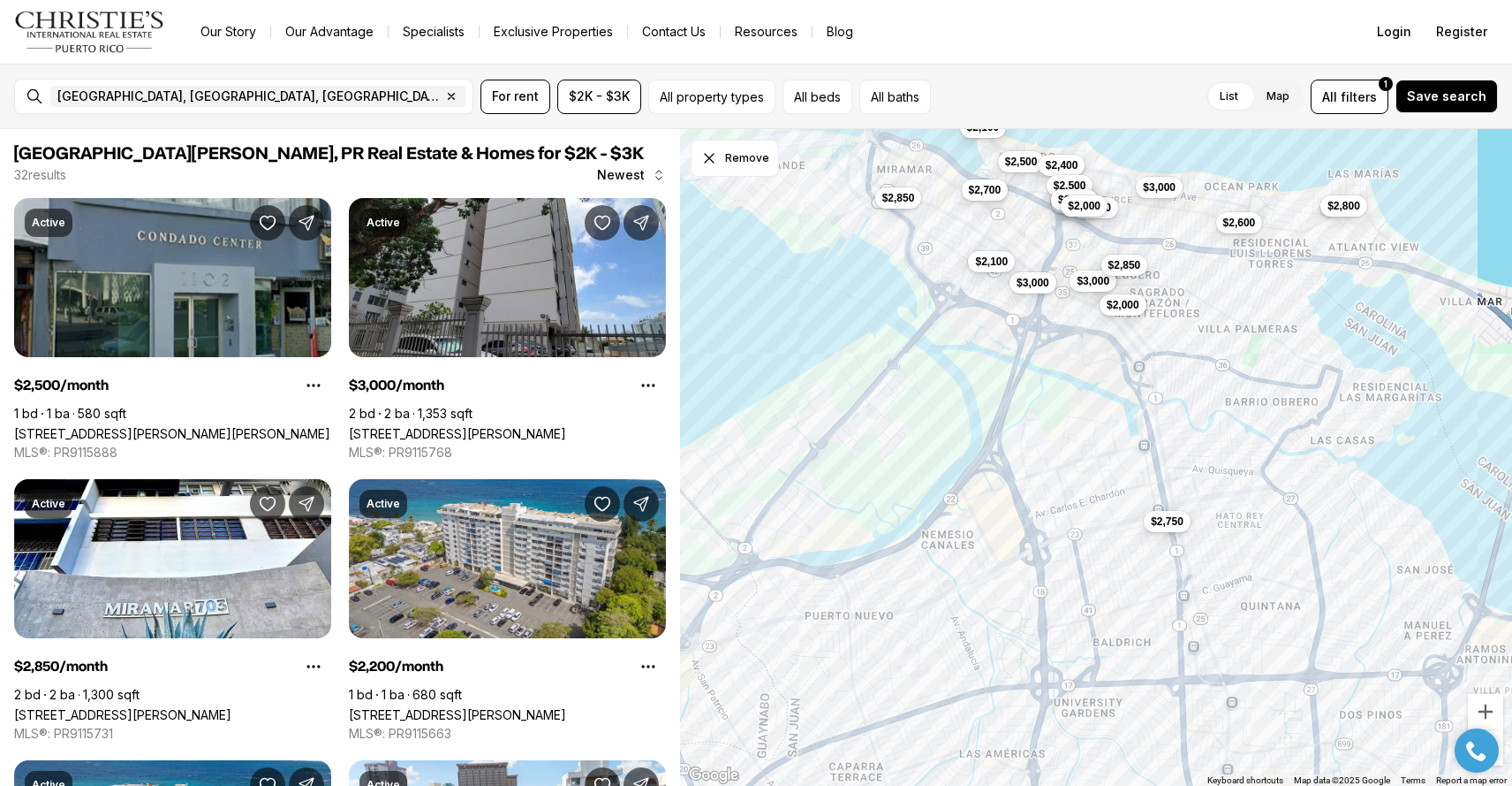
drag, startPoint x: 1056, startPoint y: 566, endPoint x: 1041, endPoint y: 361, distance: 205.5
click at [1041, 361] on div "$3,000 $2,850 $3,000 $2,000 $2,100 $2,500 $3,000 $2,850 $2,300 $3,000 $2,800 $2…" at bounding box center [1096, 458] width 832 height 658
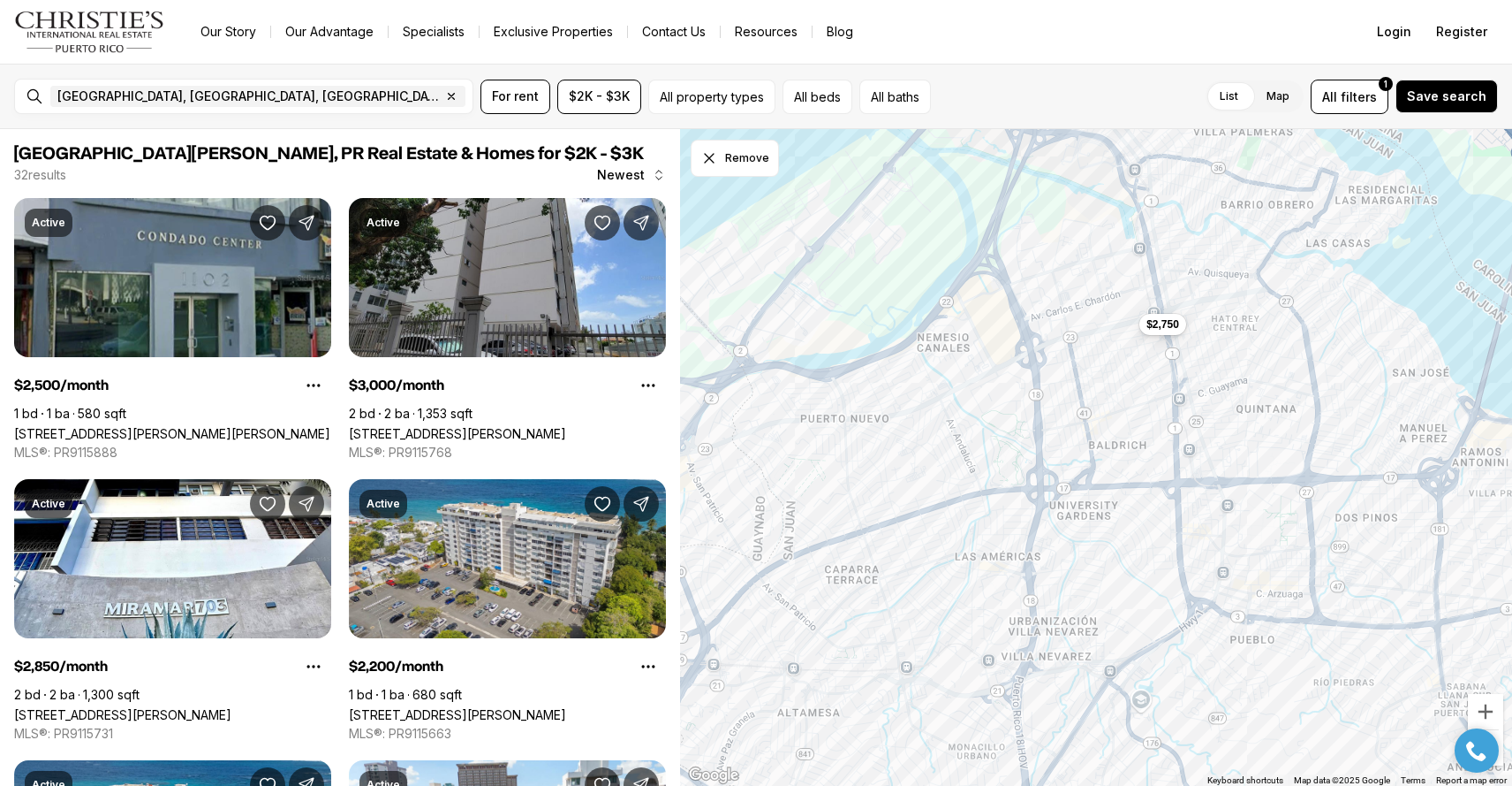
drag, startPoint x: 1111, startPoint y: 599, endPoint x: 1106, endPoint y: 400, distance: 199.1
click at [1106, 400] on div "$3,000 $2,850 $3,000 $2,000 $2,100 $2,500 $3,000 $2,850 $2,300 $3,000 $2,800 $2…" at bounding box center [1096, 458] width 832 height 658
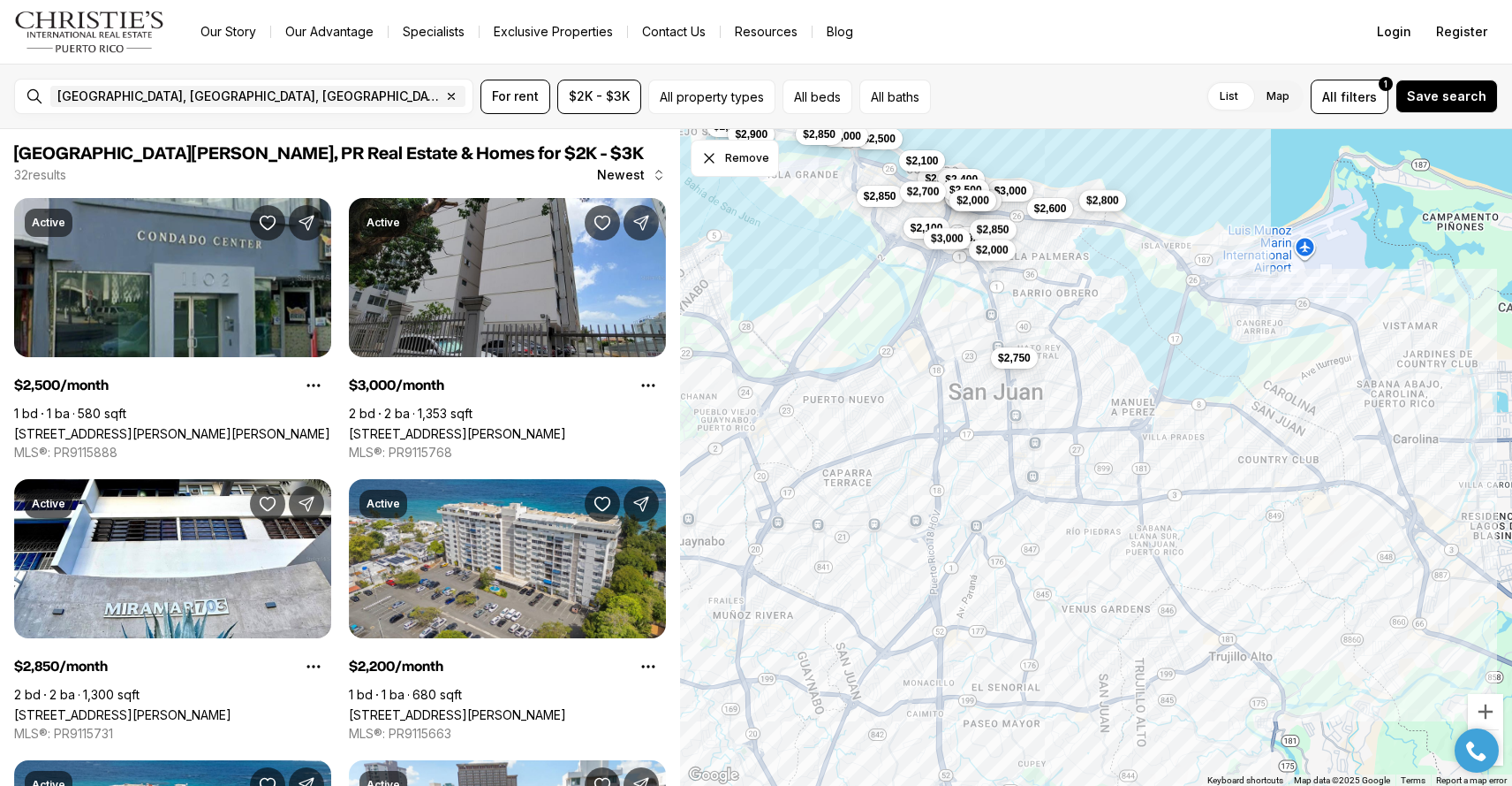
drag, startPoint x: 1249, startPoint y: 548, endPoint x: 1107, endPoint y: 495, distance: 151.6
click at [1107, 495] on div "$2,750 $2,500 $3,000 $2,850 $2,300 $2,100 $3,000 $2,800 $2,500 $2,400 $2,500 $3…" at bounding box center [1096, 458] width 832 height 658
click at [107, 98] on span "San Juan, PR, US" at bounding box center [249, 97] width 383 height 15
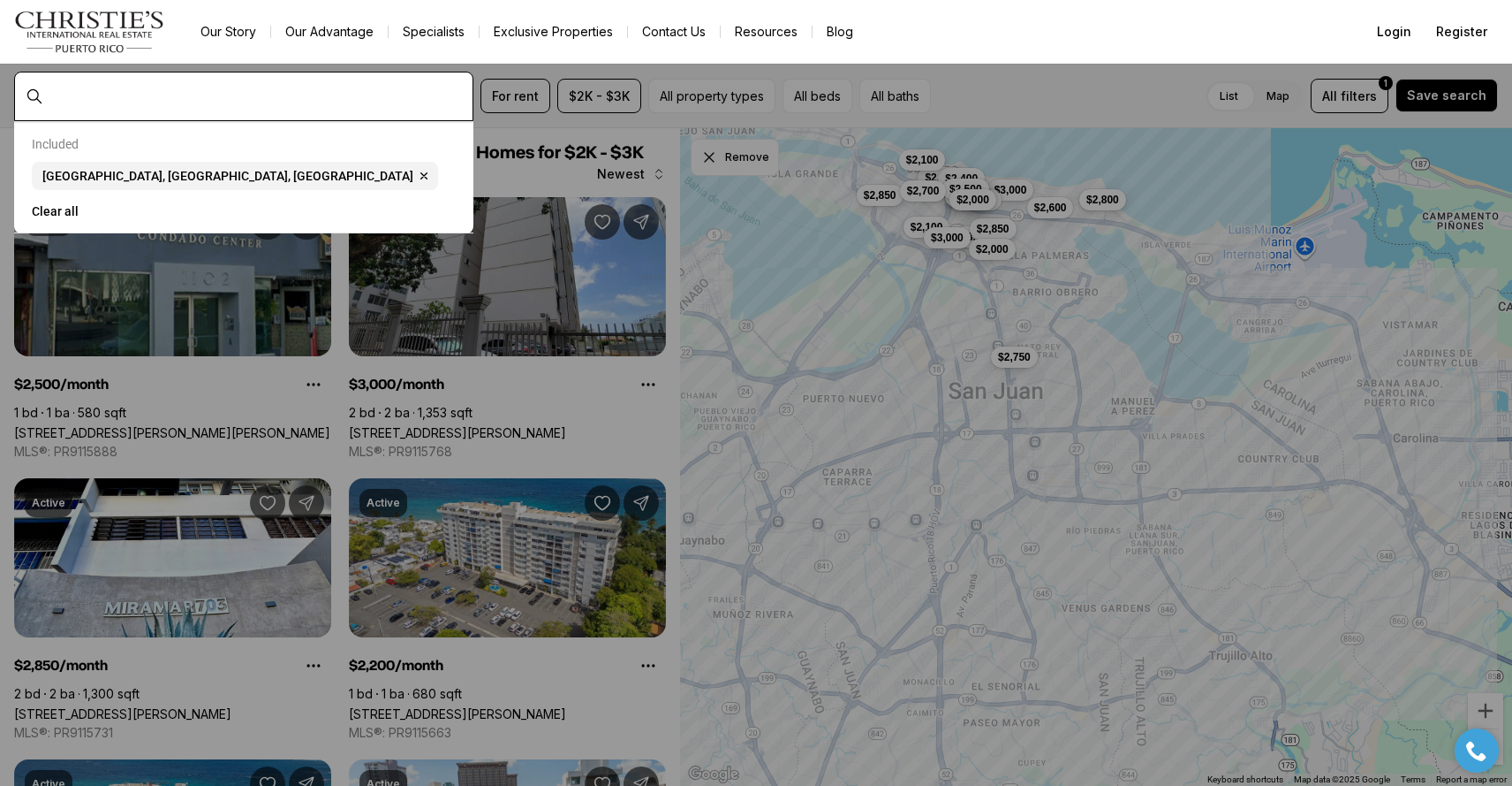
click at [96, 99] on input "text" at bounding box center [258, 96] width 415 height 15
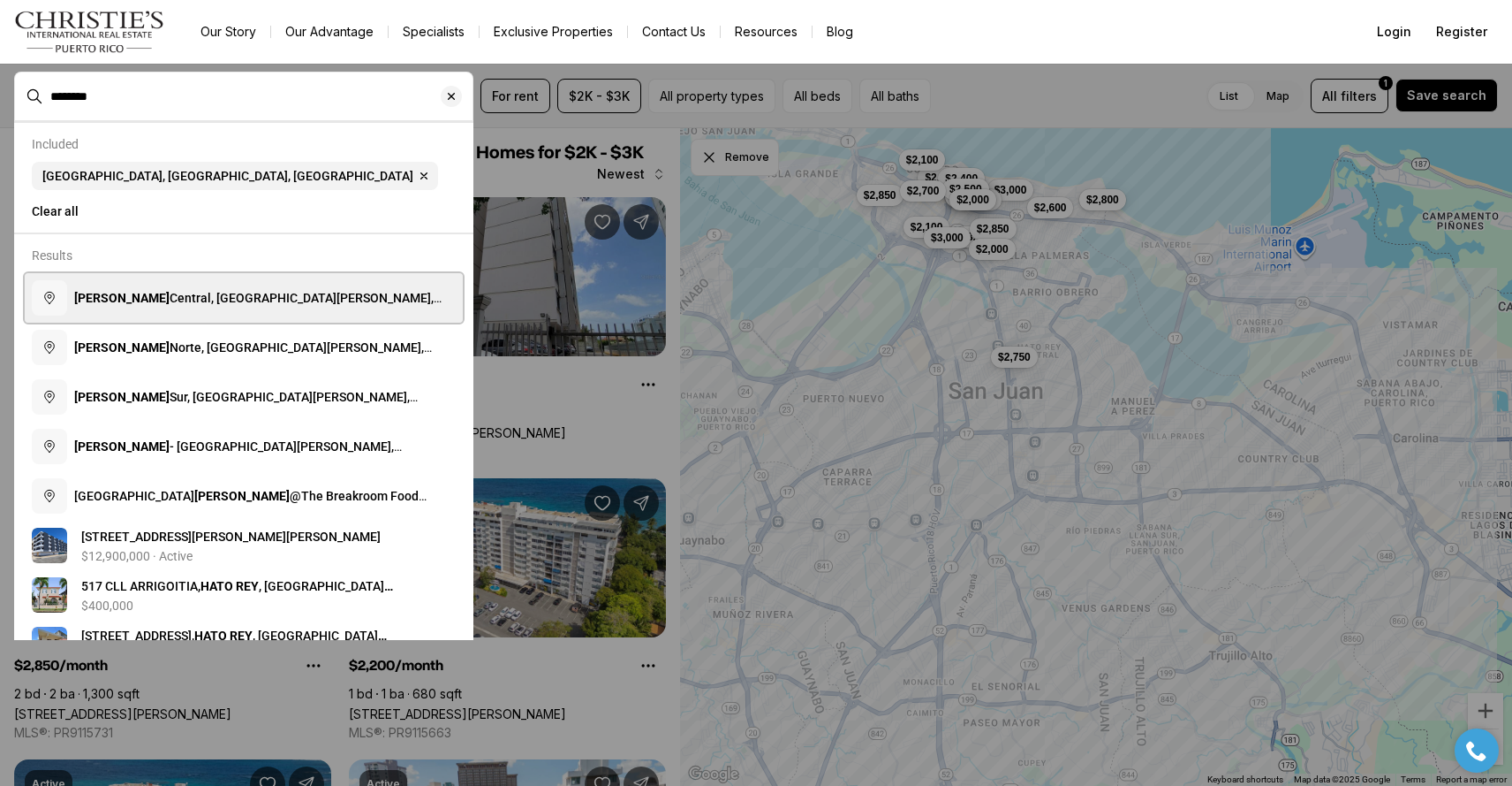
click at [223, 299] on span "Hato Rey Central, San Juan, Puerto Rico" at bounding box center [259, 306] width 368 height 32
type input "**********"
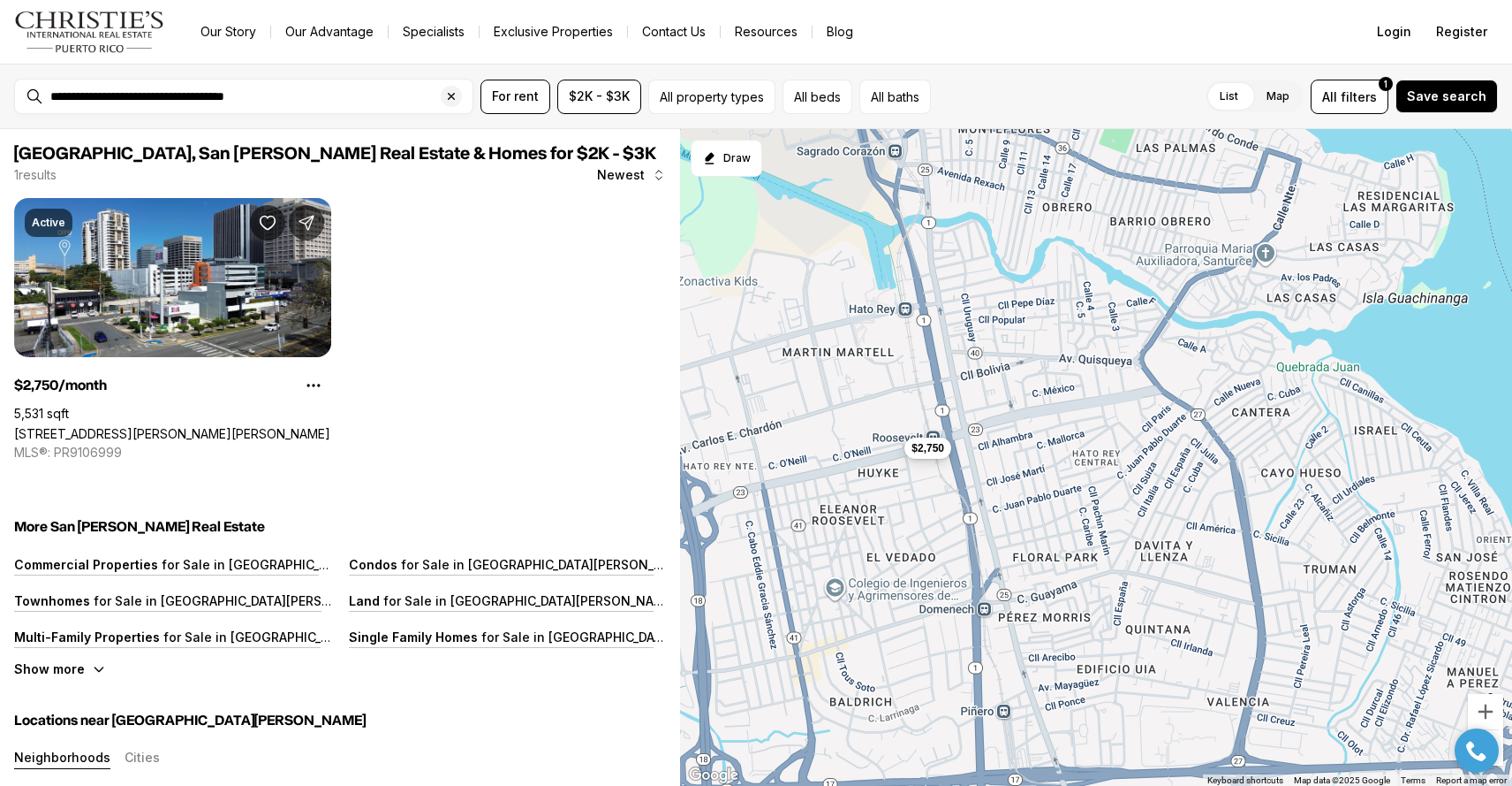
click at [925, 441] on span "$2,750" at bounding box center [929, 448] width 33 height 15
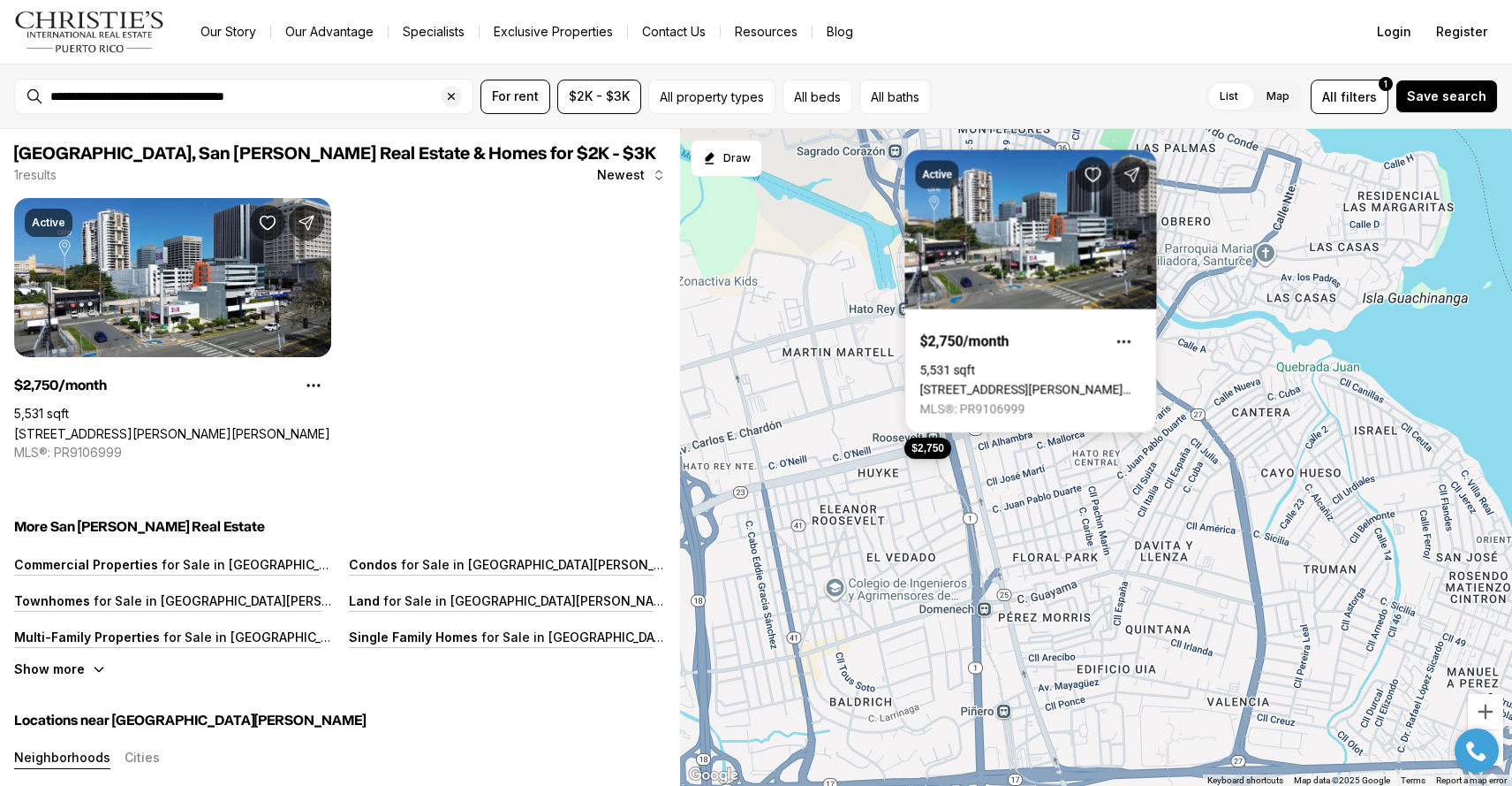
click at [1038, 502] on div "$2,750" at bounding box center [1096, 458] width 832 height 658
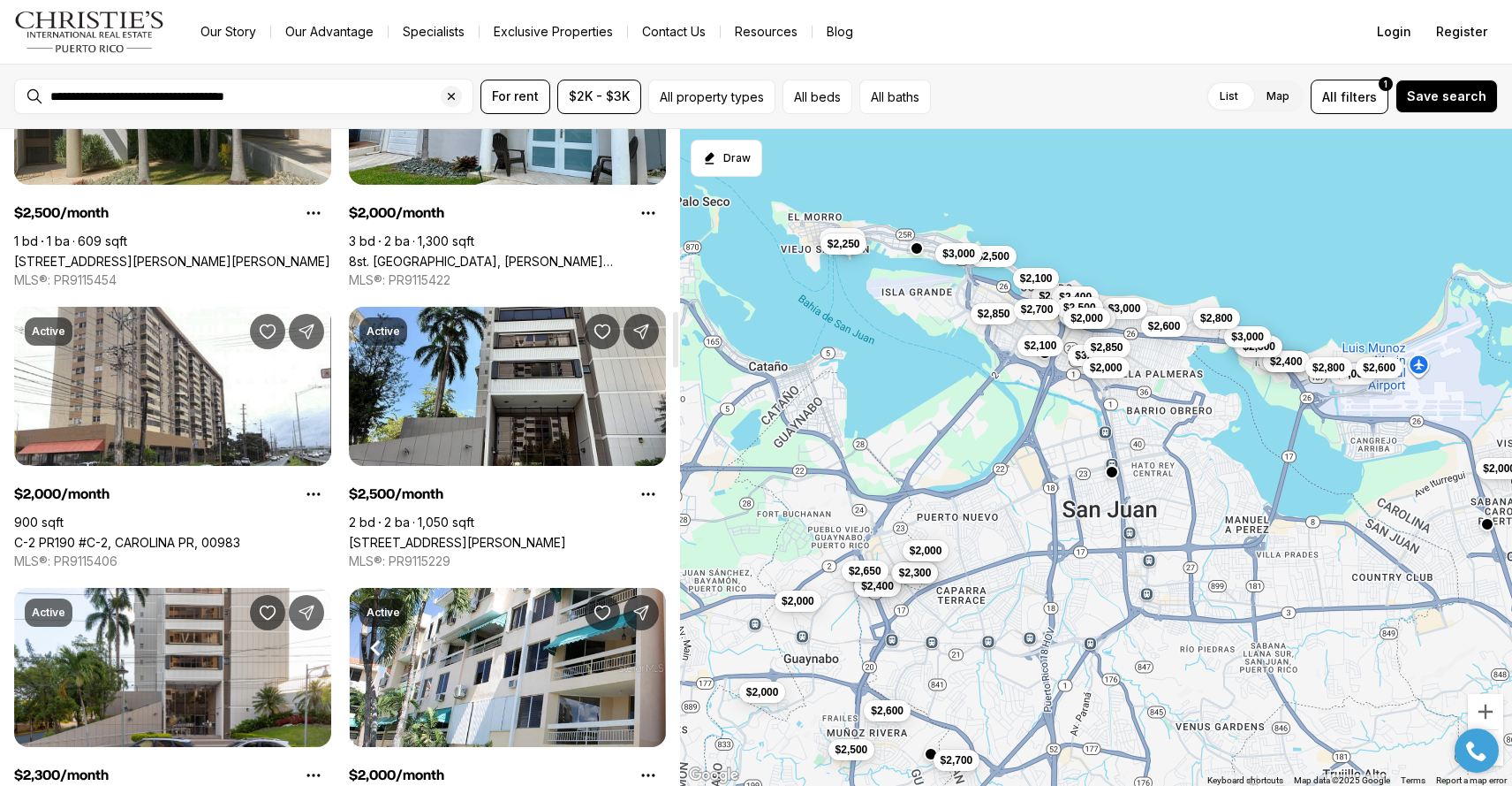
scroll to position [2140, 0]
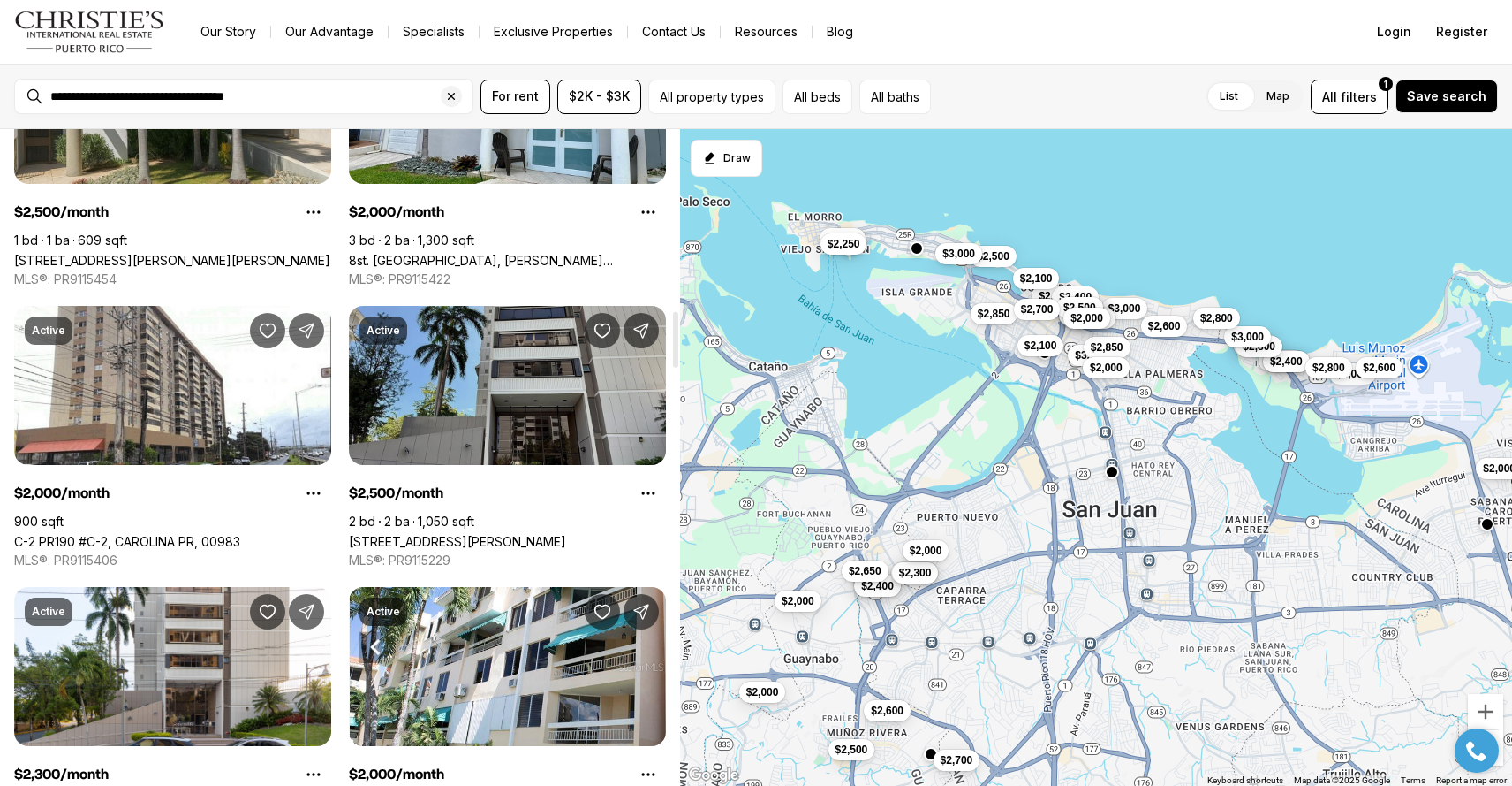
click at [566, 534] on link "4 SAN PATRICIO AVE #503, GUAYNABO PR, 00968" at bounding box center [457, 541] width 218 height 15
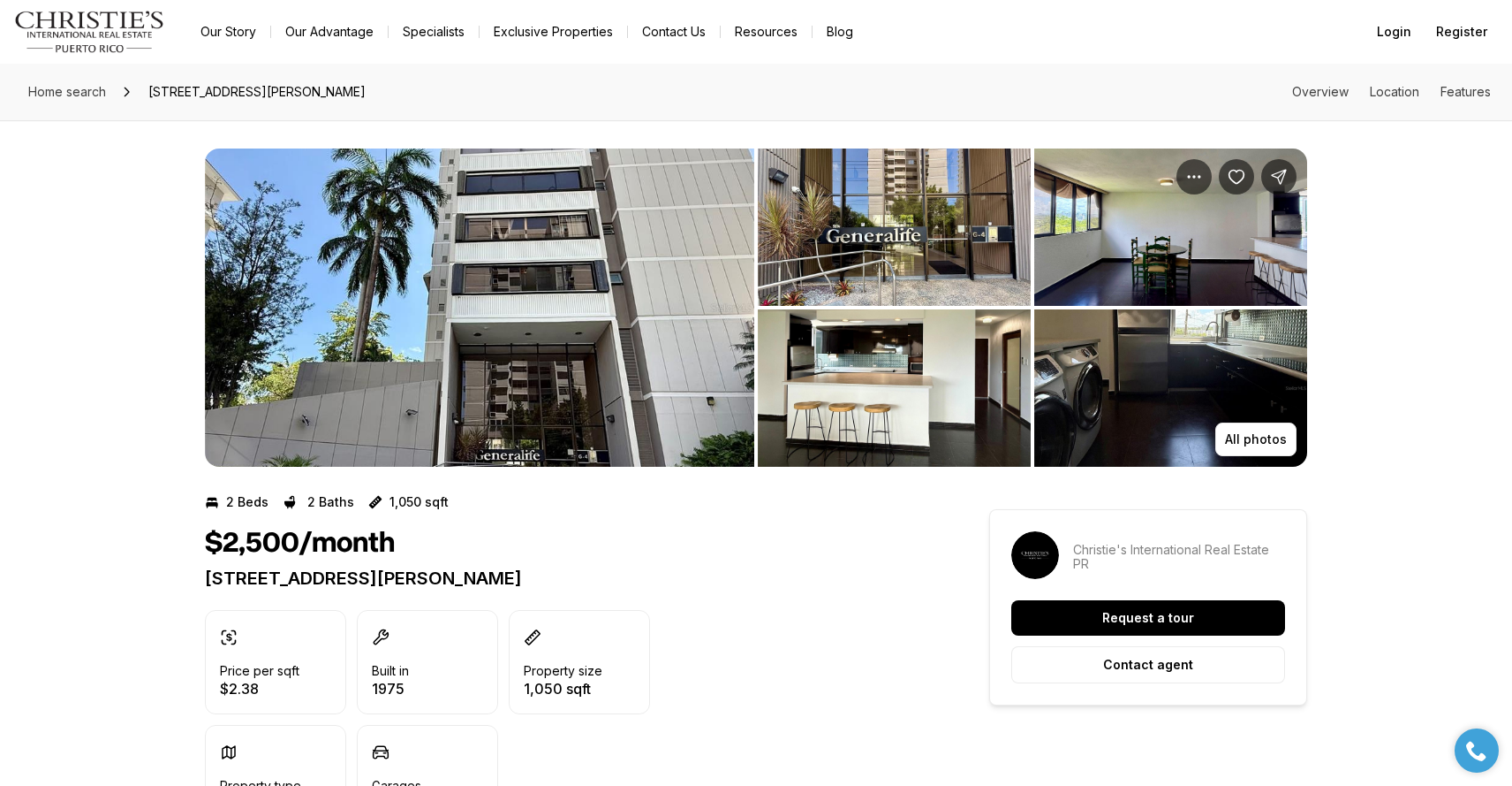
click at [612, 332] on img "View image gallery" at bounding box center [480, 307] width 550 height 318
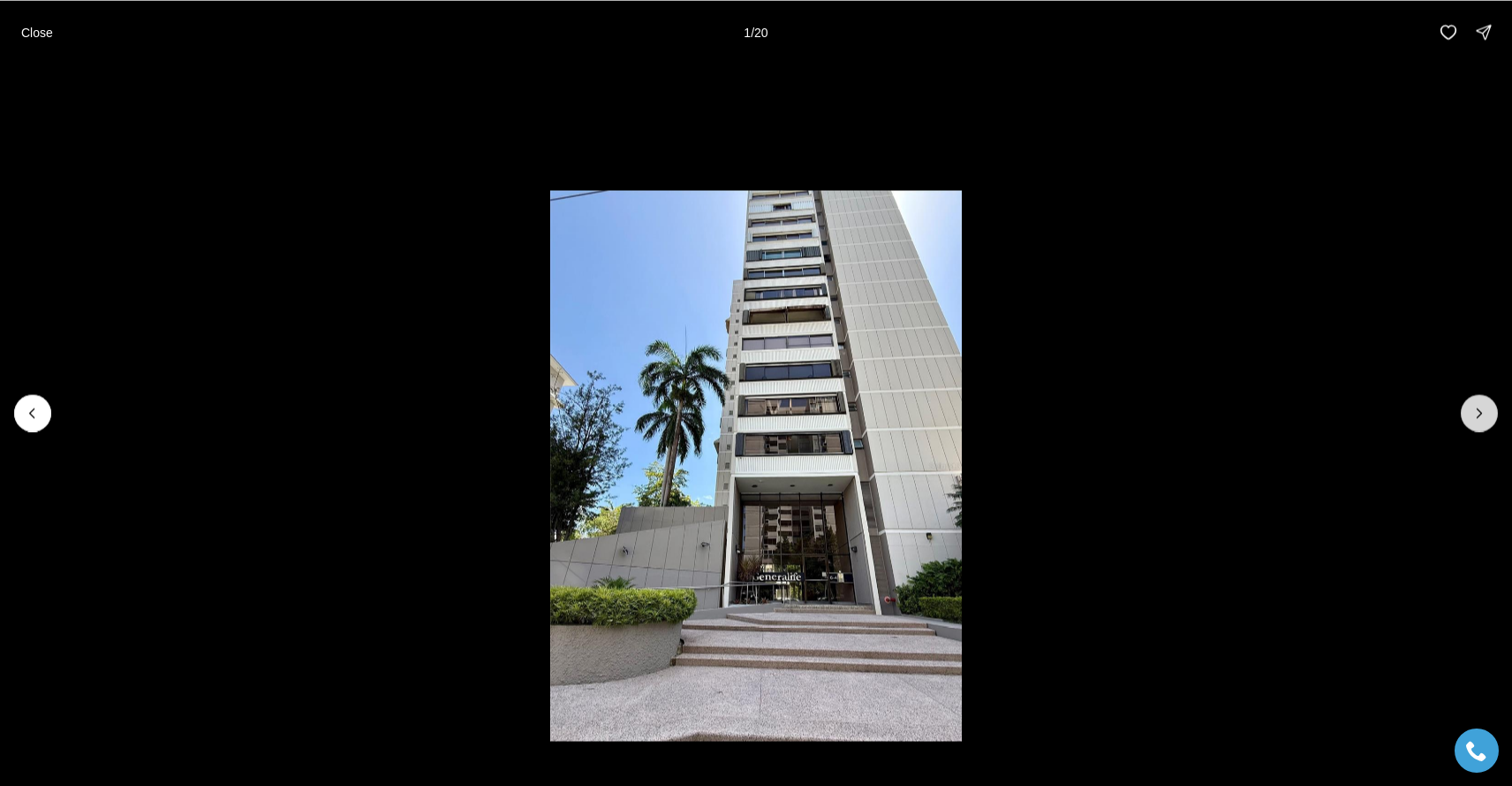
click at [1482, 402] on button "Next slide" at bounding box center [1479, 413] width 37 height 37
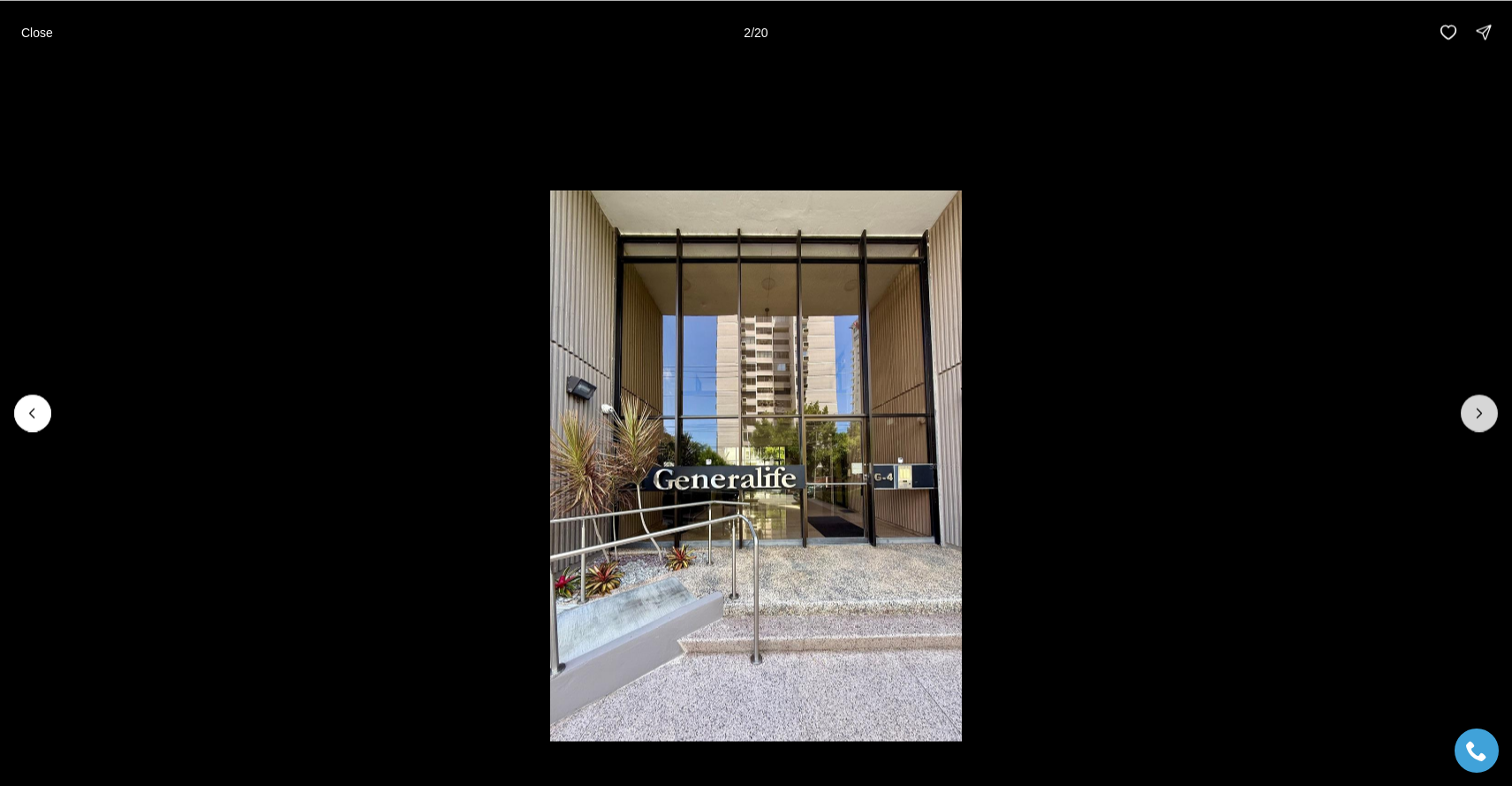
click at [1482, 402] on button "Next slide" at bounding box center [1479, 413] width 37 height 37
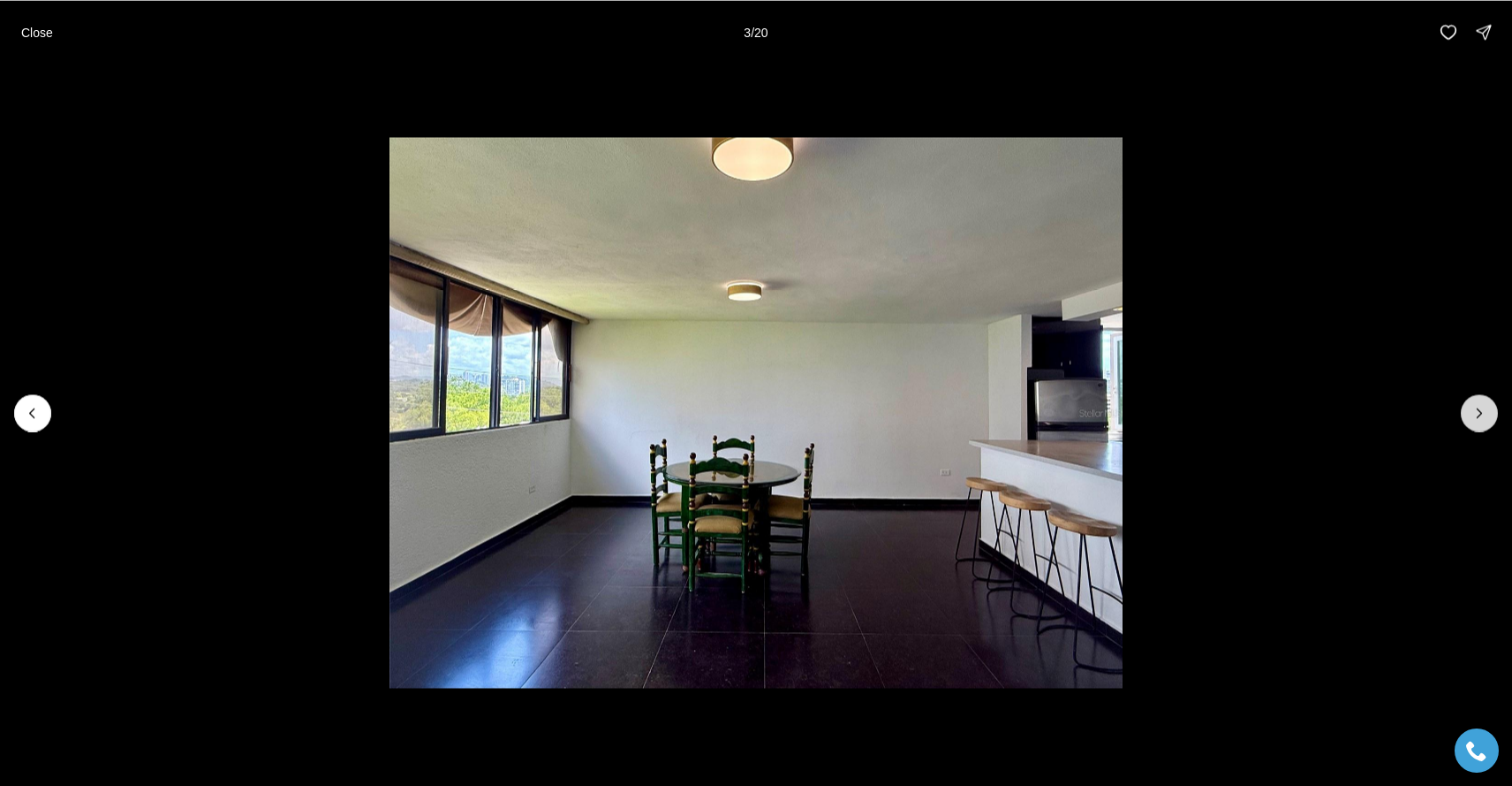
click at [1482, 402] on button "Next slide" at bounding box center [1479, 413] width 37 height 37
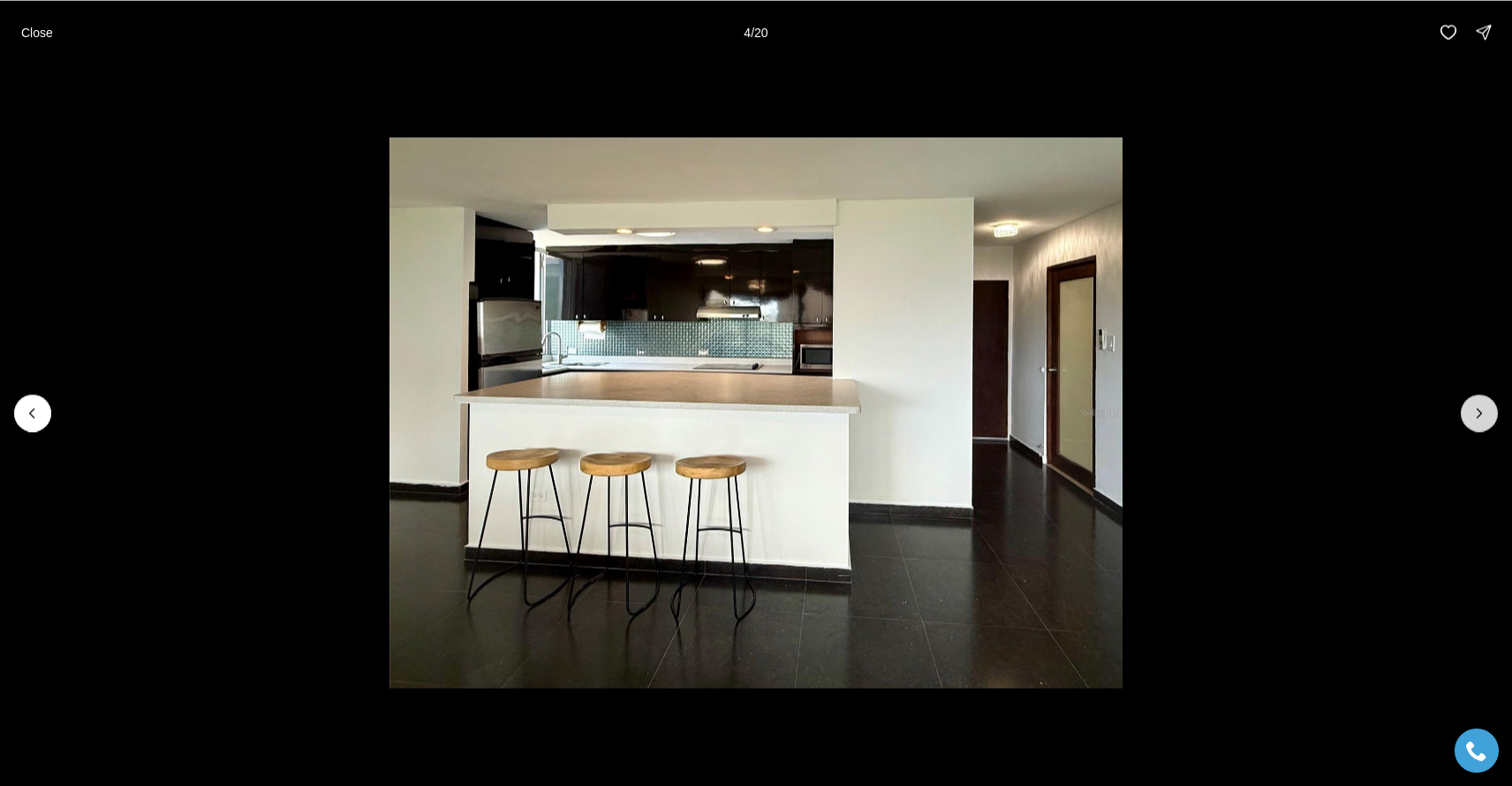
click at [1482, 402] on button "Next slide" at bounding box center [1479, 413] width 37 height 37
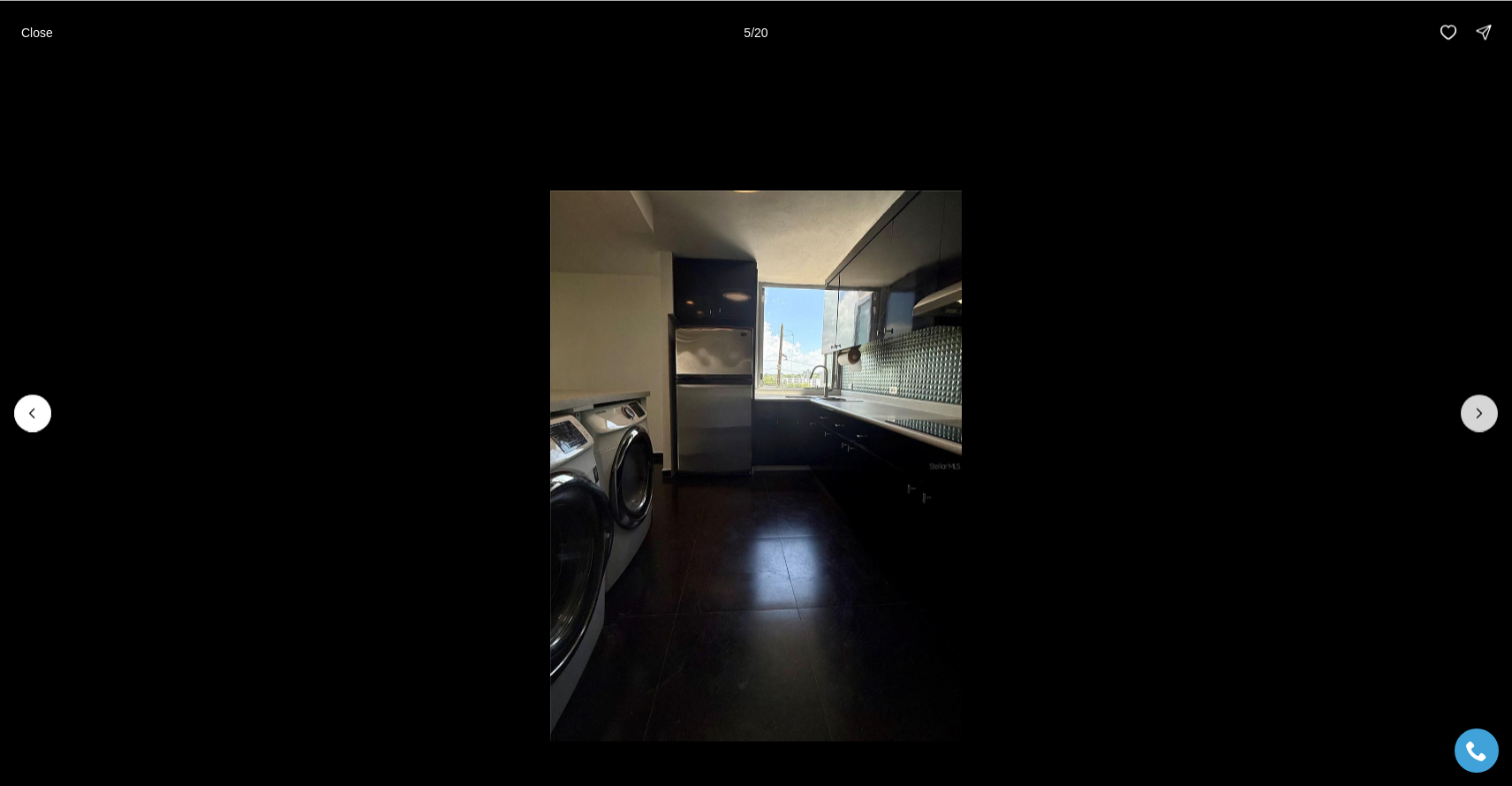
click at [1482, 402] on button "Next slide" at bounding box center [1479, 413] width 37 height 37
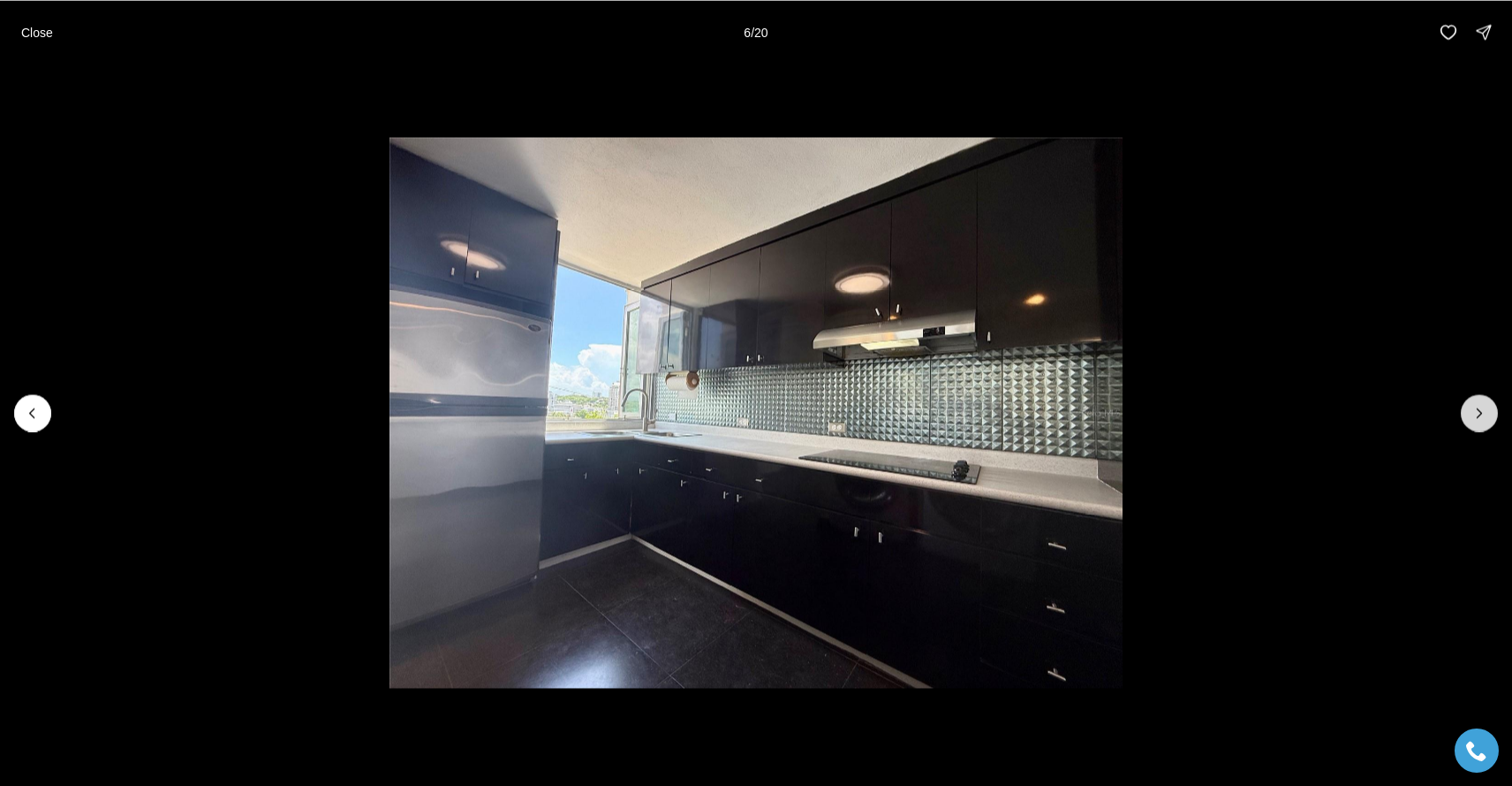
click at [1482, 402] on button "Next slide" at bounding box center [1479, 413] width 37 height 37
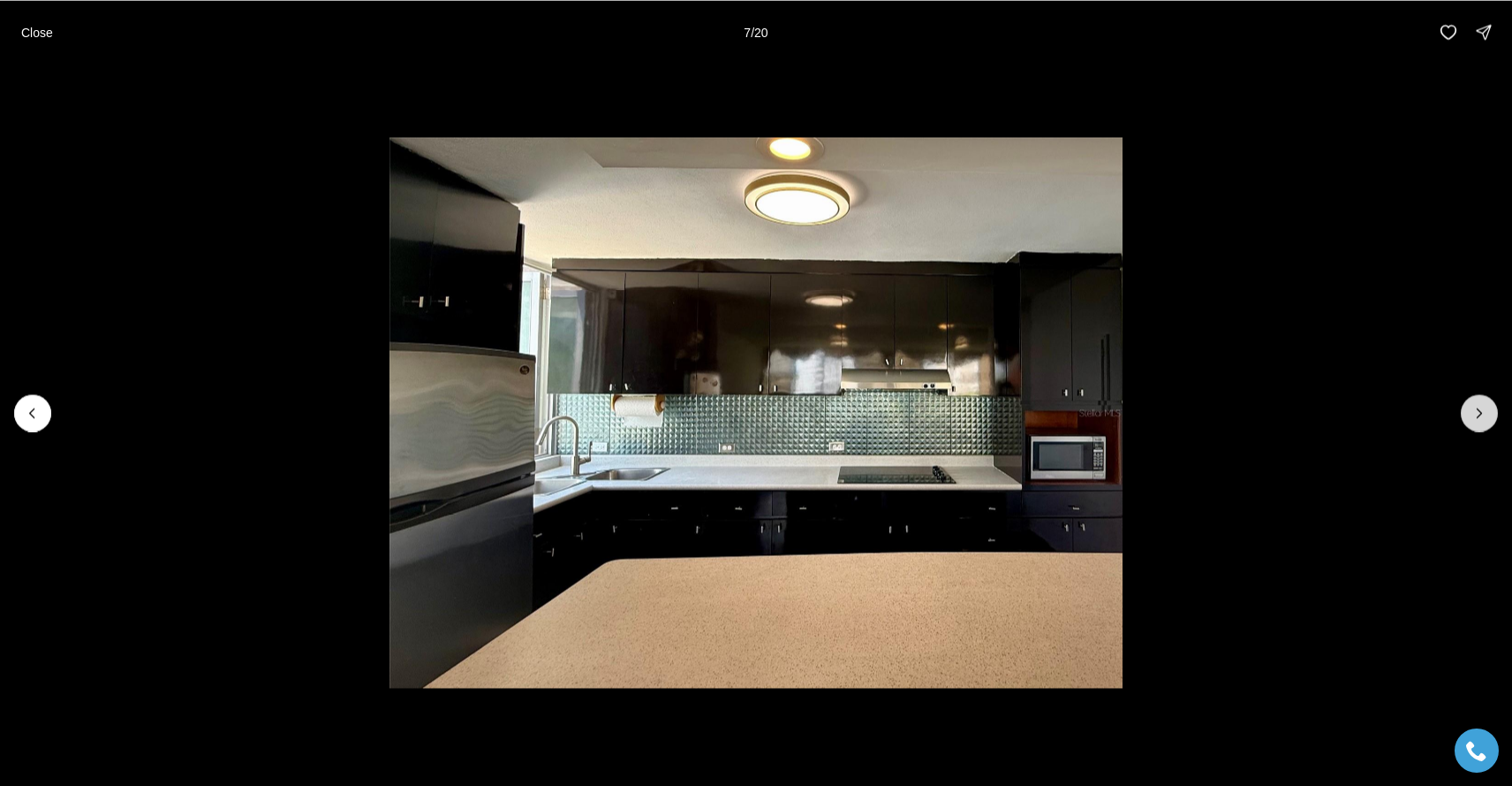
click at [1482, 402] on button "Next slide" at bounding box center [1479, 413] width 37 height 37
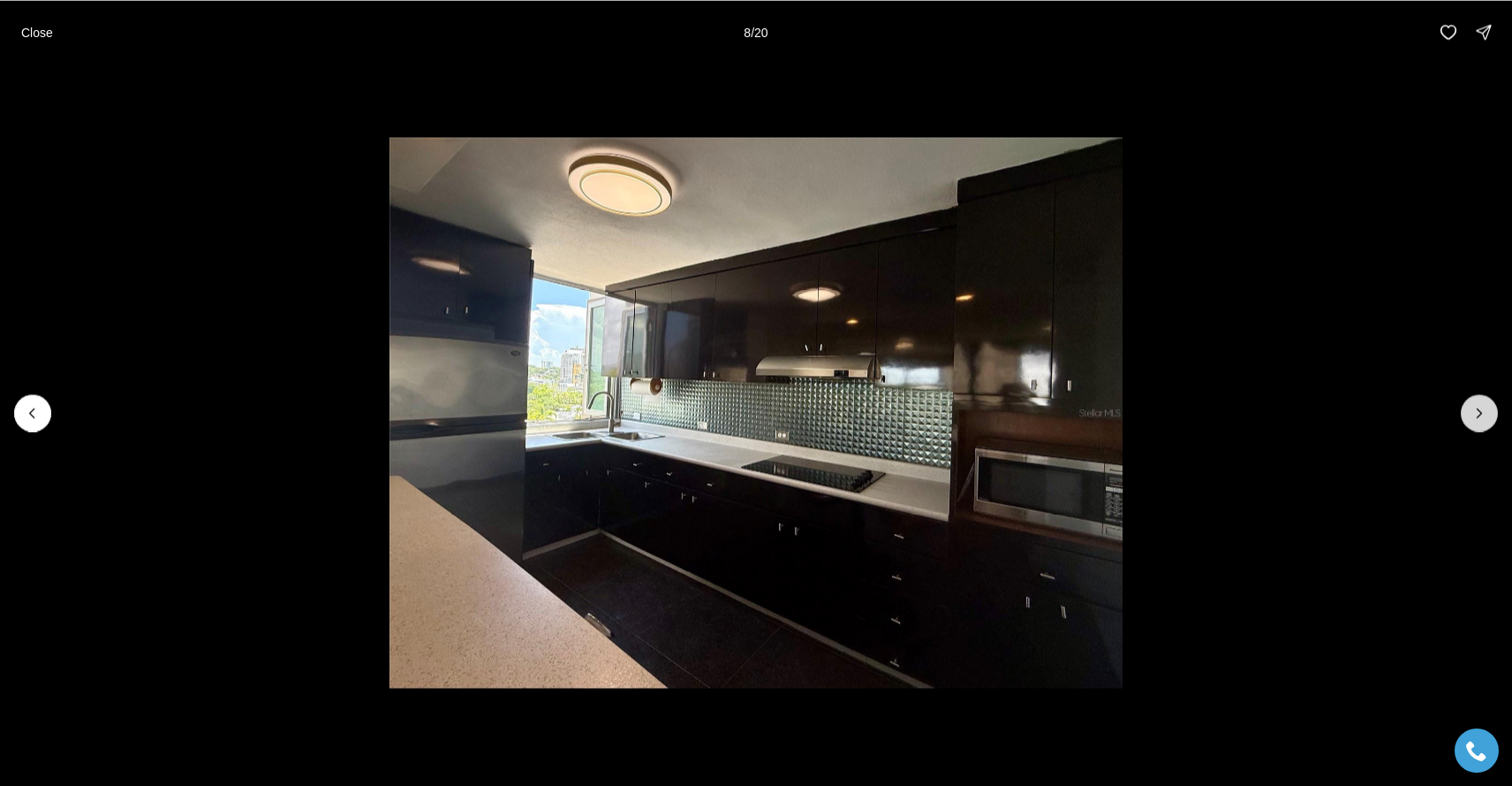
click at [1482, 402] on button "Next slide" at bounding box center [1479, 413] width 37 height 37
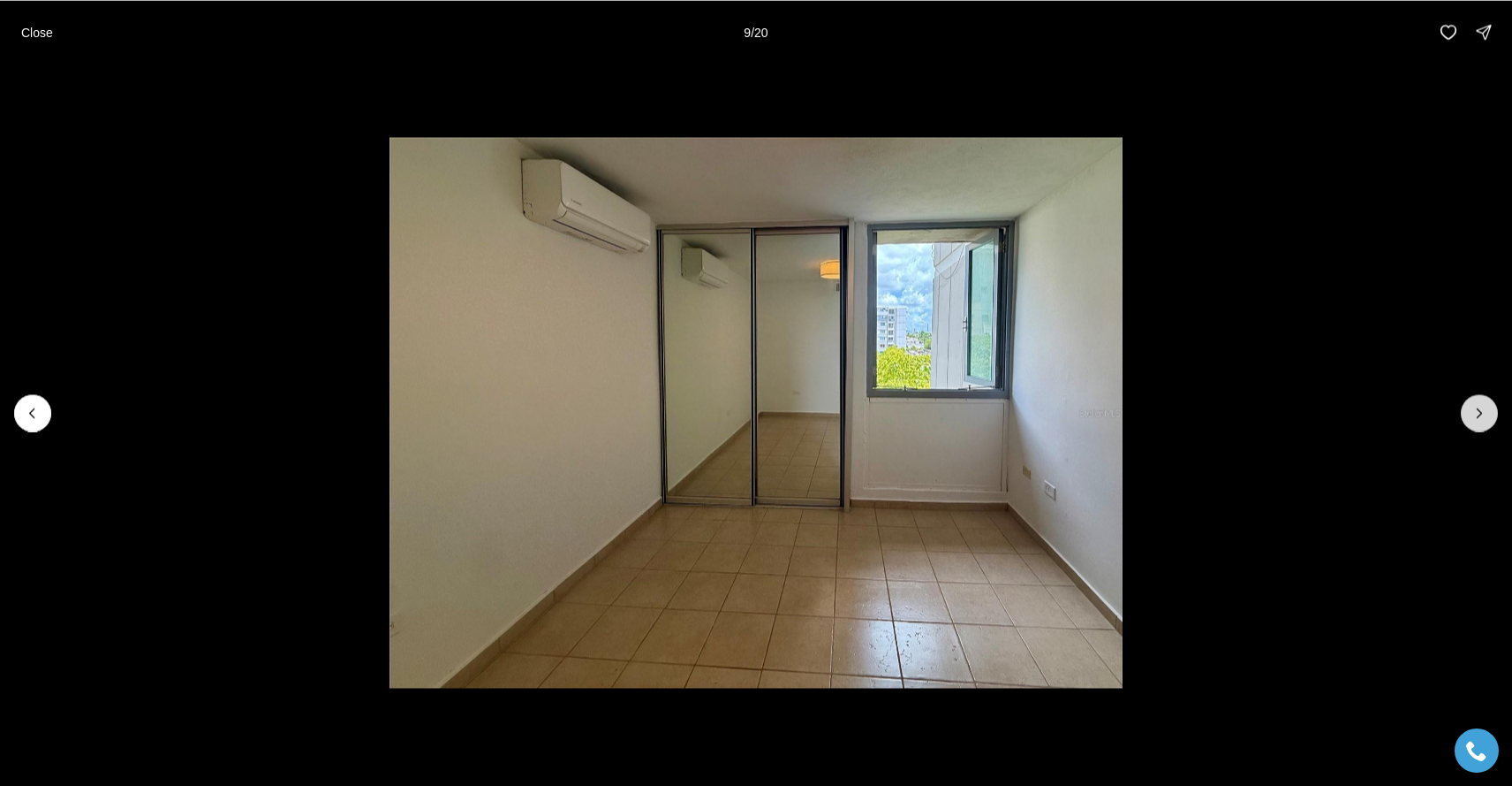
click at [1482, 402] on button "Next slide" at bounding box center [1479, 413] width 37 height 37
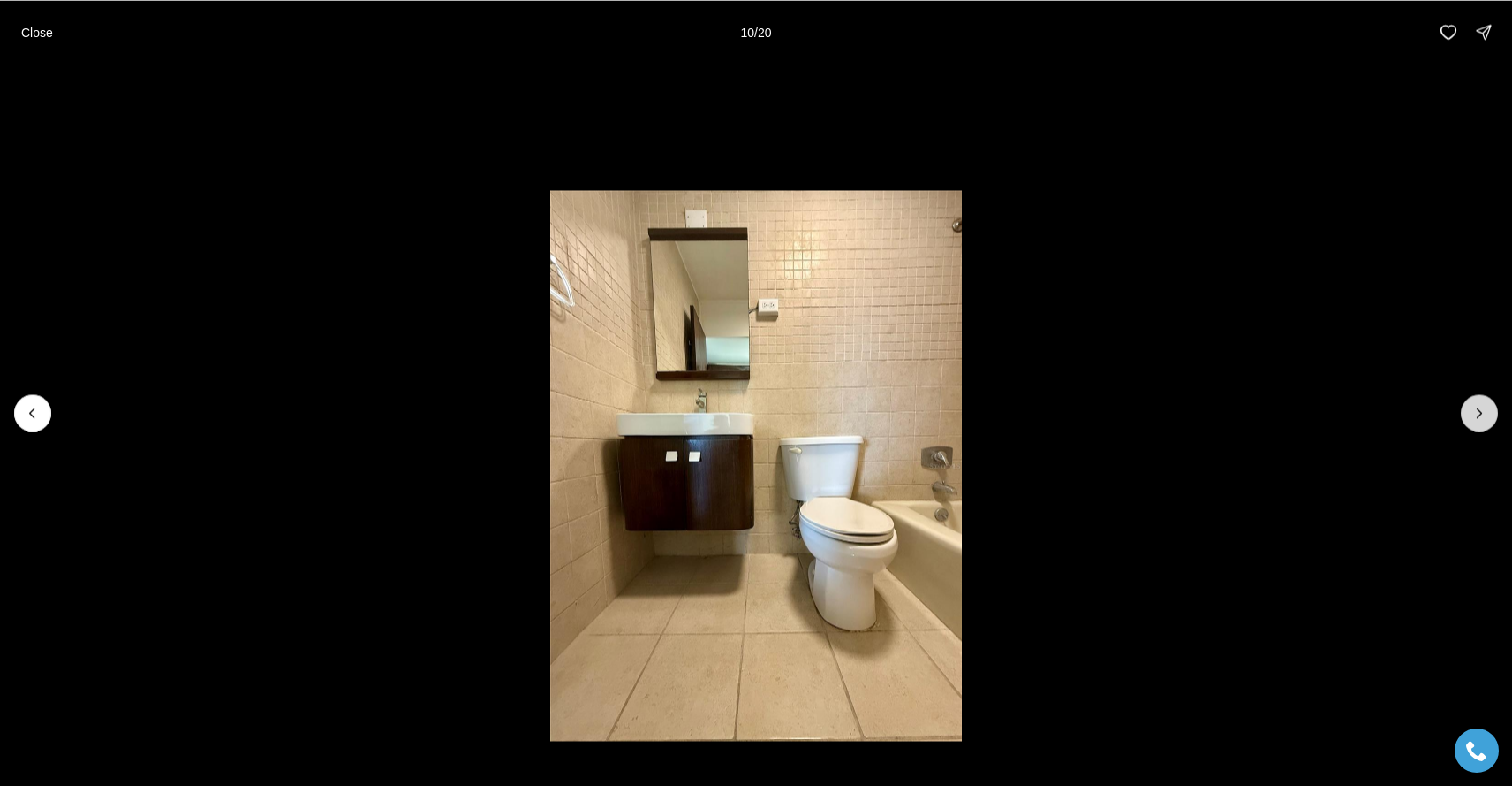
click at [1482, 402] on button "Next slide" at bounding box center [1479, 413] width 37 height 37
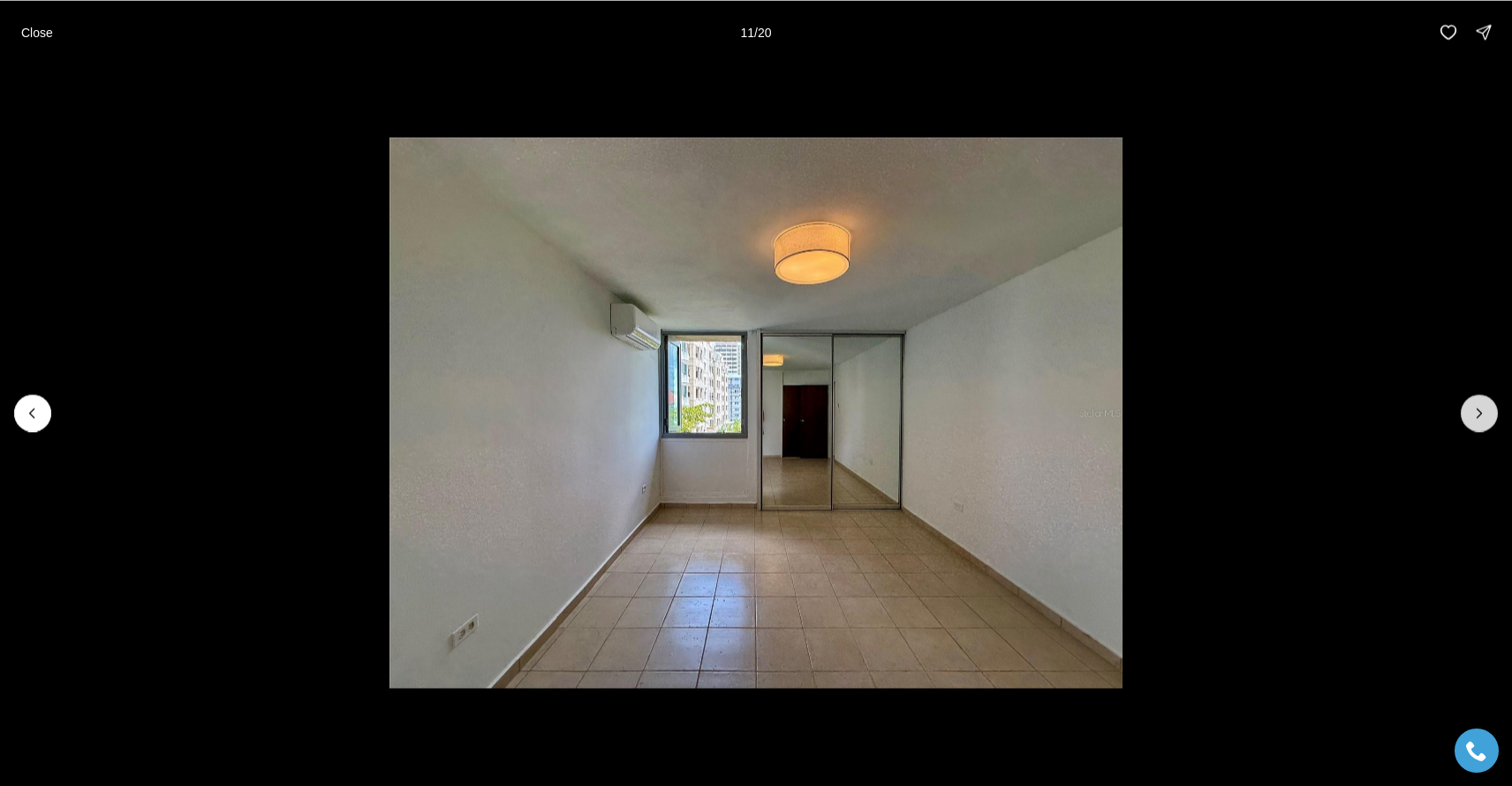
click at [1482, 402] on button "Next slide" at bounding box center [1479, 413] width 37 height 37
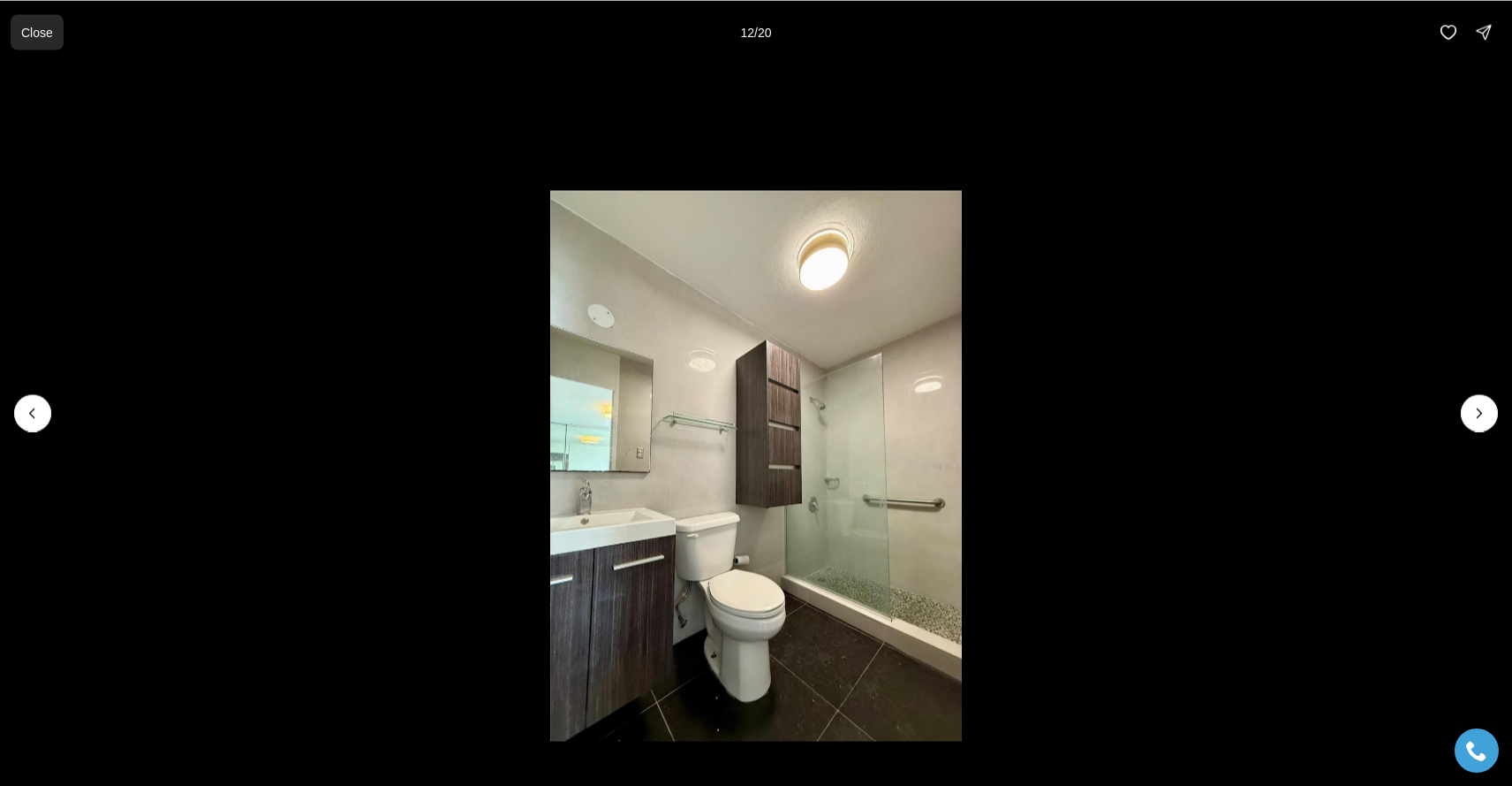
click at [29, 45] on button "Close" at bounding box center [37, 32] width 53 height 36
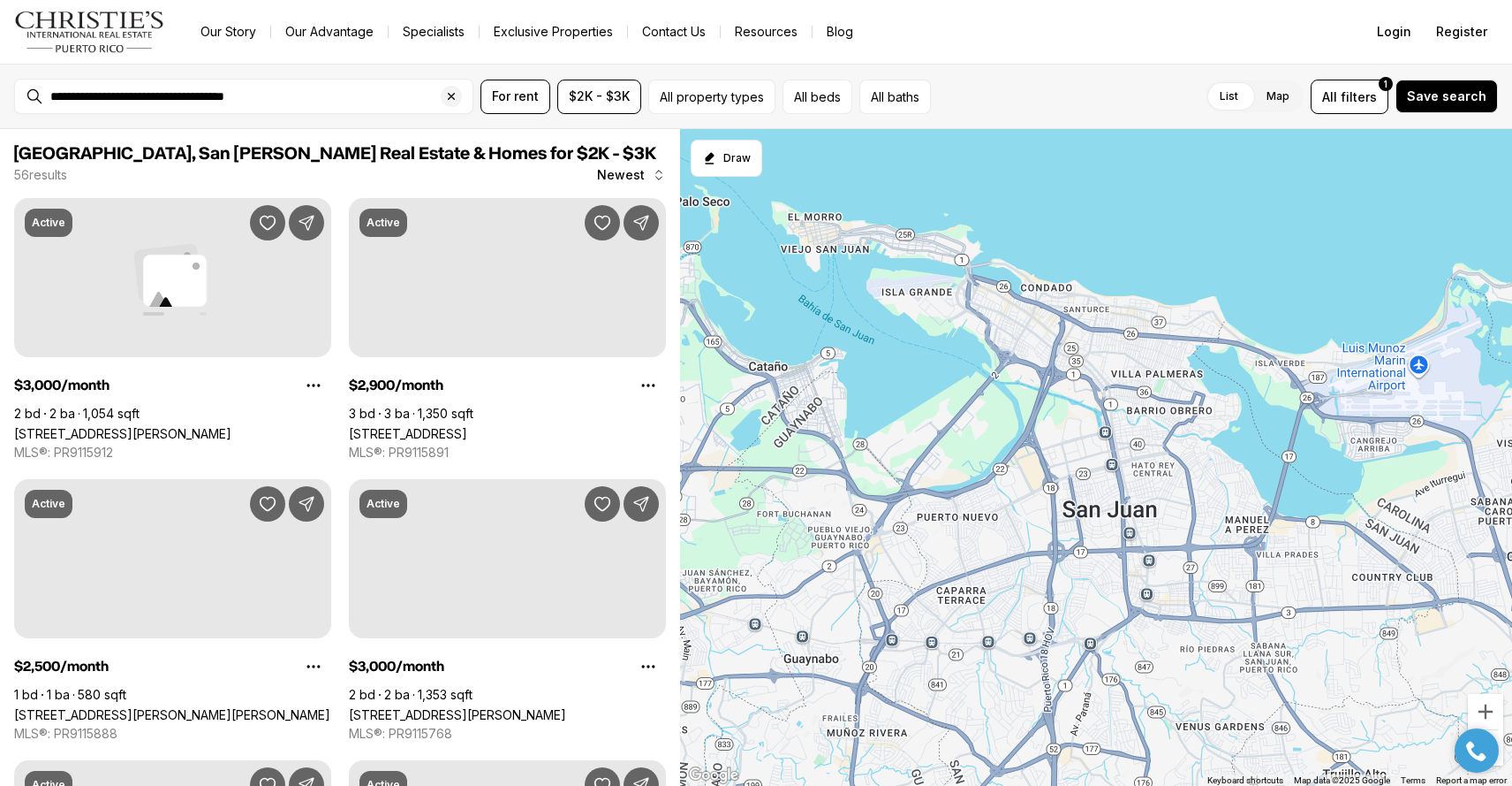
scroll to position [2140, 0]
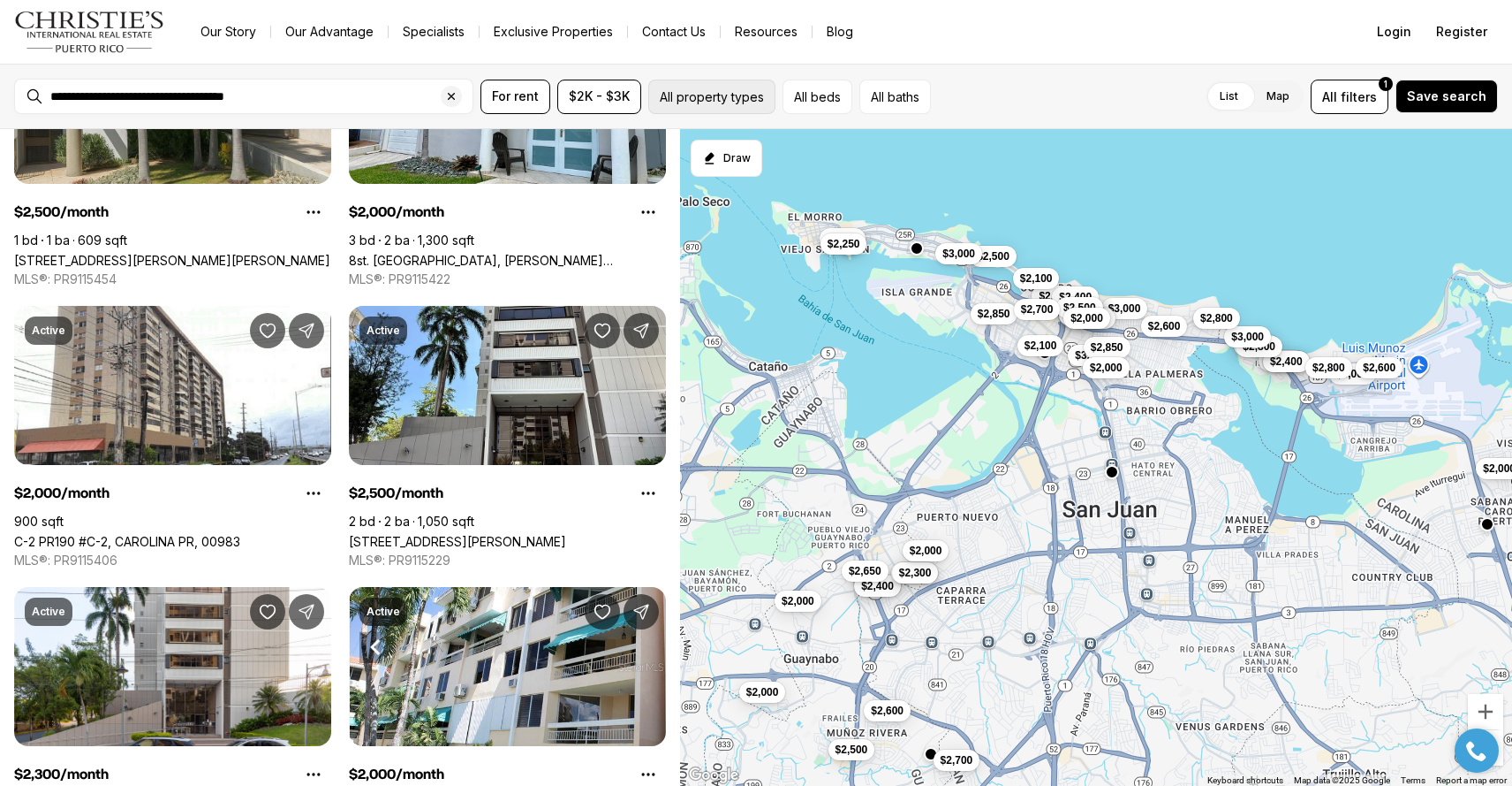
click at [758, 91] on button "All property types" at bounding box center [712, 97] width 127 height 35
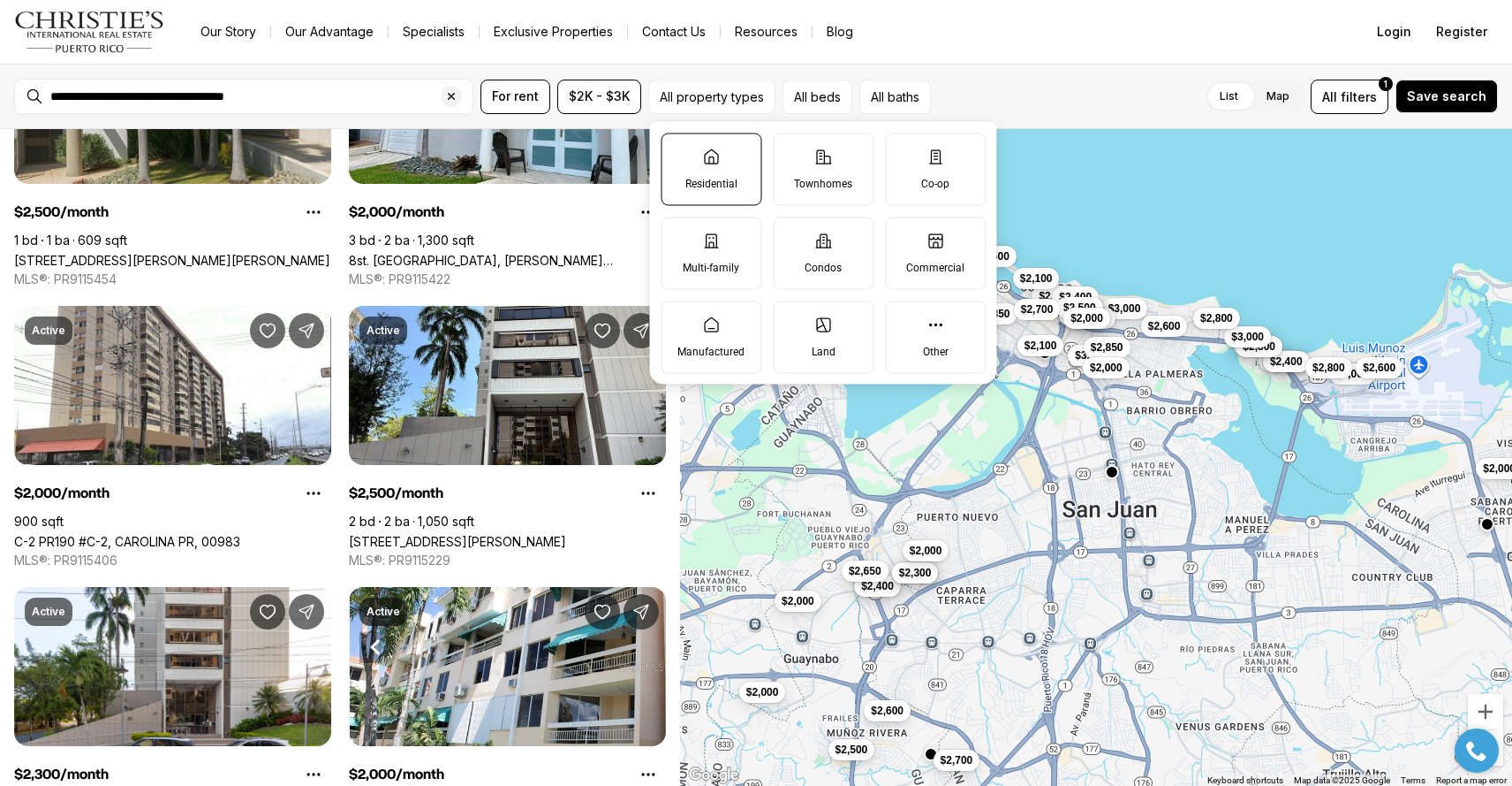
click at [730, 158] on label "Residential" at bounding box center [711, 169] width 101 height 73
click at [679, 151] on button "Residential" at bounding box center [670, 142] width 17 height 17
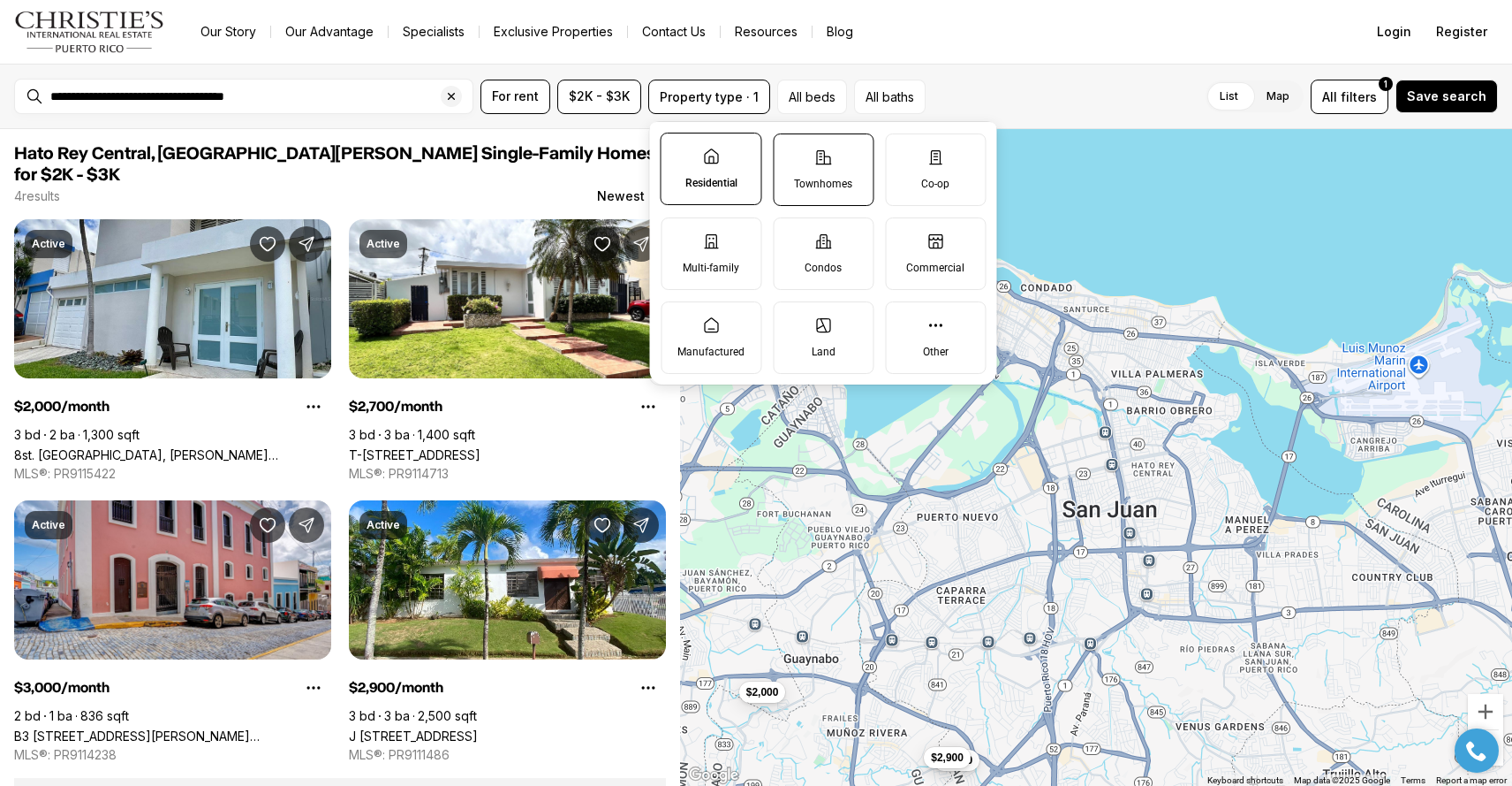
click at [808, 160] on label "Townhomes" at bounding box center [823, 170] width 101 height 73
click at [791, 152] on button "Townhomes" at bounding box center [782, 142] width 17 height 17
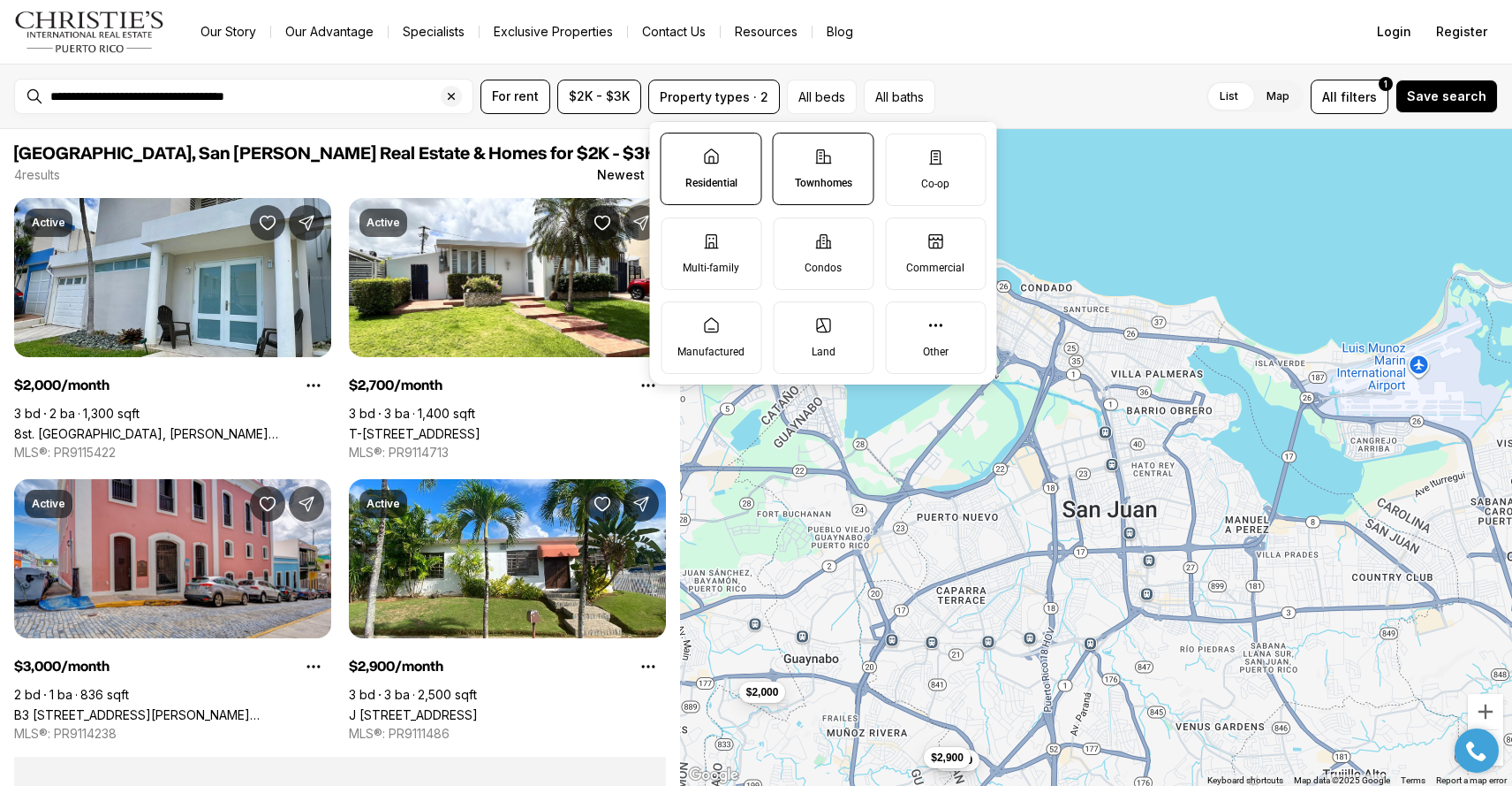
click at [1019, 99] on div "List Map List Map All filters 1 Save search" at bounding box center [1220, 97] width 555 height 35
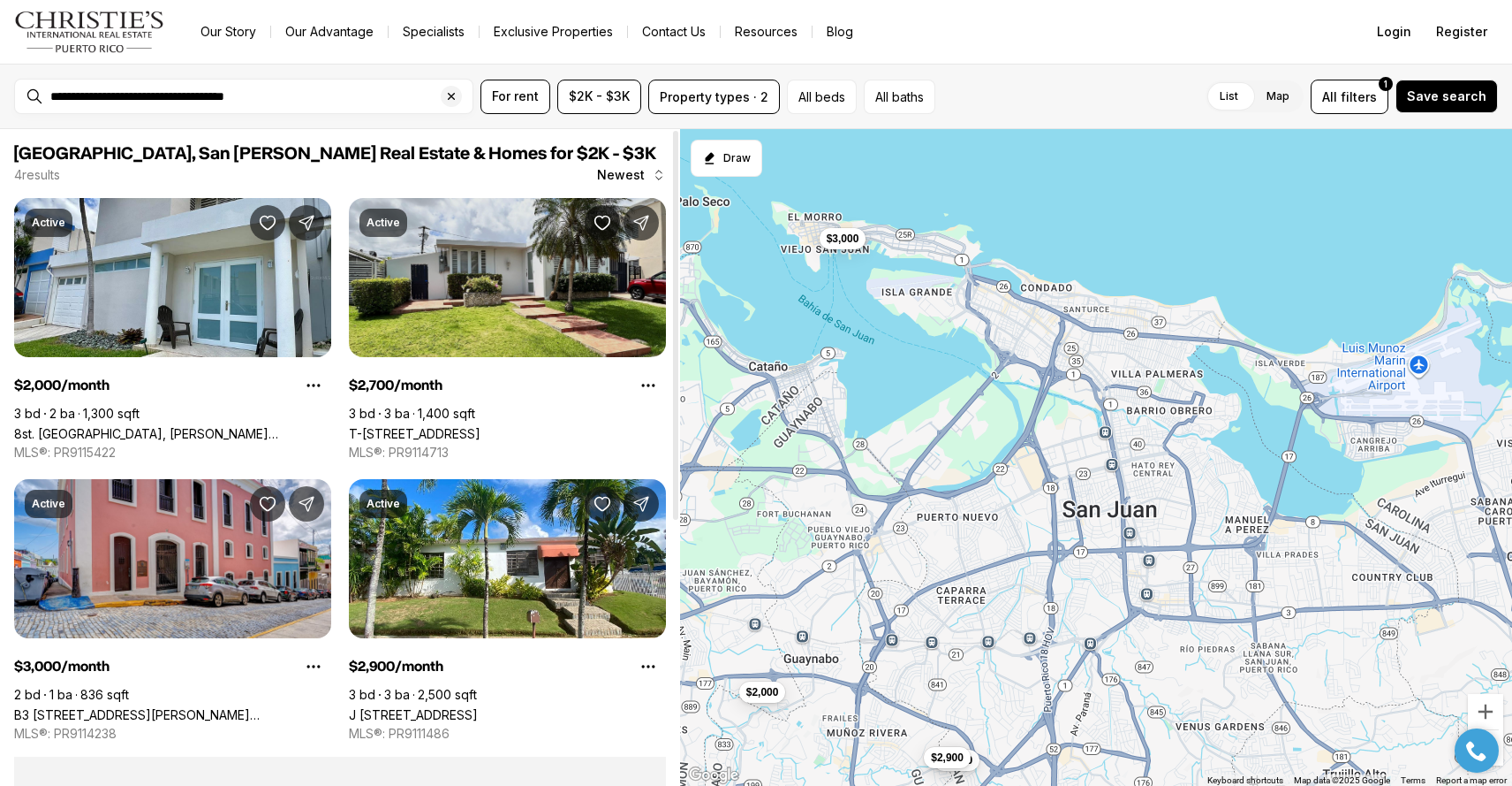
click at [481, 426] on link "T-[STREET_ADDRESS]" at bounding box center [414, 434] width 132 height 15
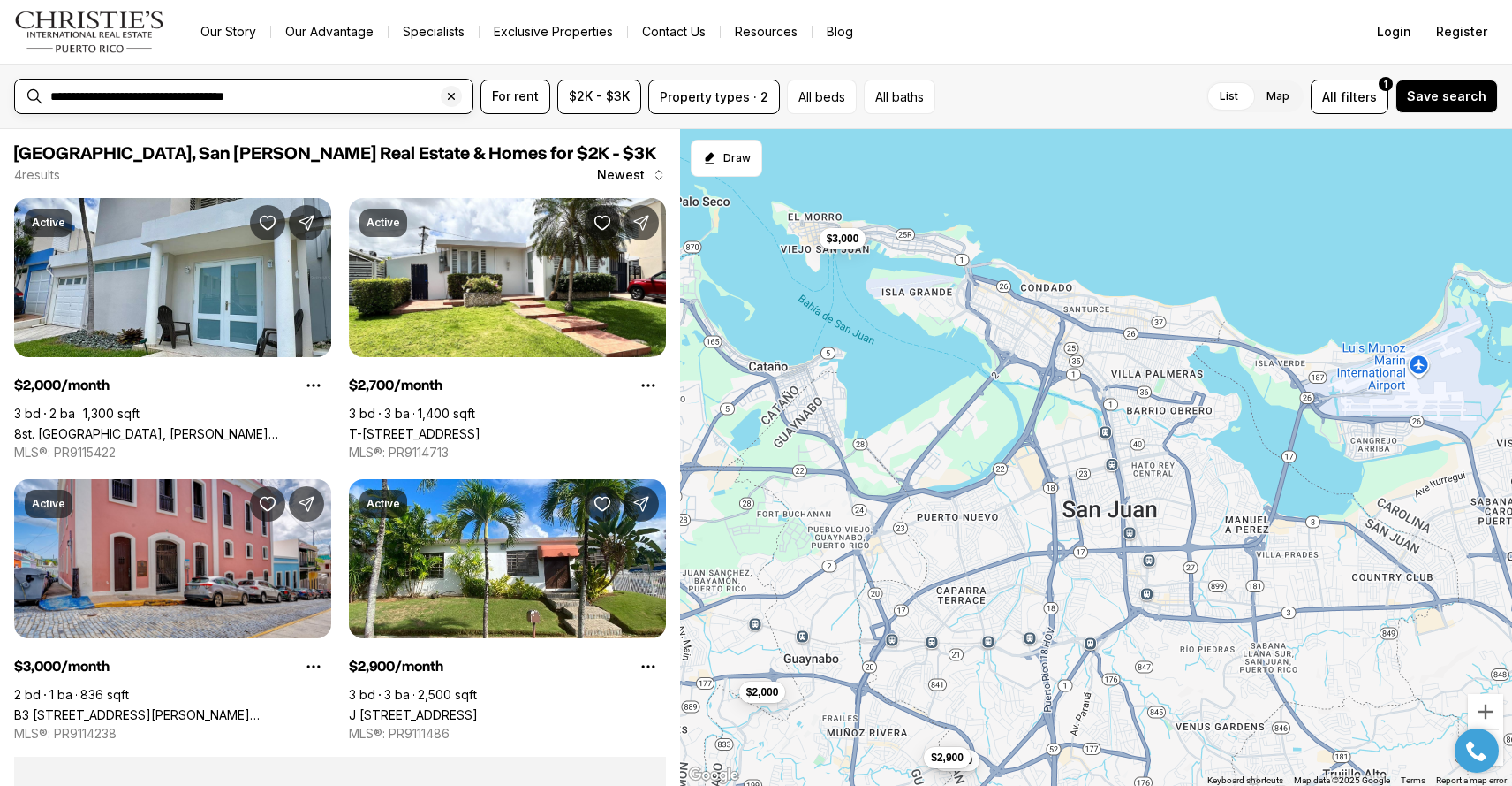
drag, startPoint x: 213, startPoint y: 100, endPoint x: 45, endPoint y: 97, distance: 168.0
click at [45, 97] on div "**********" at bounding box center [259, 96] width 430 height 30
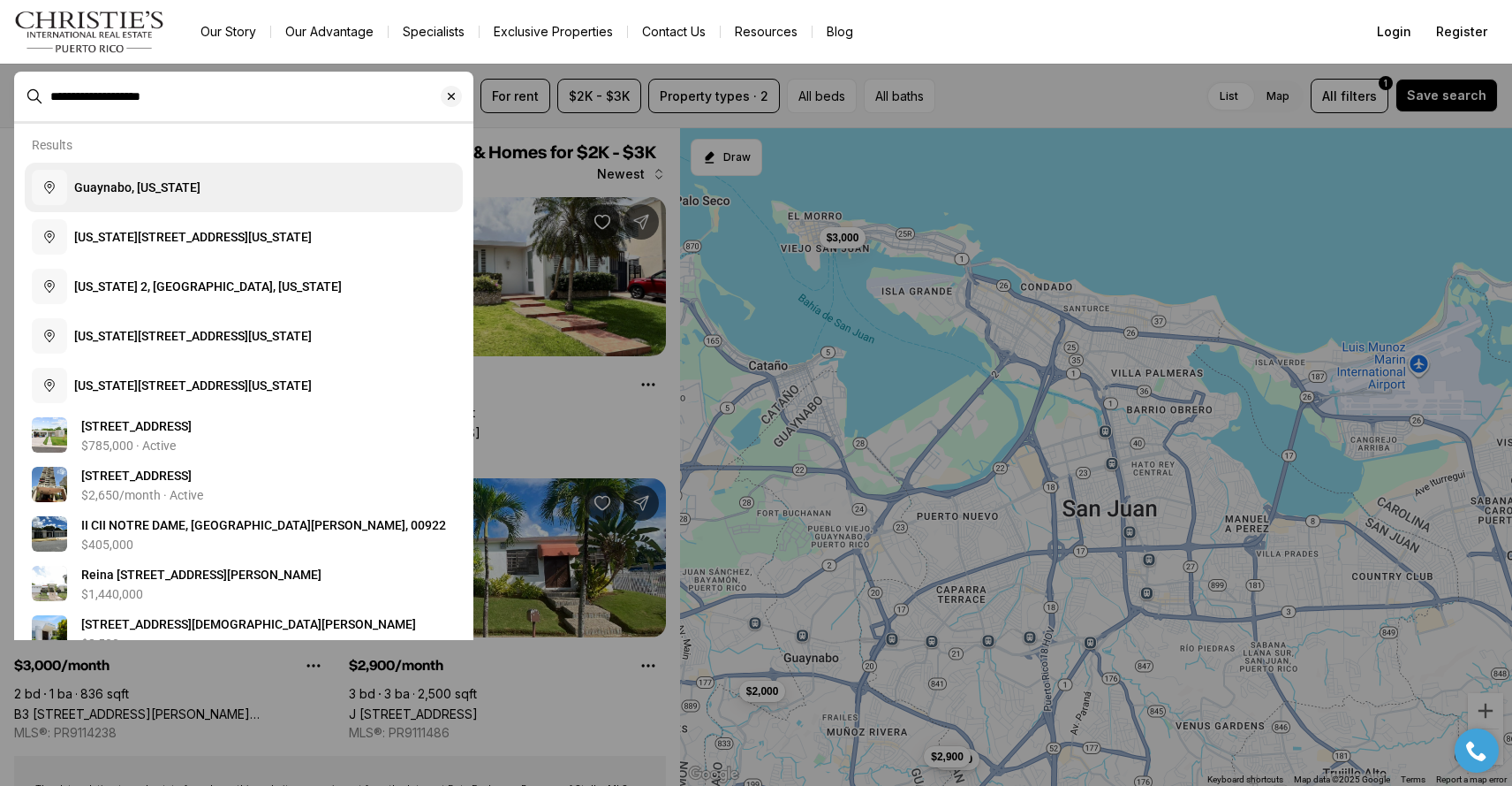
type input "**********"
click at [93, 184] on span "Guaynabo, [US_STATE]" at bounding box center [137, 188] width 127 height 15
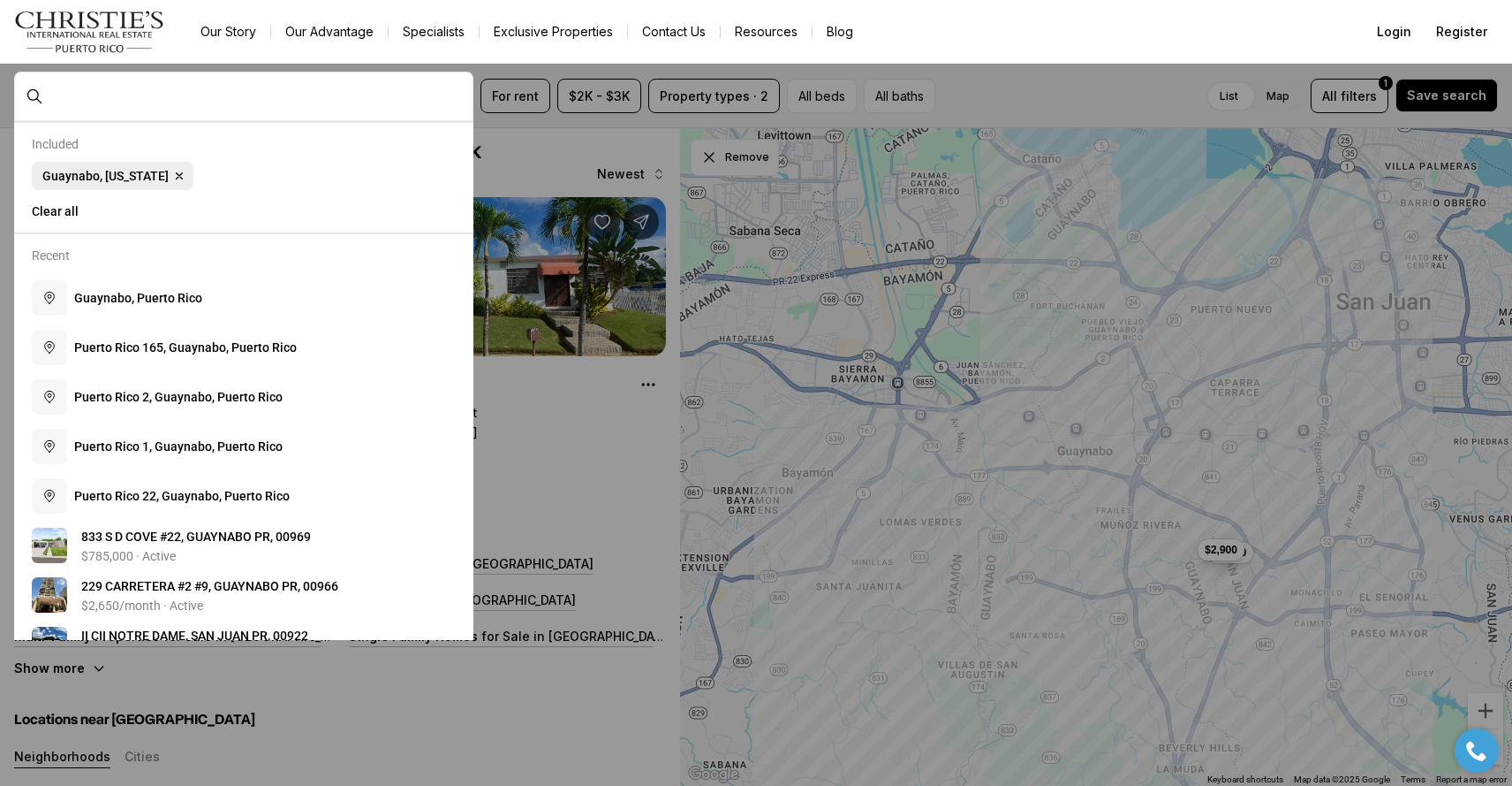
click at [112, 182] on span "Guaynabo, [US_STATE]" at bounding box center [106, 176] width 127 height 15
click at [127, 172] on span "Guaynabo, [US_STATE]" at bounding box center [106, 176] width 127 height 15
